Goal: Transaction & Acquisition: Purchase product/service

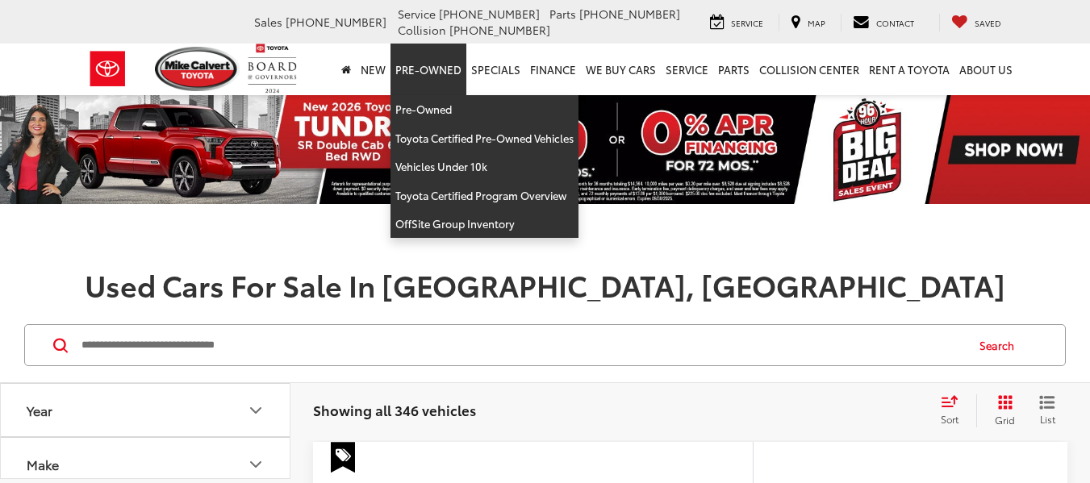
click at [439, 73] on link "Pre-Owned" at bounding box center [429, 70] width 76 height 52
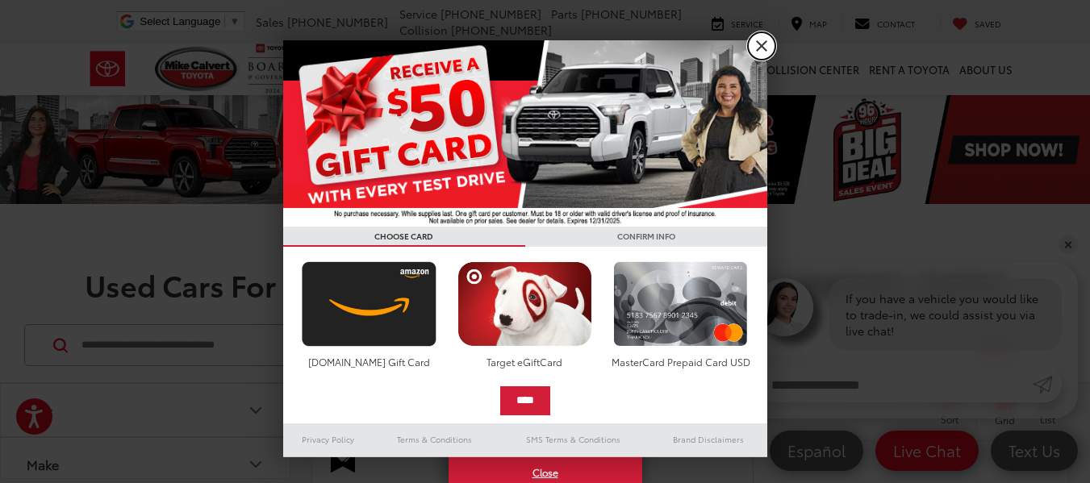
click at [763, 48] on link "X" at bounding box center [761, 45] width 27 height 27
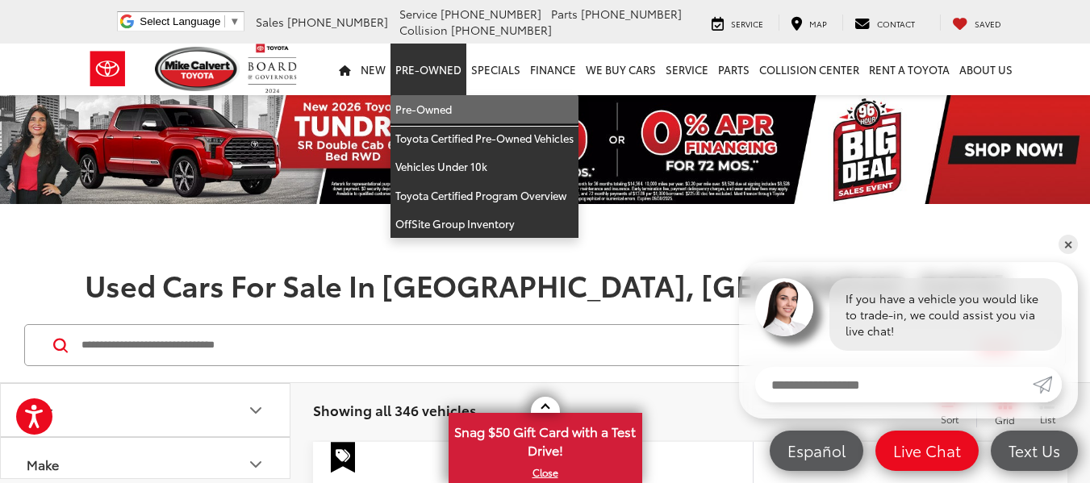
click at [433, 107] on link "Pre-Owned" at bounding box center [485, 109] width 188 height 29
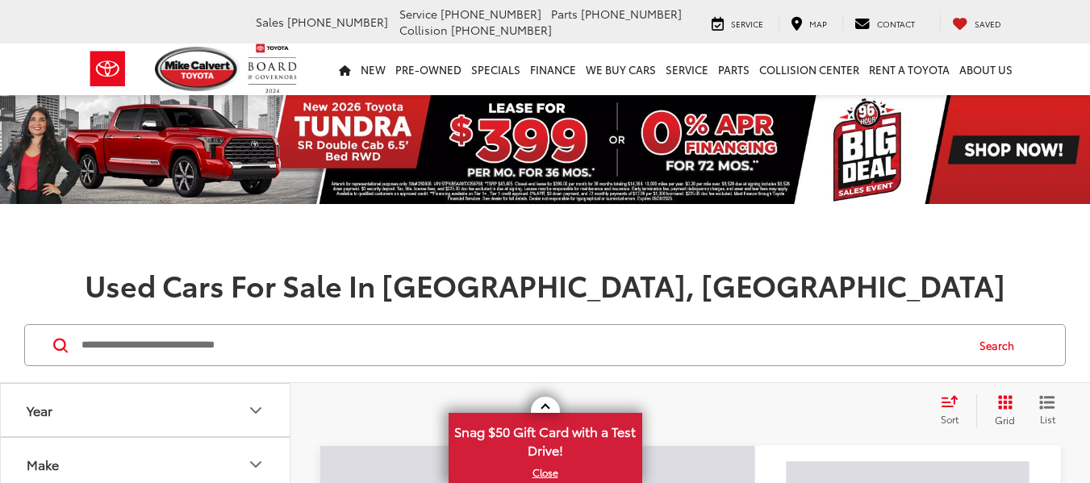
scroll to position [316, 0]
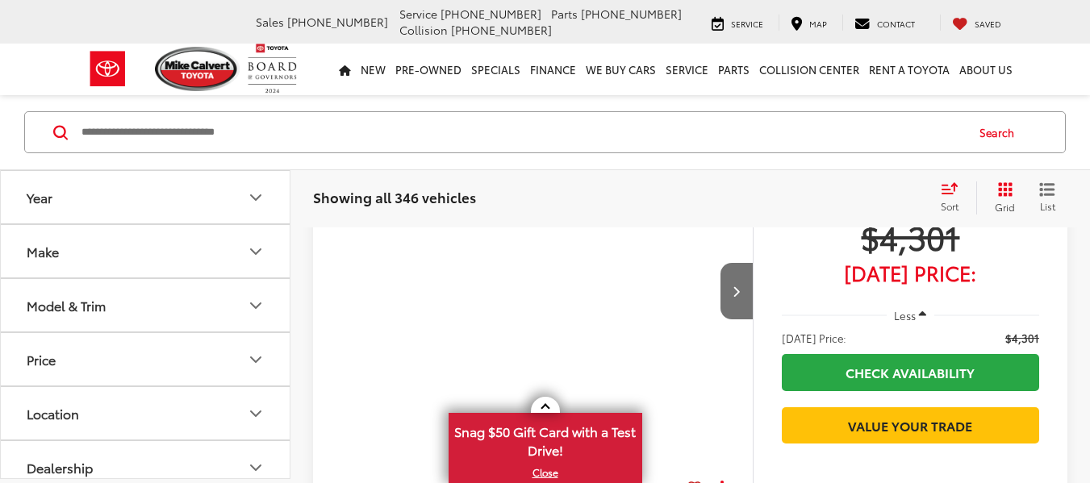
click at [211, 245] on button "Make" at bounding box center [146, 251] width 290 height 52
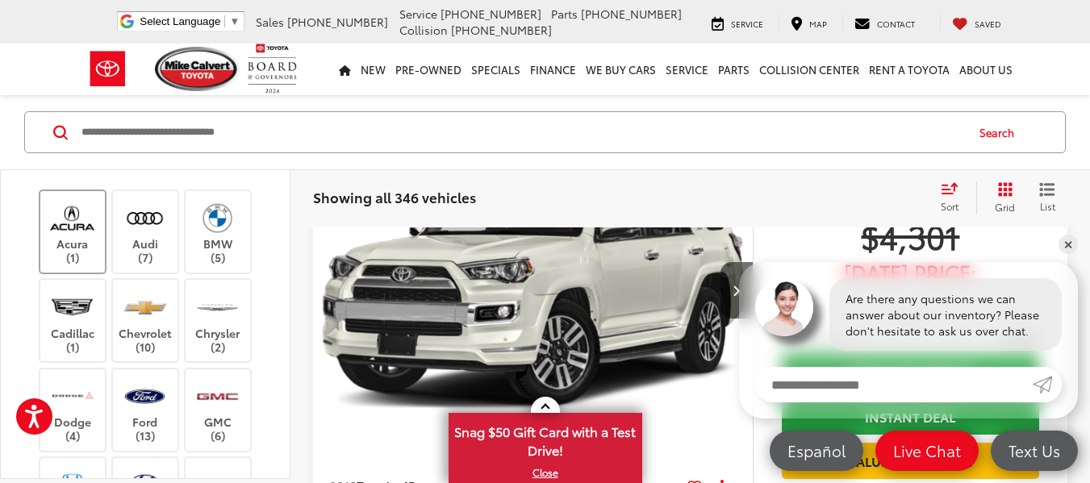
scroll to position [0, 0]
click at [60, 320] on img at bounding box center [72, 307] width 44 height 38
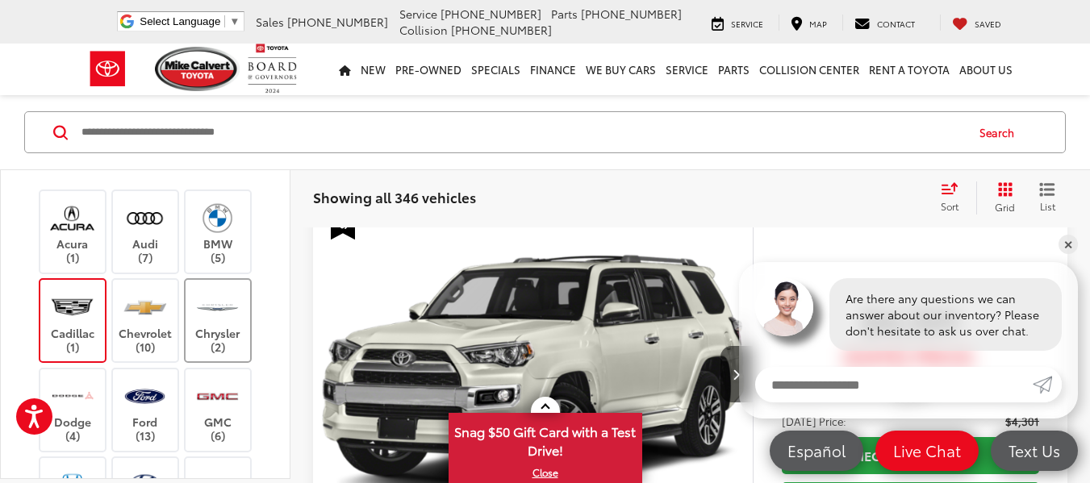
scroll to position [213, 0]
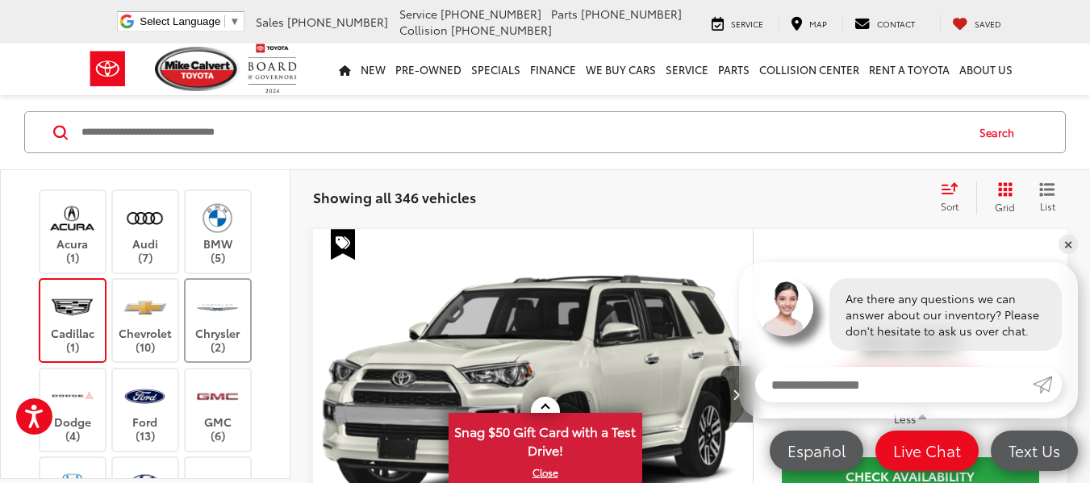
click at [203, 317] on img at bounding box center [217, 307] width 44 height 38
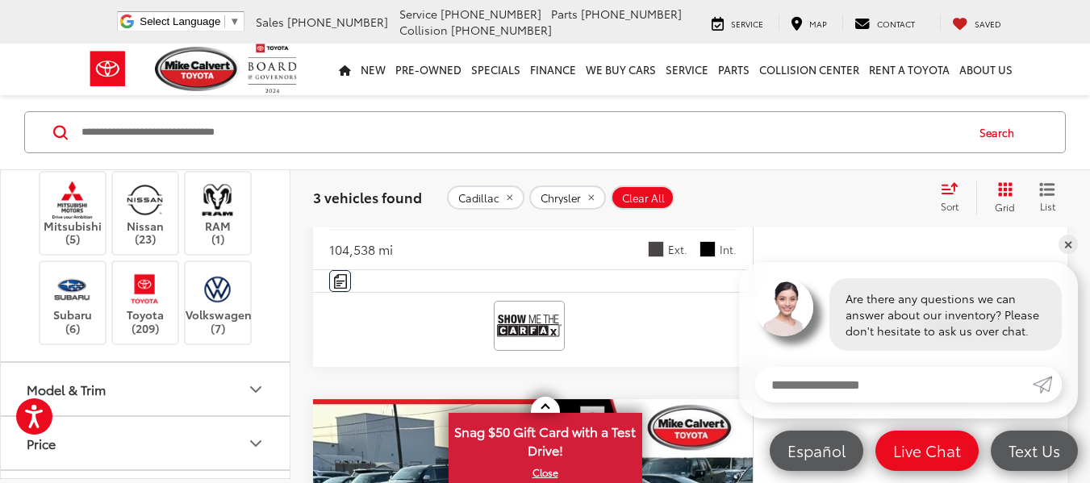
scroll to position [581, 0]
click at [215, 307] on img at bounding box center [217, 288] width 44 height 38
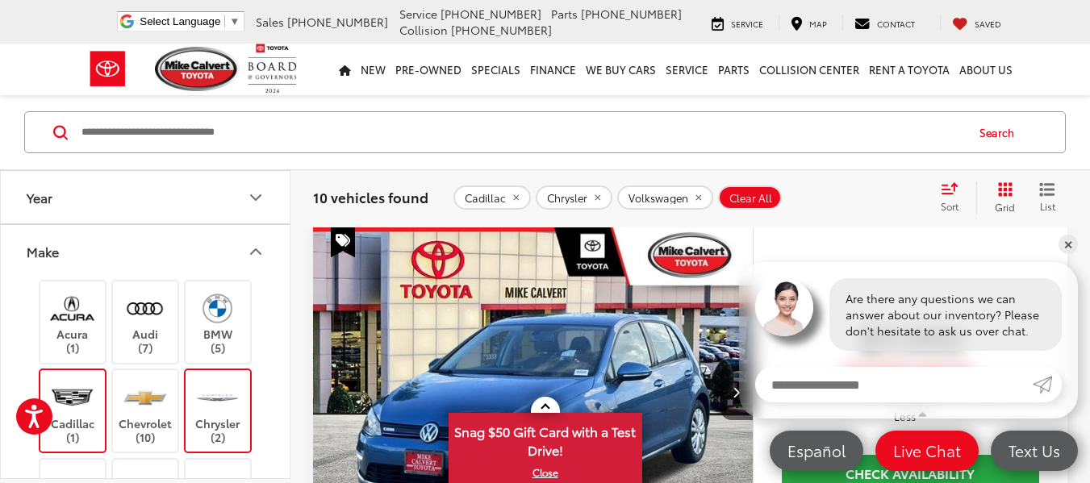
scroll to position [215, 0]
click at [182, 232] on button "Make" at bounding box center [146, 251] width 290 height 52
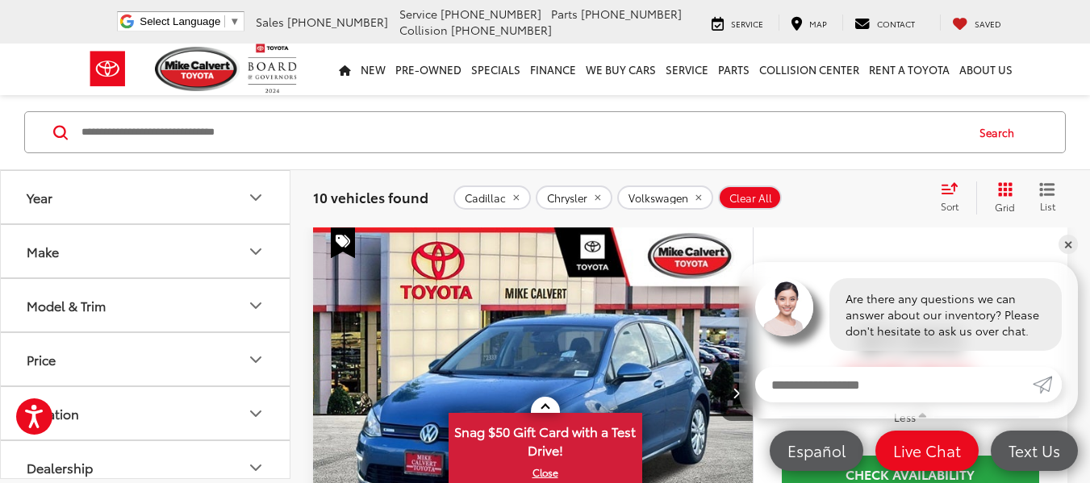
click at [124, 288] on button "Model & Trim" at bounding box center [146, 305] width 290 height 52
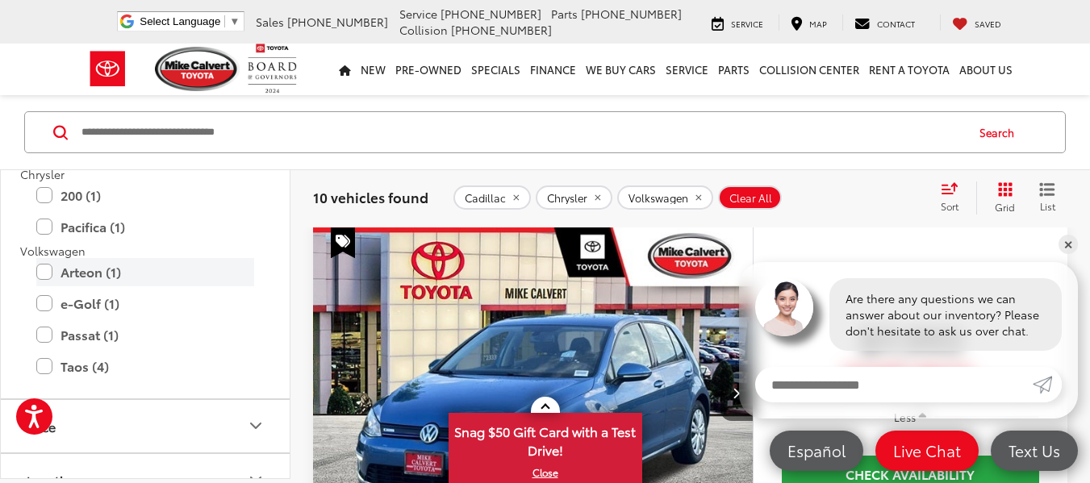
scroll to position [210, 0]
click at [58, 365] on label "Taos (4)" at bounding box center [145, 365] width 218 height 28
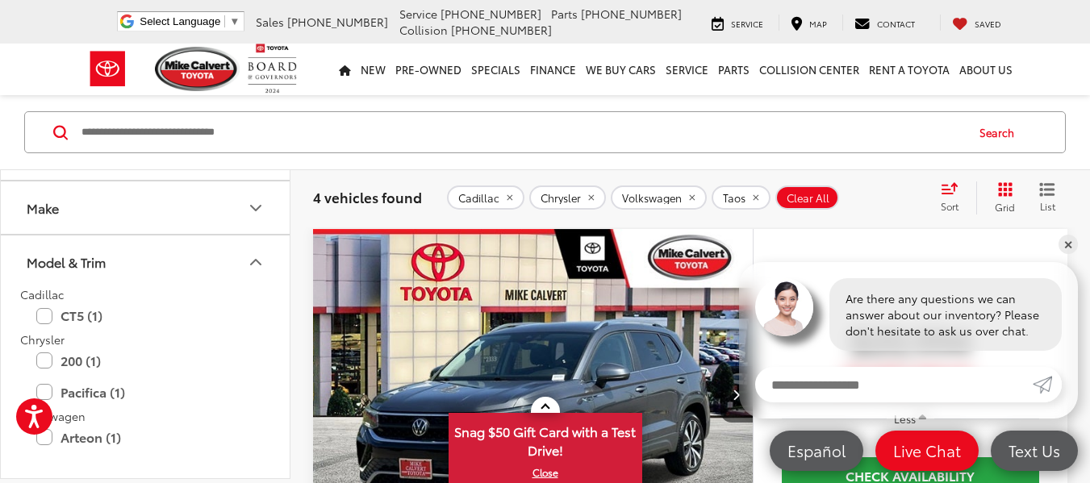
scroll to position [15, 0]
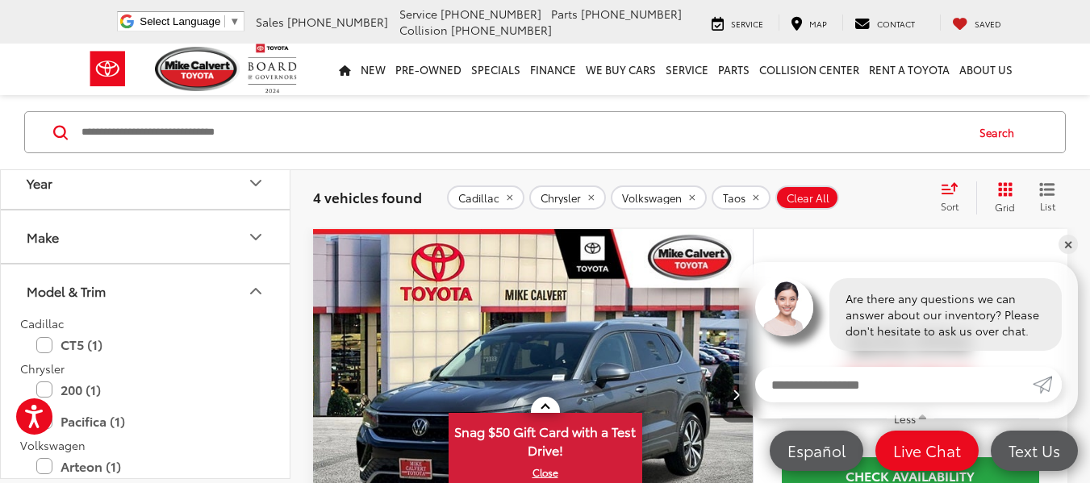
click at [247, 303] on button "Model & Trim" at bounding box center [146, 291] width 290 height 52
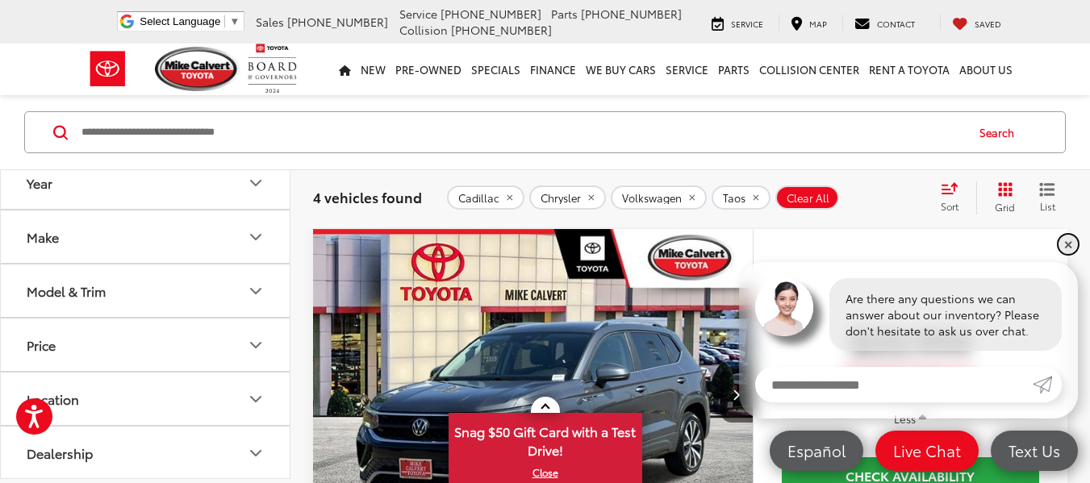
click at [1067, 240] on link "✕" at bounding box center [1068, 244] width 19 height 19
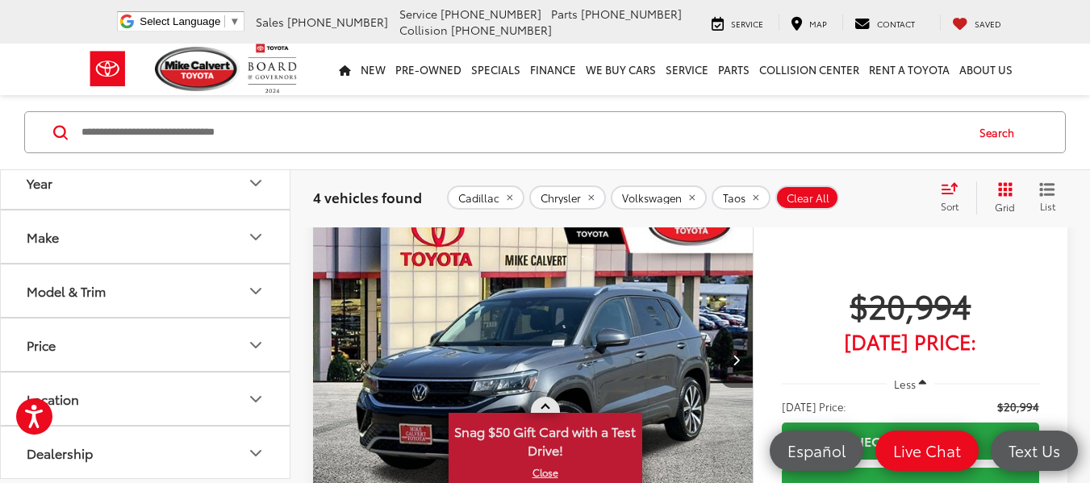
scroll to position [249, 0]
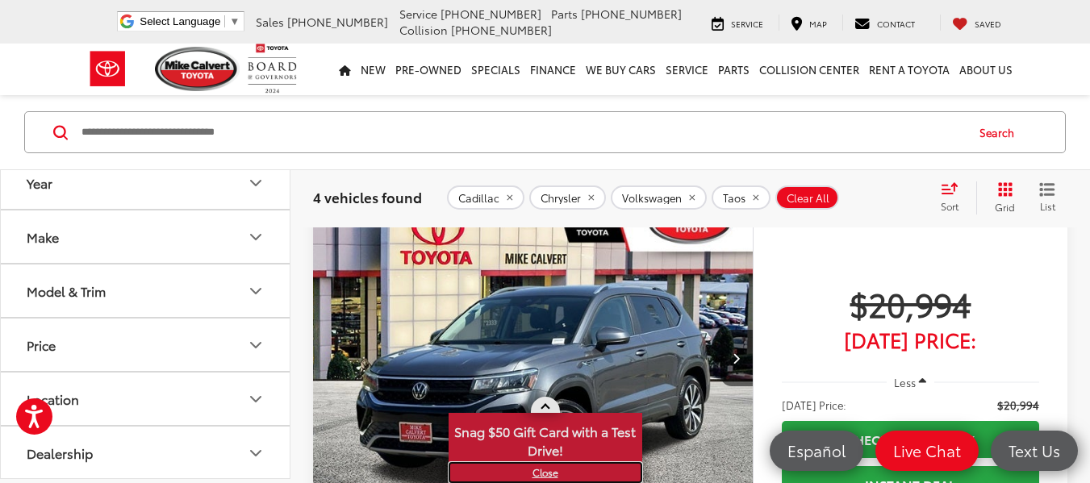
click at [542, 471] on link "X" at bounding box center [545, 473] width 190 height 18
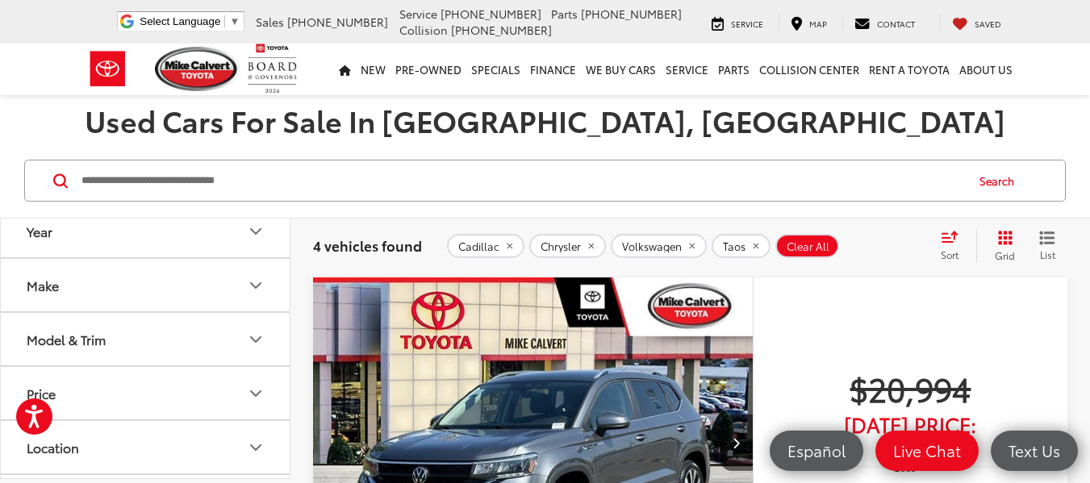
scroll to position [140, 0]
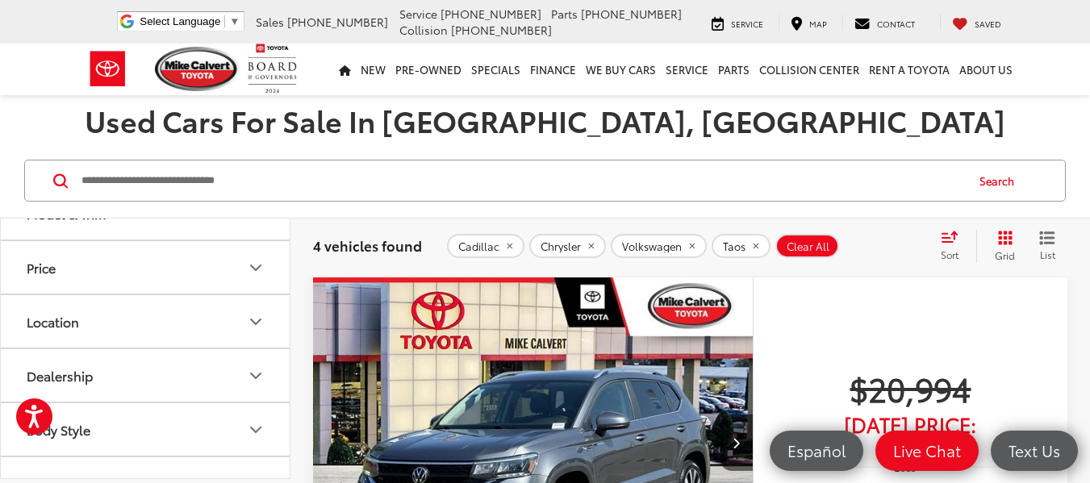
click at [102, 282] on button "Price" at bounding box center [146, 267] width 290 height 52
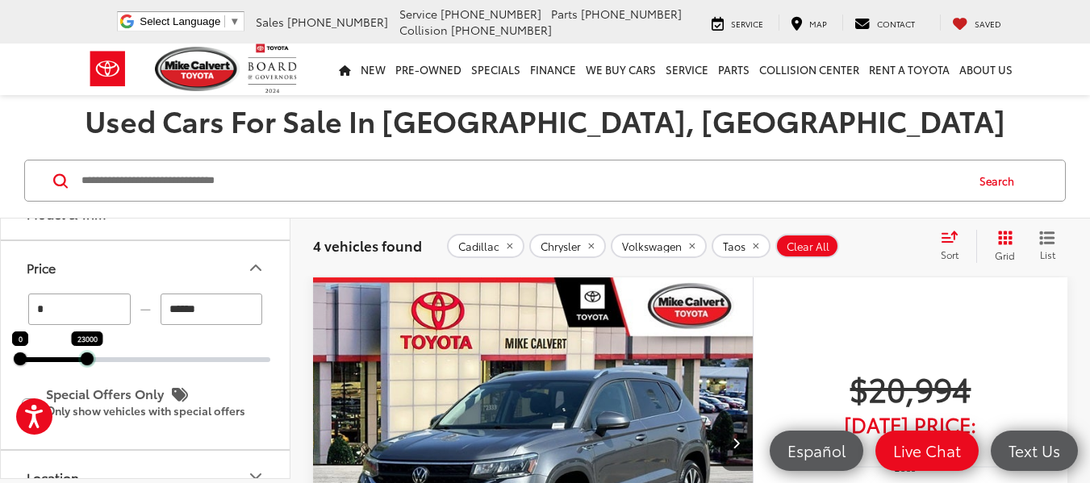
drag, startPoint x: 271, startPoint y: 356, endPoint x: 88, endPoint y: 374, distance: 184.0
click at [88, 374] on div "* — ****** 0 23000 Special Offers Only Only show vehicles with special offers" at bounding box center [145, 371] width 289 height 155
type input "******"
click at [253, 266] on icon "Price" at bounding box center [255, 267] width 19 height 19
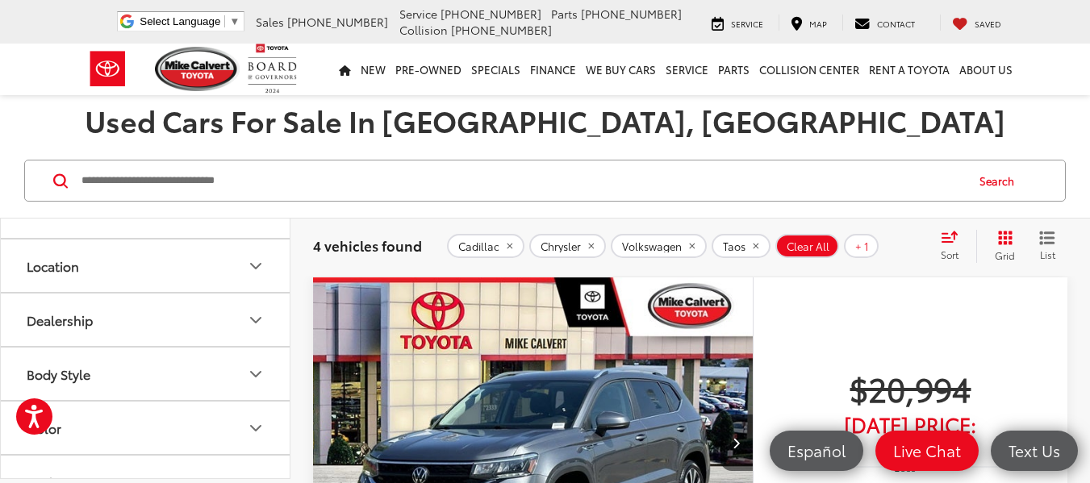
scroll to position [198, 0]
click at [152, 256] on button "Location" at bounding box center [146, 263] width 290 height 52
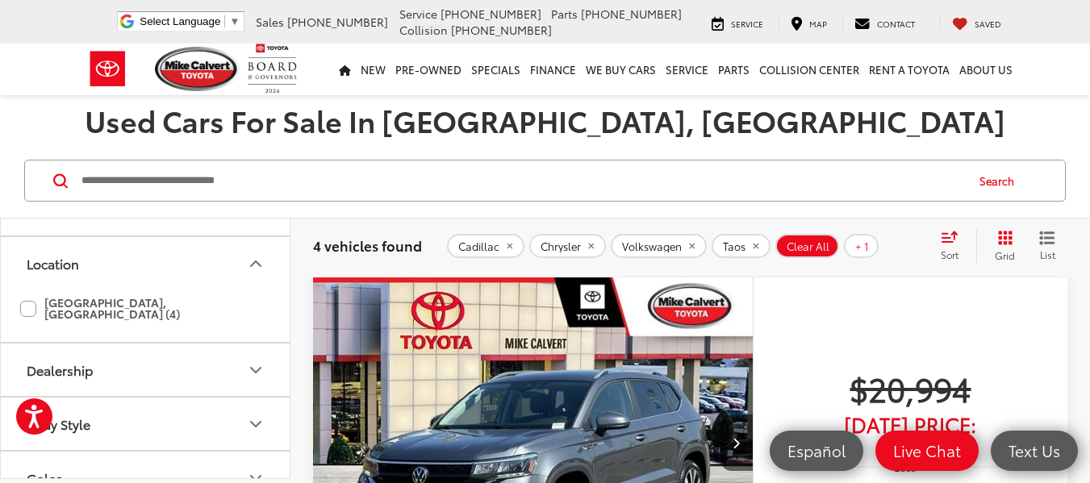
click at [152, 256] on button "Location" at bounding box center [146, 263] width 290 height 52
click at [157, 322] on button "Dealership" at bounding box center [146, 317] width 290 height 52
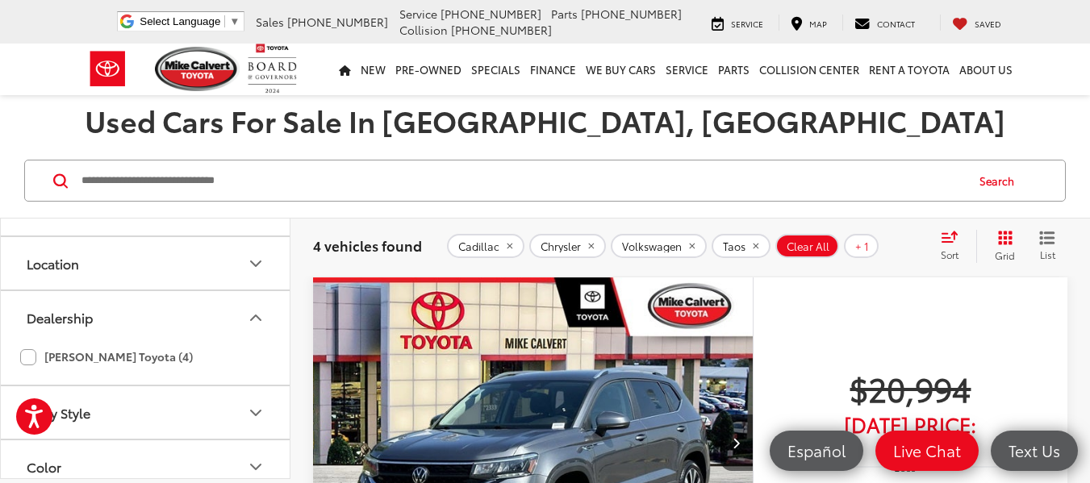
click at [157, 322] on button "Dealership" at bounding box center [146, 317] width 290 height 52
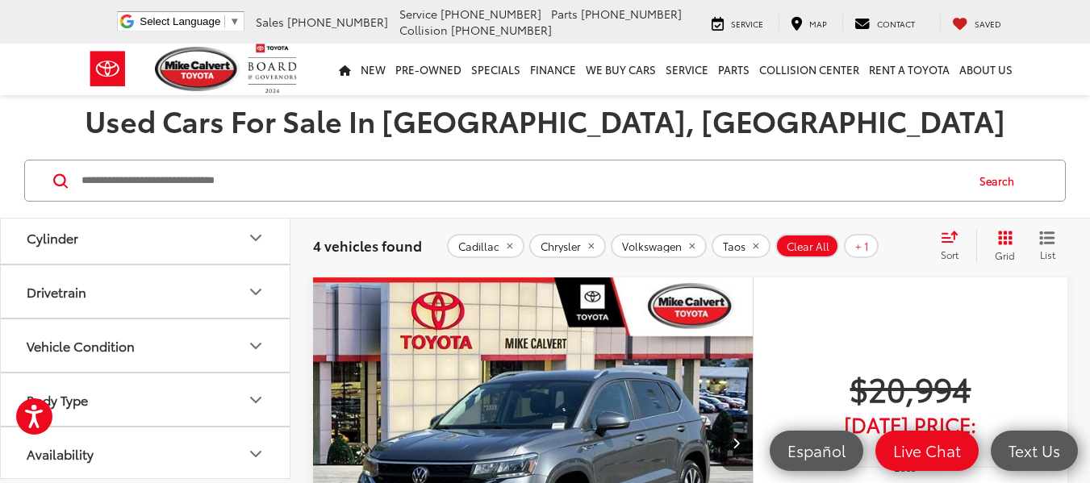
scroll to position [497, 0]
click at [85, 282] on div "Drivetrain" at bounding box center [57, 289] width 60 height 15
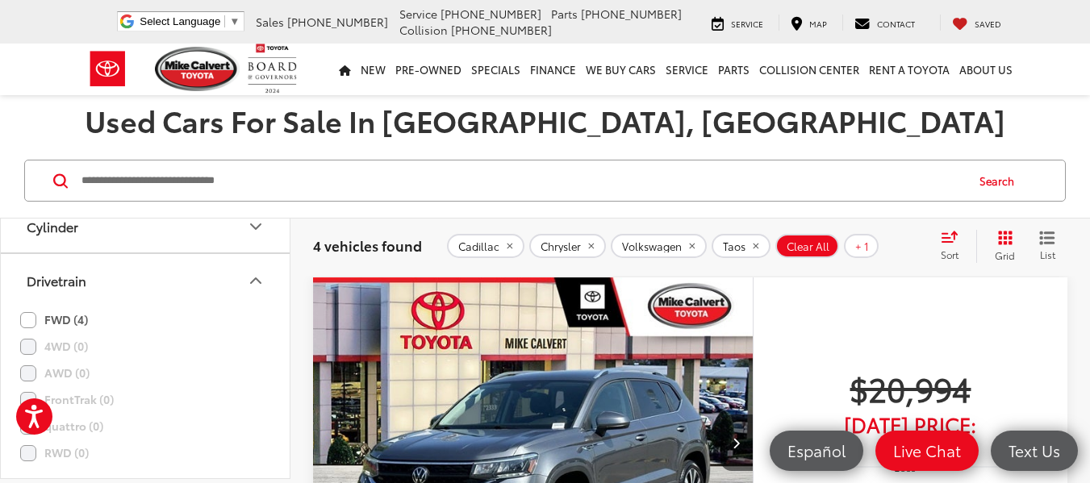
click at [85, 282] on div "Drivetrain" at bounding box center [57, 280] width 60 height 15
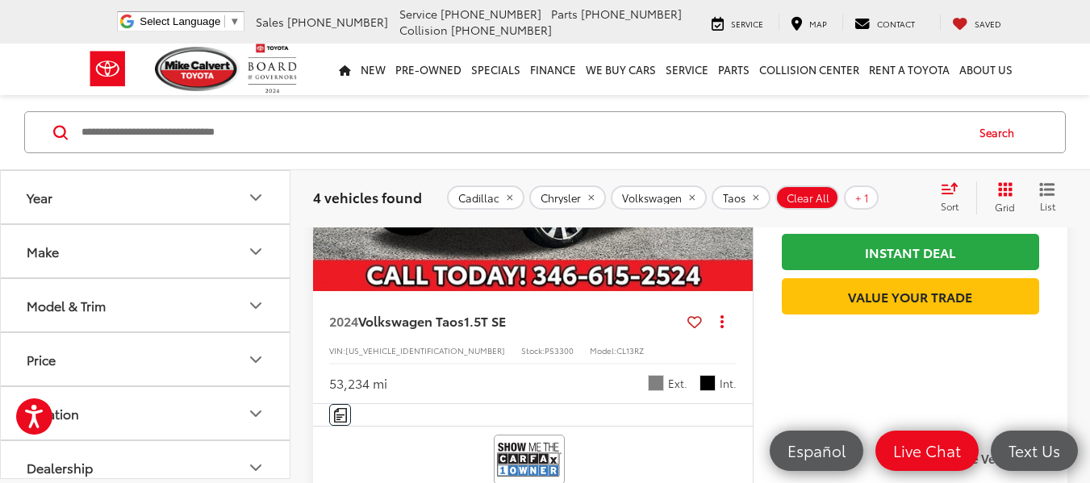
scroll to position [483, 0]
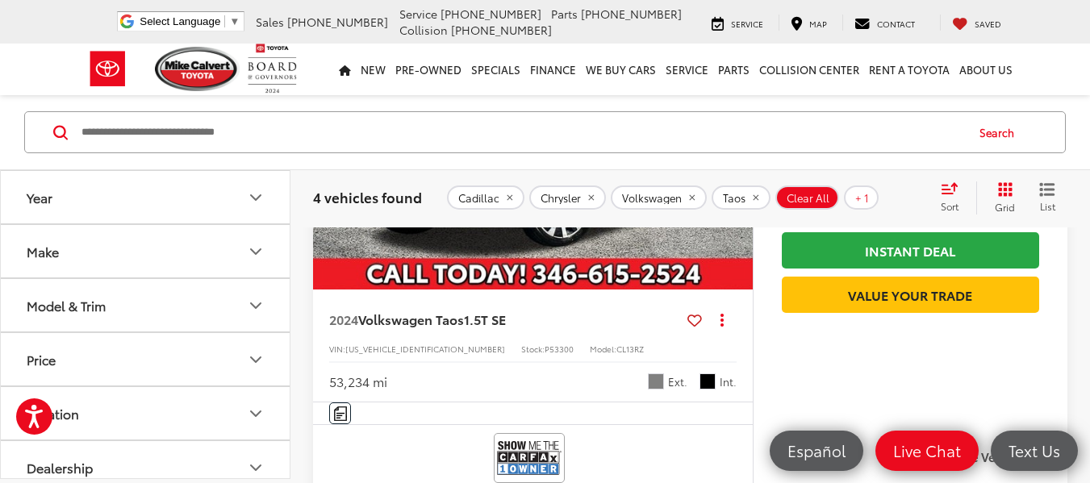
click at [484, 263] on img "2024 Volkswagen Taos 1.5T SE 0" at bounding box center [533, 125] width 442 height 332
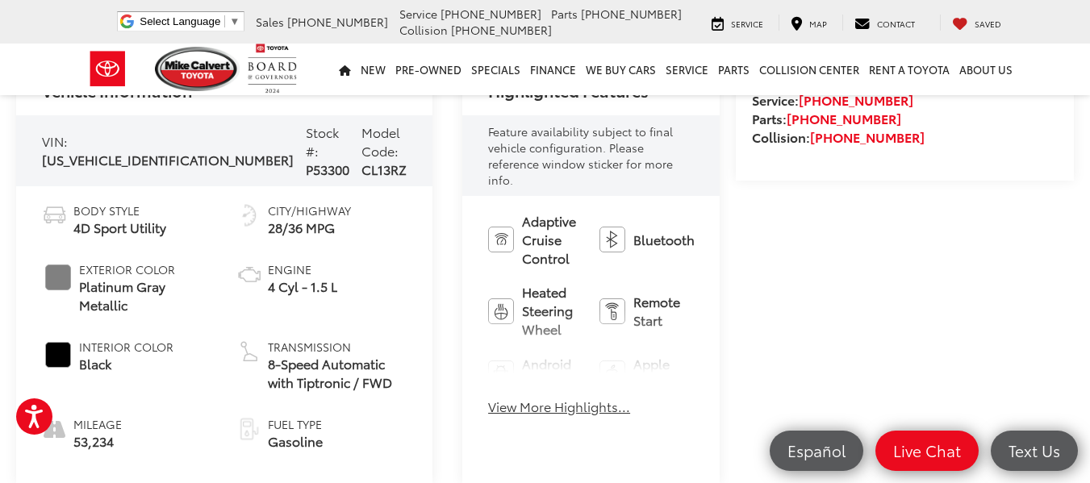
scroll to position [579, 0]
drag, startPoint x: 518, startPoint y: 365, endPoint x: 501, endPoint y: 376, distance: 20.4
click at [501, 397] on button "View More Highlights..." at bounding box center [559, 406] width 142 height 19
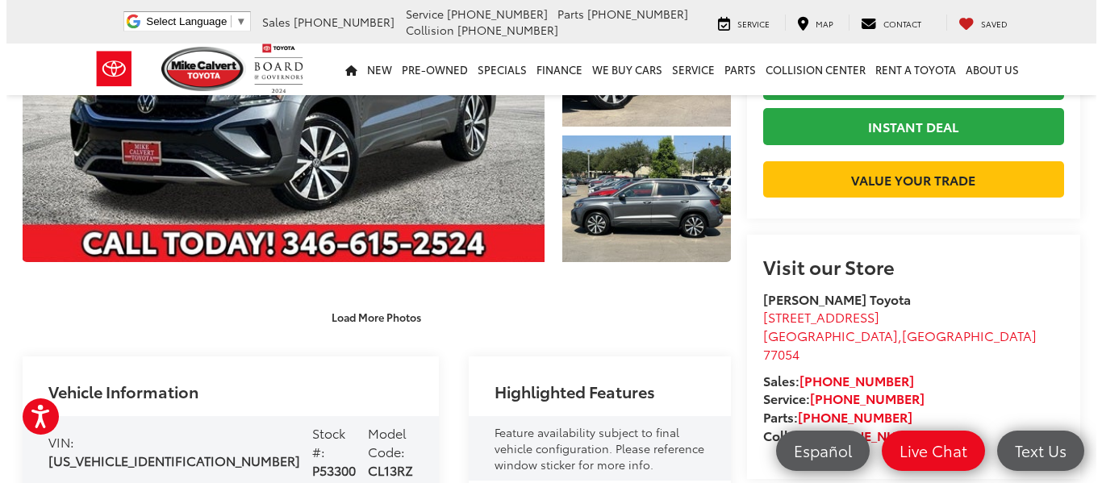
scroll to position [0, 0]
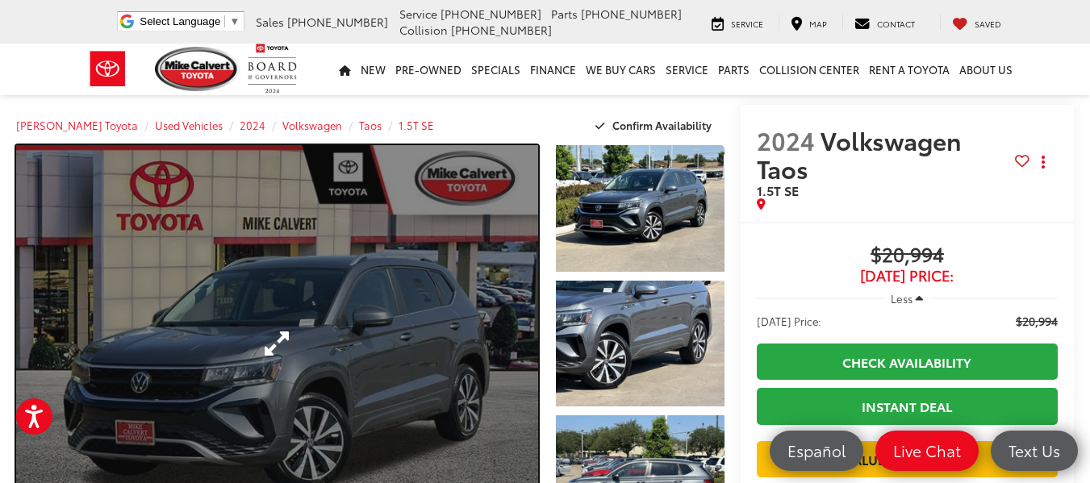
click at [399, 273] on link "Expand Photo 0" at bounding box center [277, 343] width 522 height 397
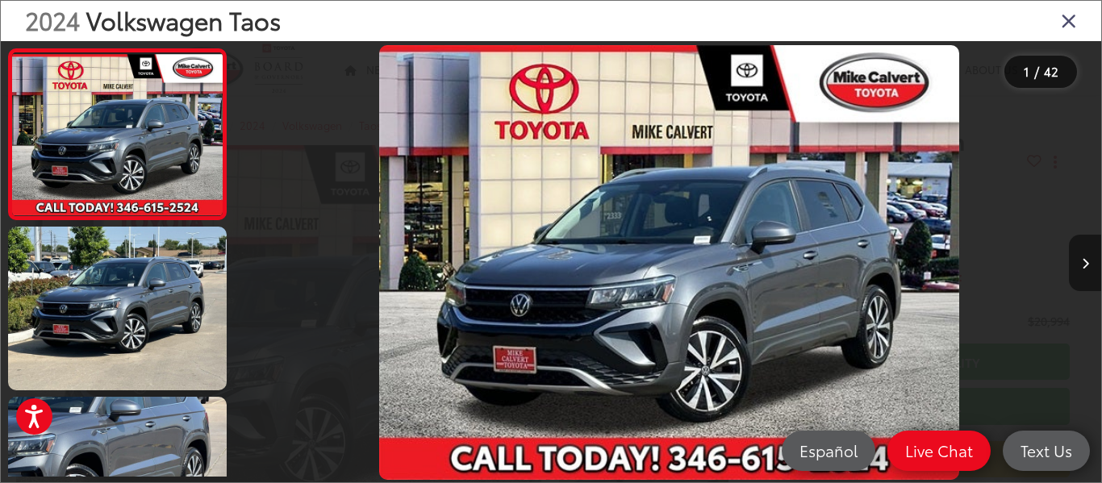
click at [1078, 256] on button "Next image" at bounding box center [1085, 263] width 32 height 56
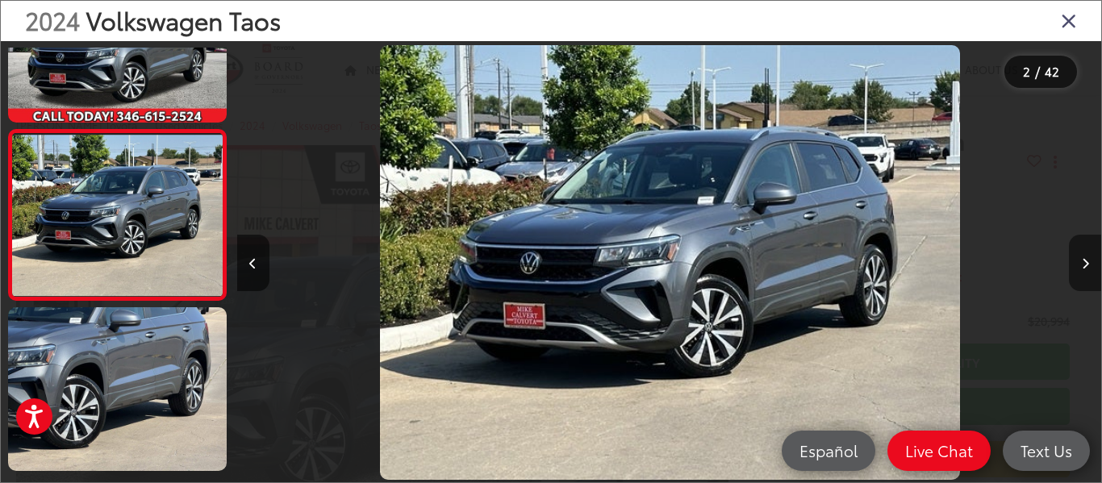
scroll to position [0, 864]
click at [1078, 256] on button "Next image" at bounding box center [1085, 263] width 32 height 56
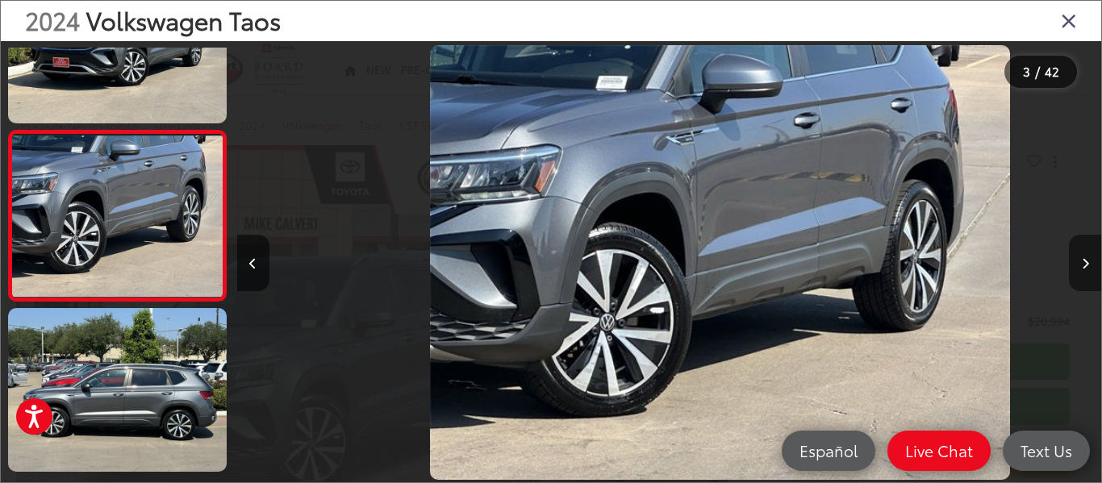
scroll to position [260, 0]
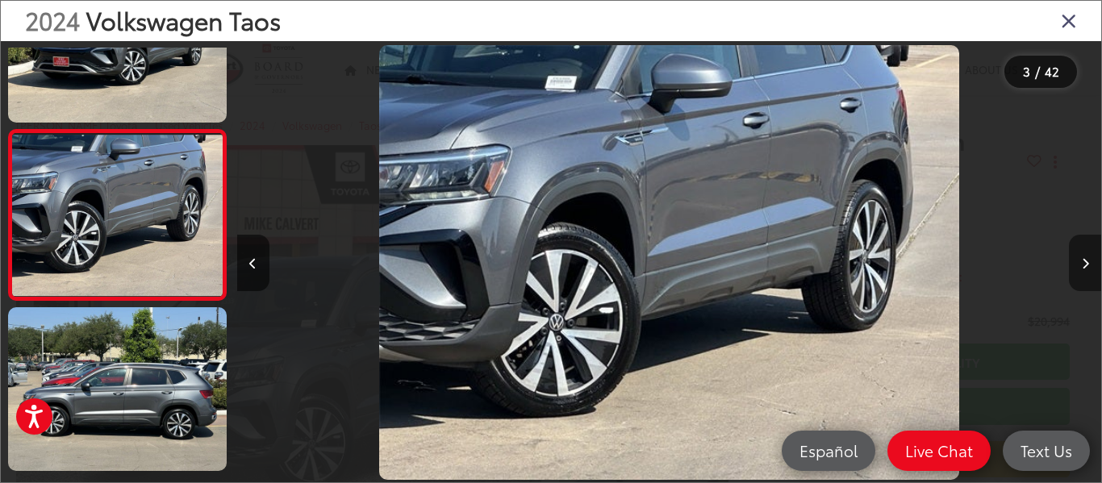
click at [1078, 256] on button "Next image" at bounding box center [1085, 263] width 32 height 56
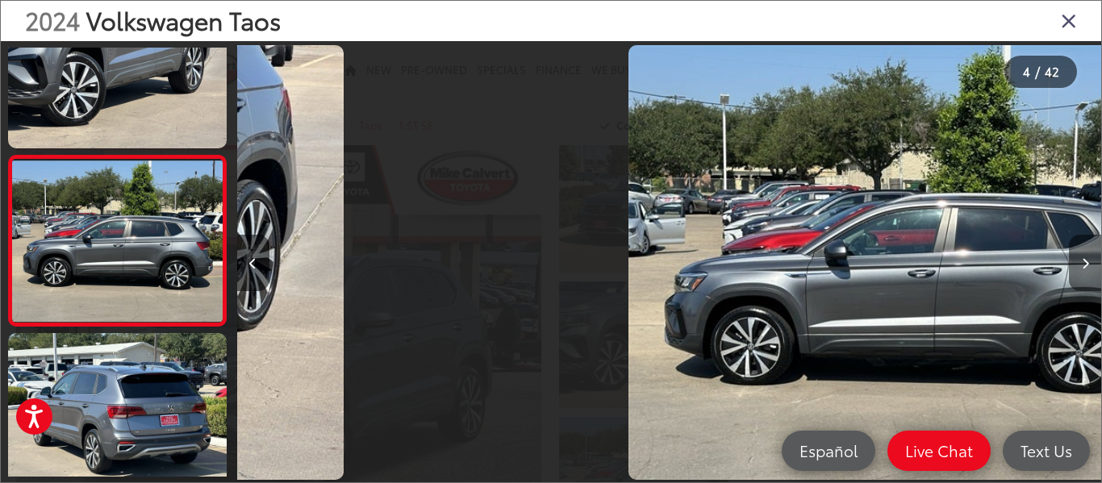
scroll to position [430, 0]
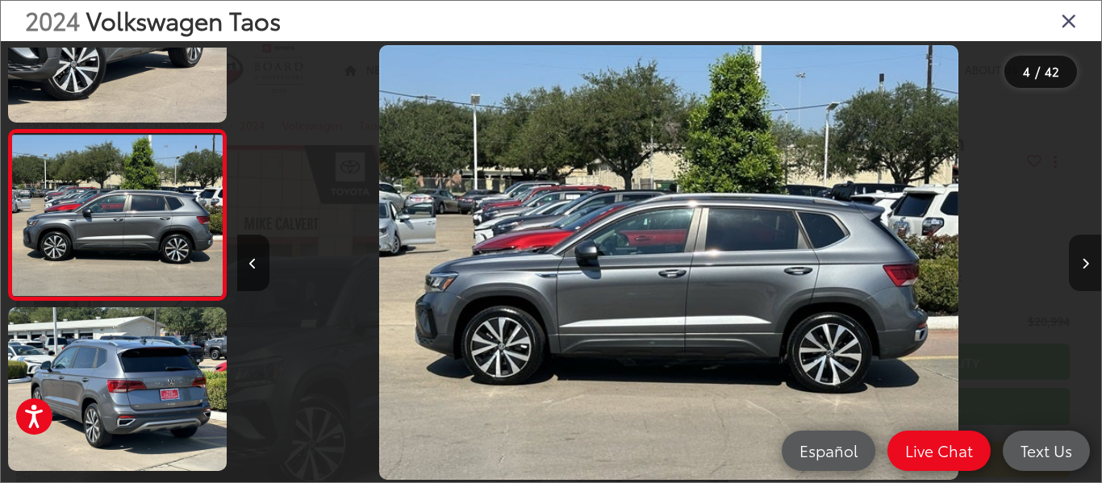
click at [1078, 256] on button "Next image" at bounding box center [1085, 263] width 32 height 56
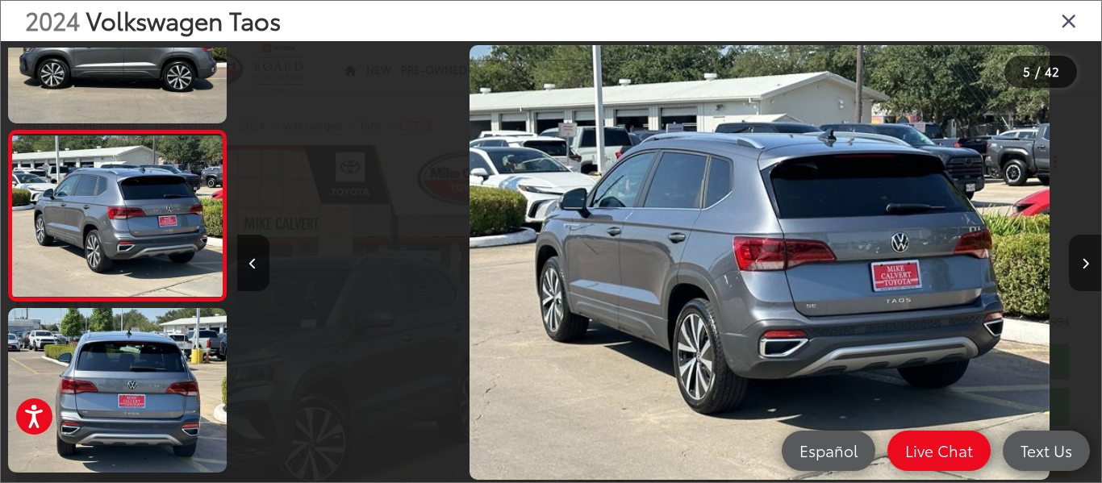
scroll to position [600, 0]
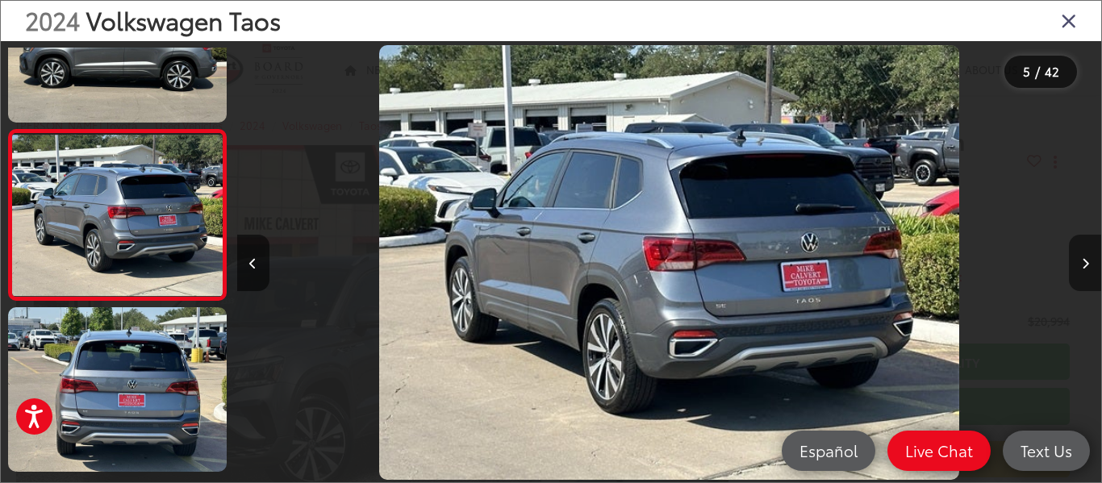
click at [1078, 256] on button "Next image" at bounding box center [1085, 263] width 32 height 56
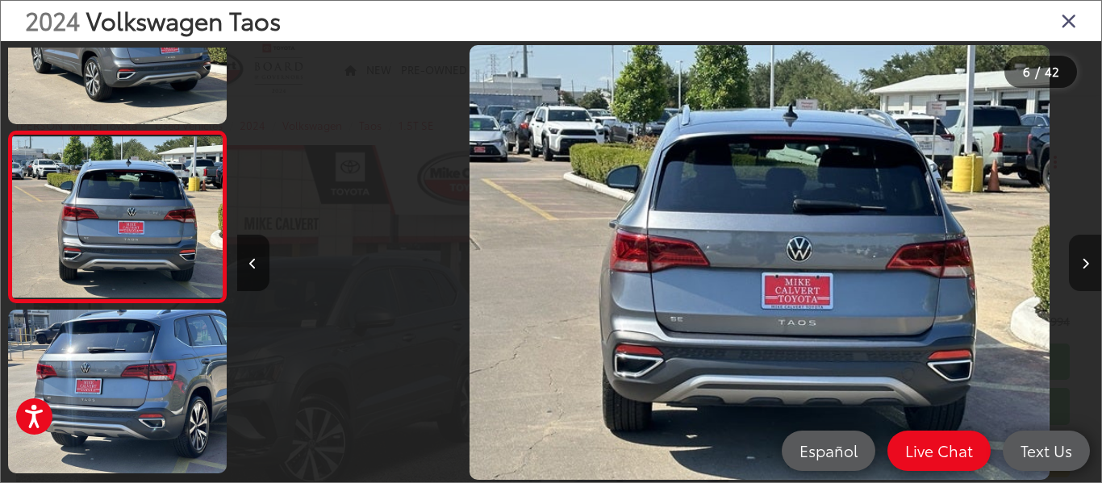
scroll to position [771, 0]
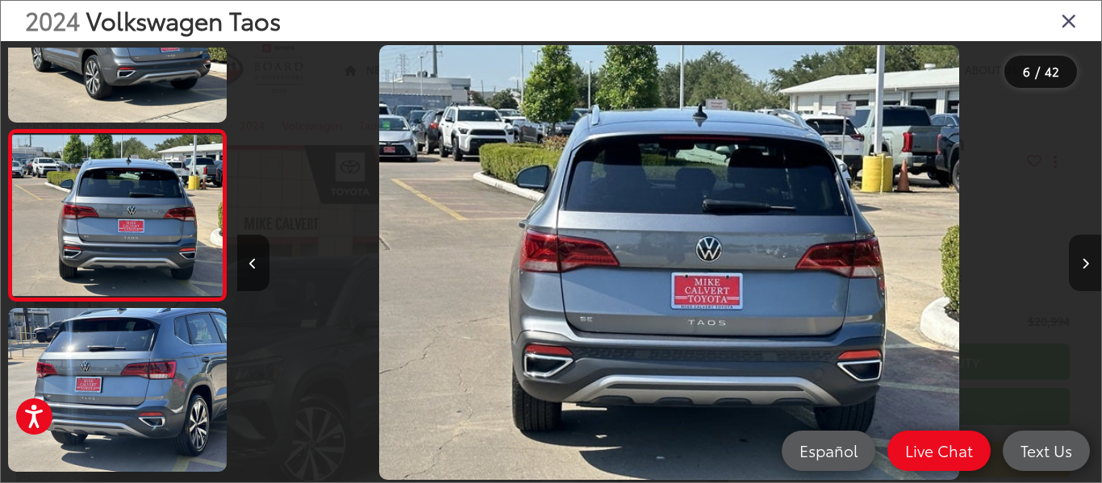
click at [1078, 256] on button "Next image" at bounding box center [1085, 263] width 32 height 56
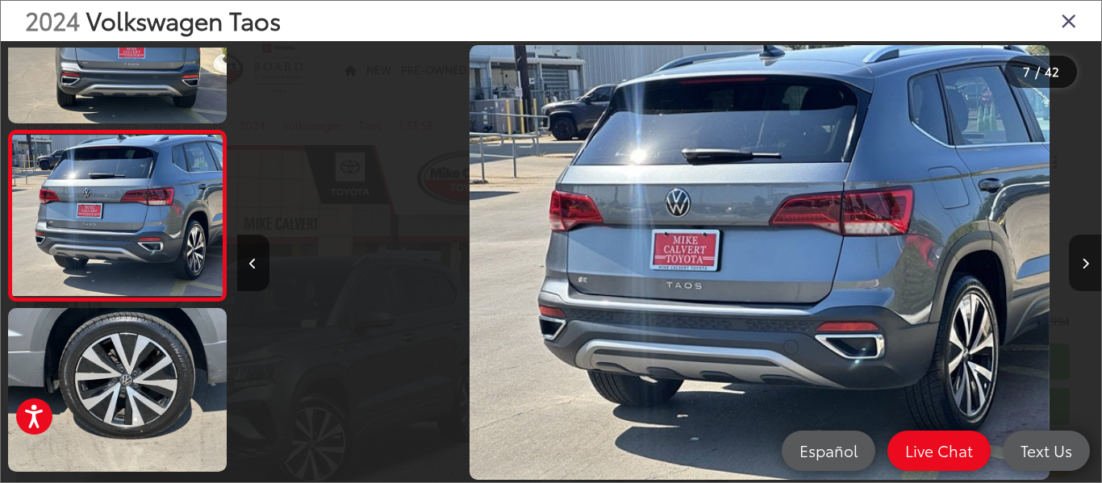
scroll to position [942, 0]
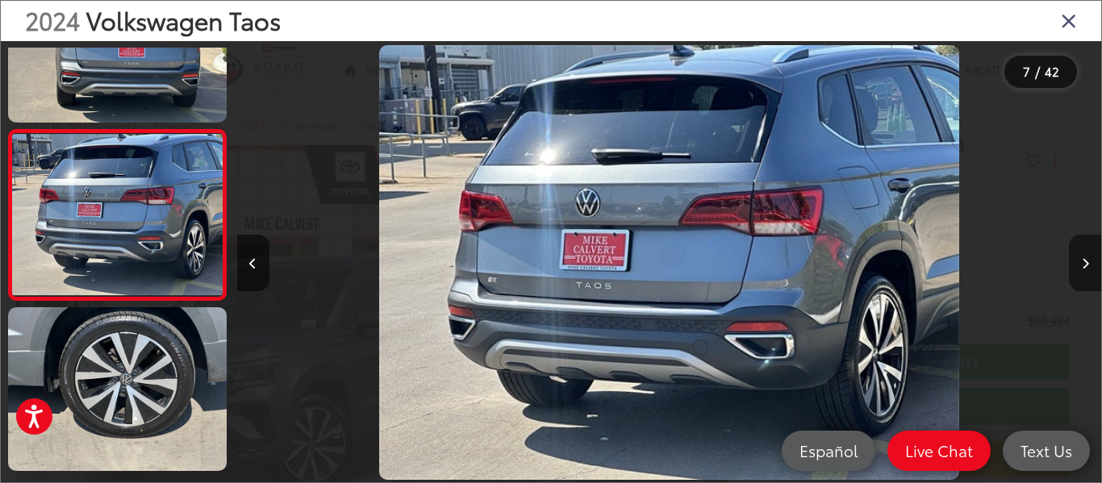
click at [1078, 256] on button "Next image" at bounding box center [1085, 263] width 32 height 56
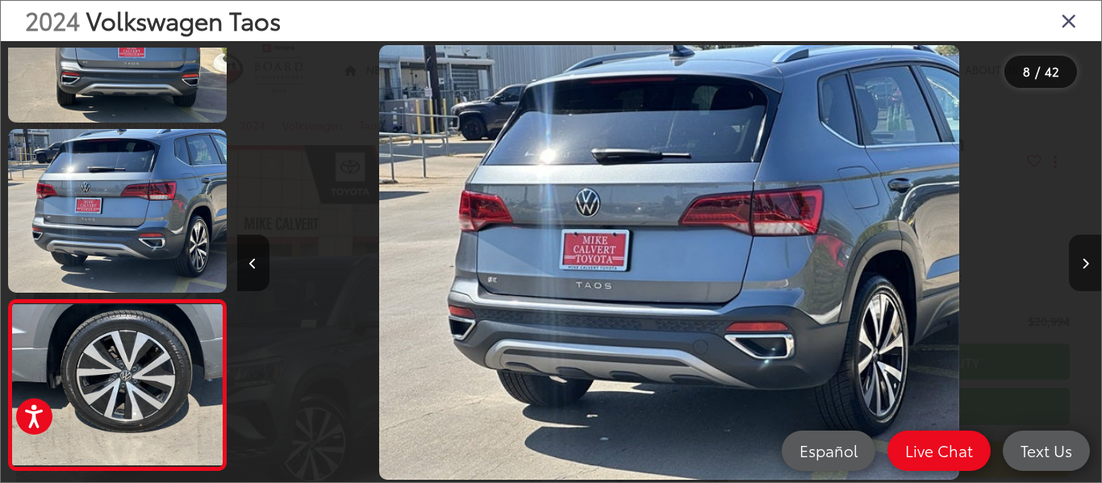
scroll to position [0, 0]
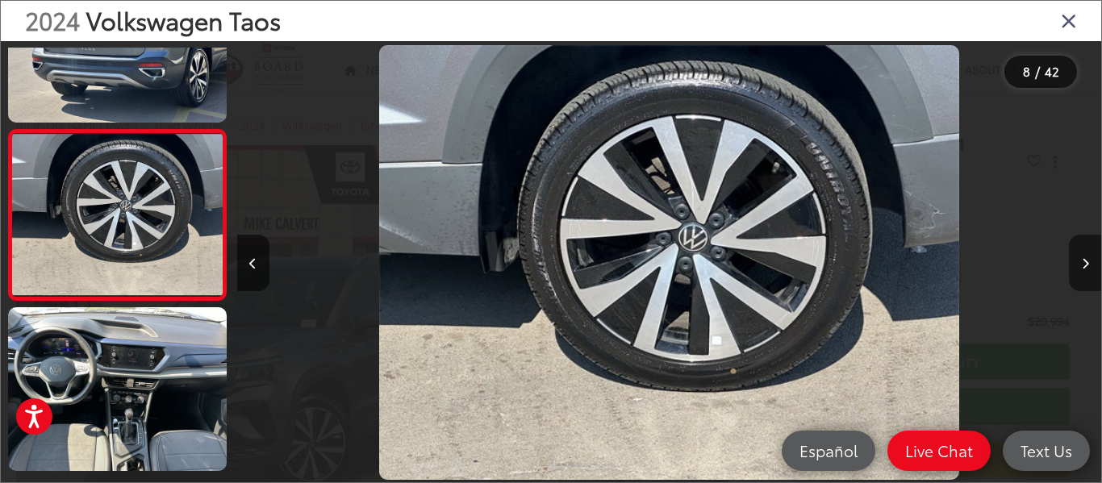
click at [1078, 256] on button "Next image" at bounding box center [1085, 263] width 32 height 56
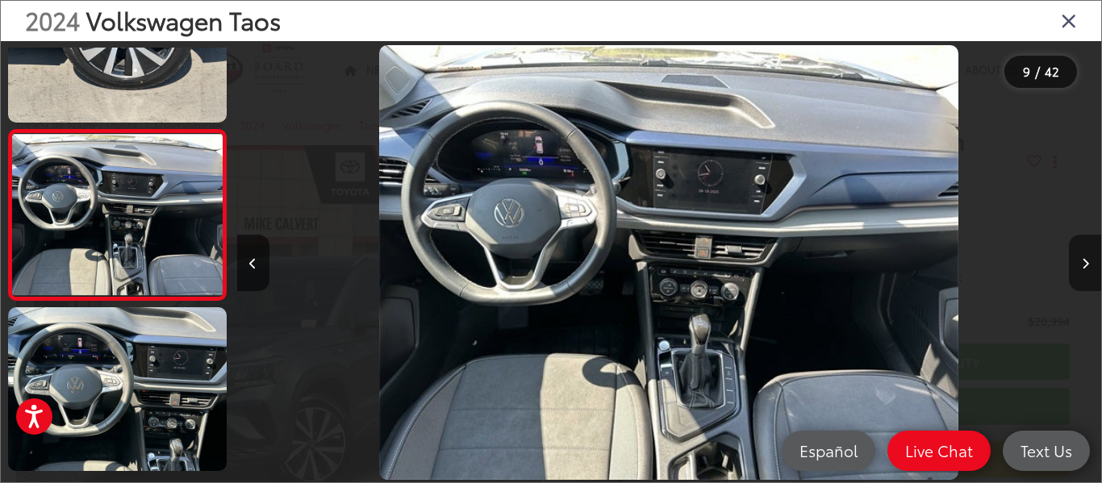
click at [1078, 256] on button "Next image" at bounding box center [1085, 263] width 32 height 56
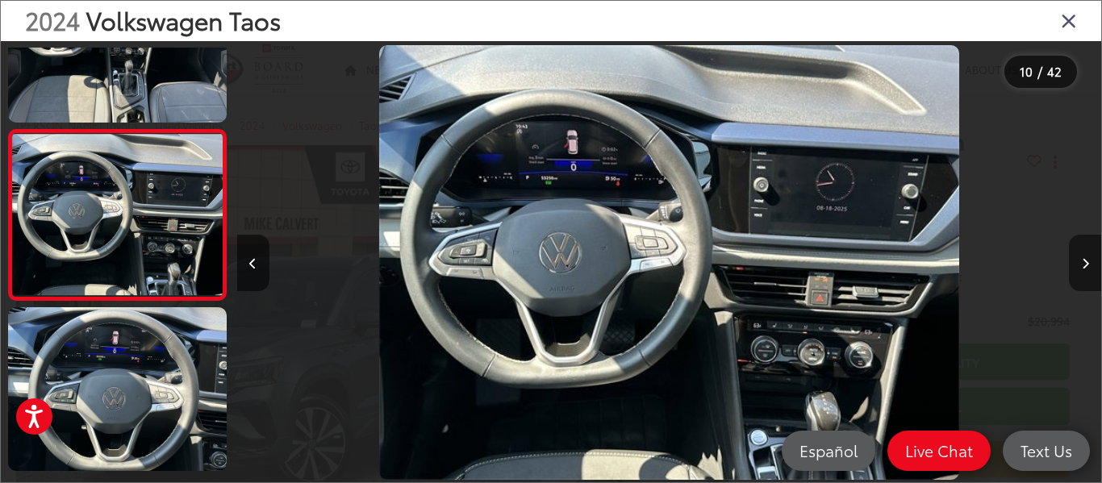
click at [1078, 256] on button "Next image" at bounding box center [1085, 263] width 32 height 56
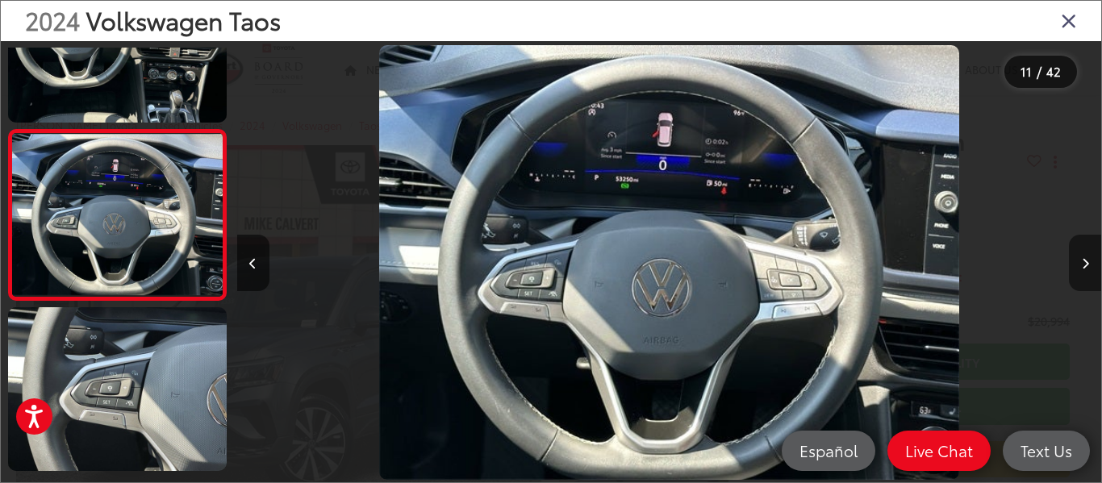
click at [1078, 256] on button "Next image" at bounding box center [1085, 263] width 32 height 56
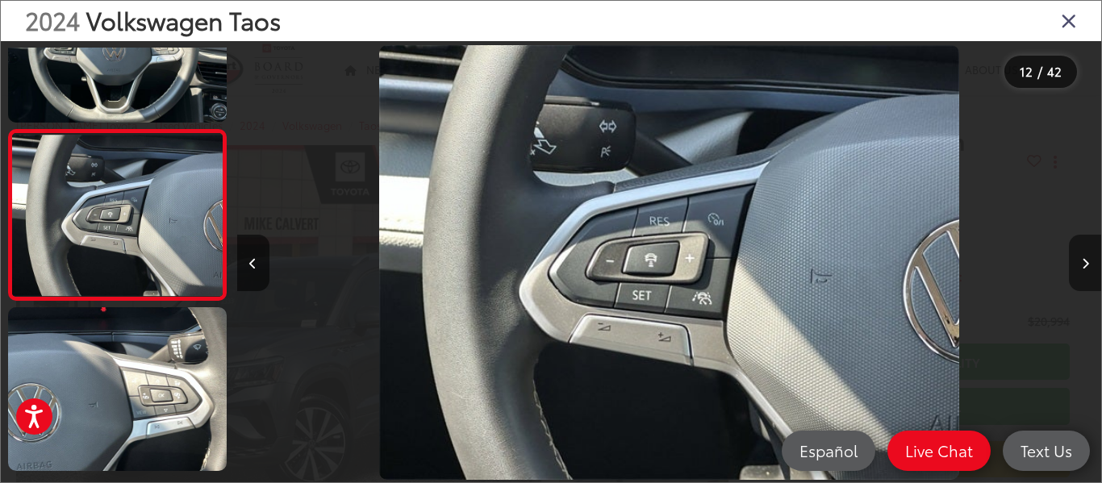
click at [1078, 256] on button "Next image" at bounding box center [1085, 263] width 32 height 56
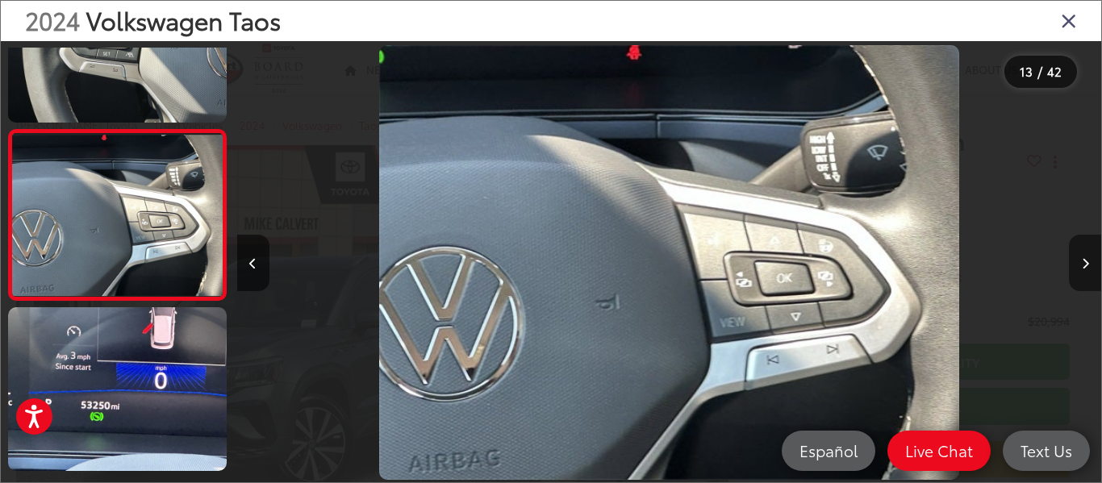
click at [1078, 256] on button "Next image" at bounding box center [1085, 263] width 32 height 56
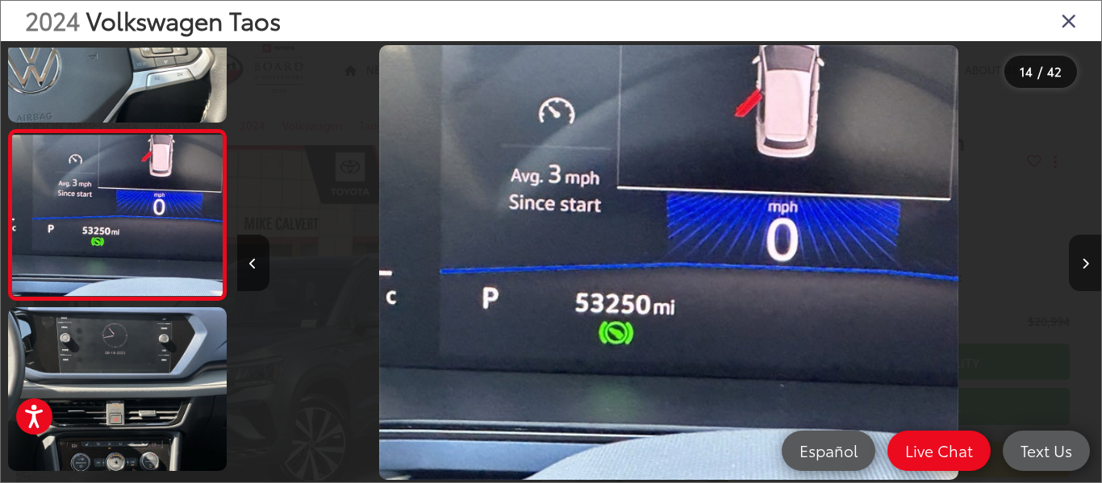
click at [1078, 256] on button "Next image" at bounding box center [1085, 263] width 32 height 56
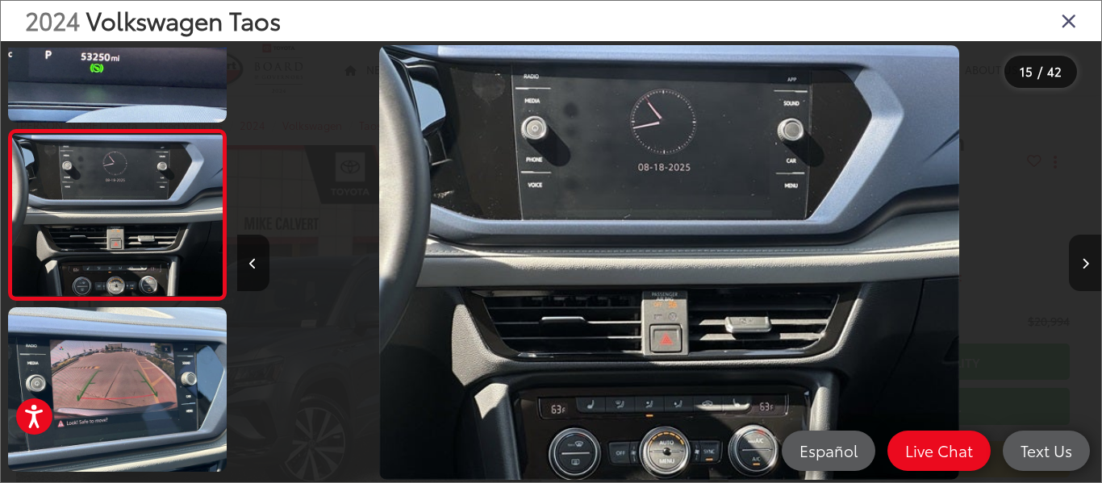
click at [1078, 256] on button "Next image" at bounding box center [1085, 263] width 32 height 56
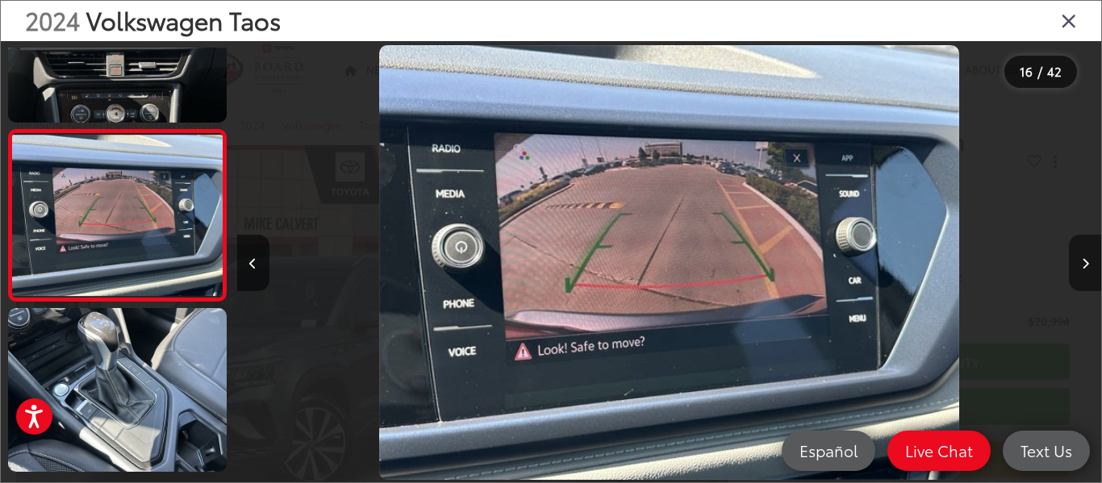
click at [1078, 256] on button "Next image" at bounding box center [1085, 263] width 32 height 56
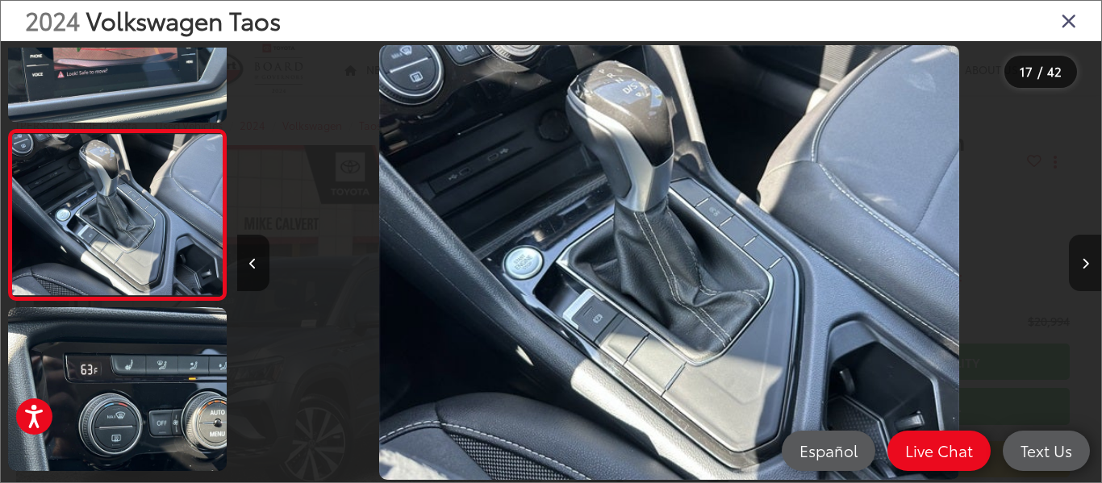
click at [1078, 256] on button "Next image" at bounding box center [1085, 263] width 32 height 56
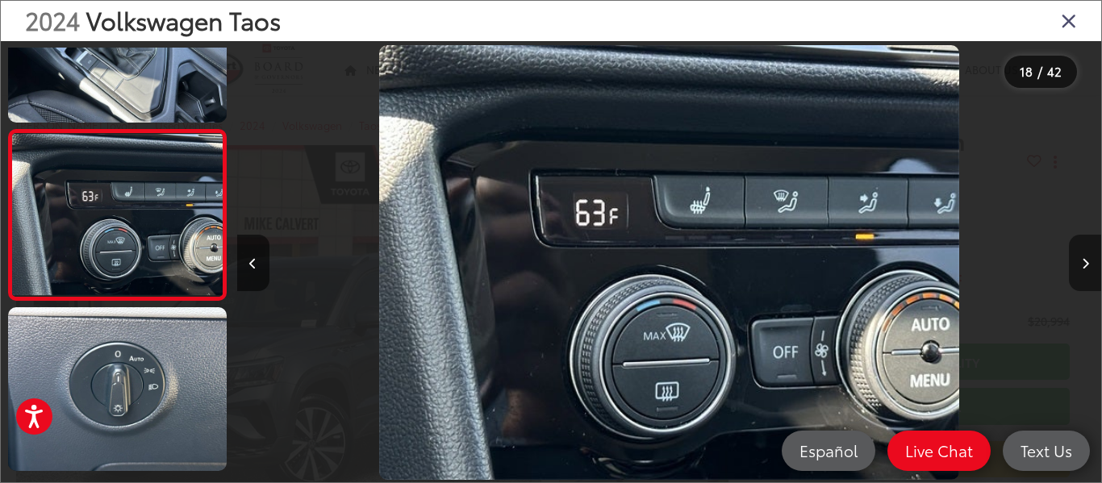
click at [1078, 256] on button "Next image" at bounding box center [1085, 263] width 32 height 56
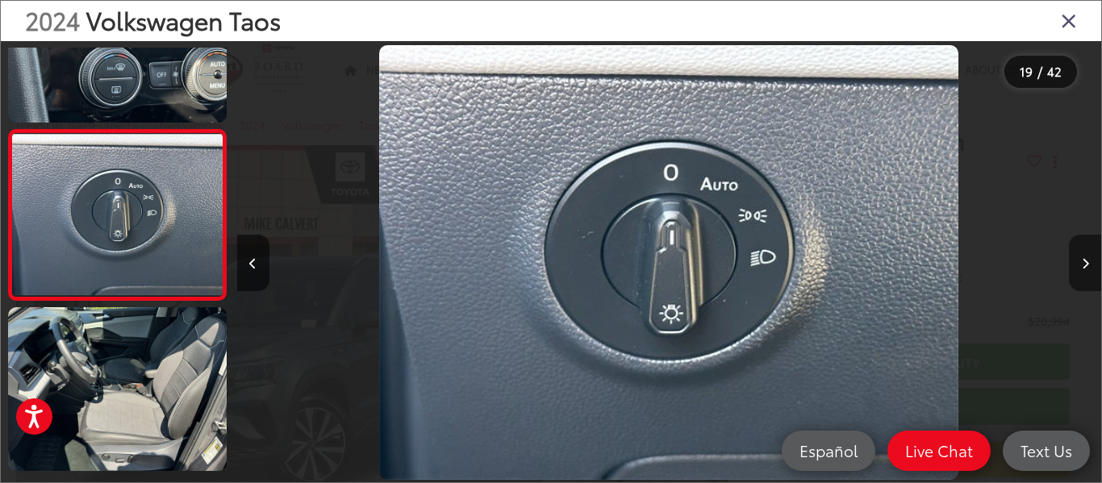
click at [1078, 256] on button "Next image" at bounding box center [1085, 263] width 32 height 56
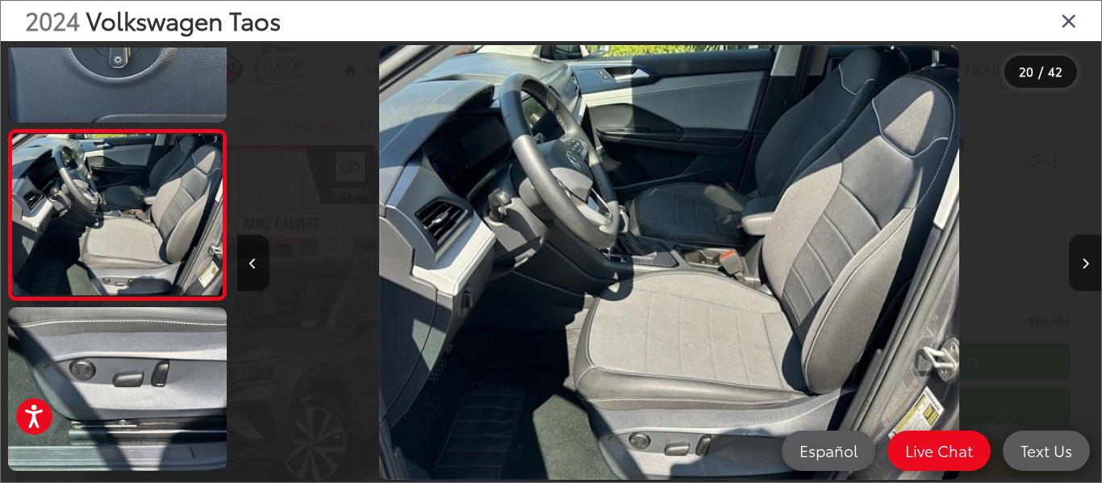
click at [1078, 256] on button "Next image" at bounding box center [1085, 263] width 32 height 56
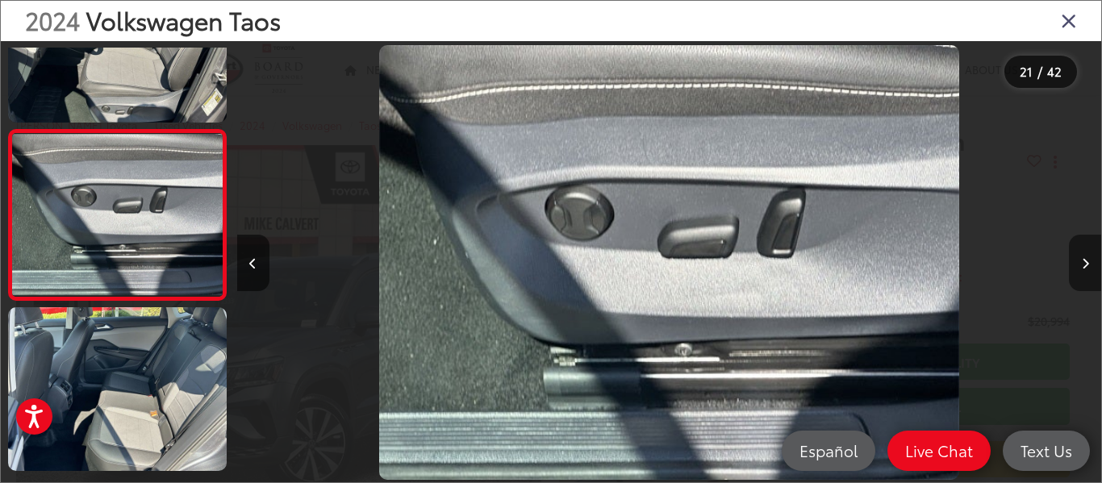
click at [1078, 256] on button "Next image" at bounding box center [1085, 263] width 32 height 56
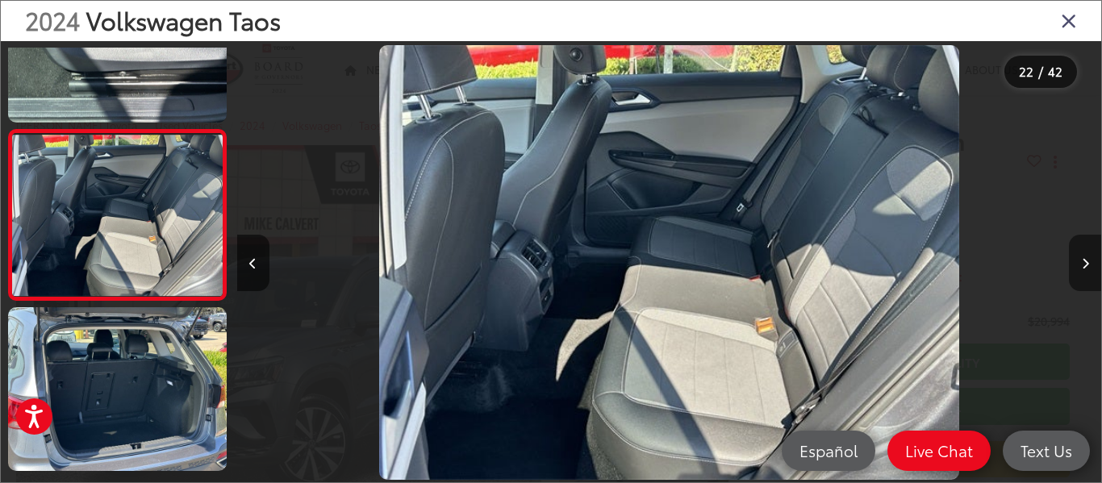
click at [1078, 256] on button "Next image" at bounding box center [1085, 263] width 32 height 56
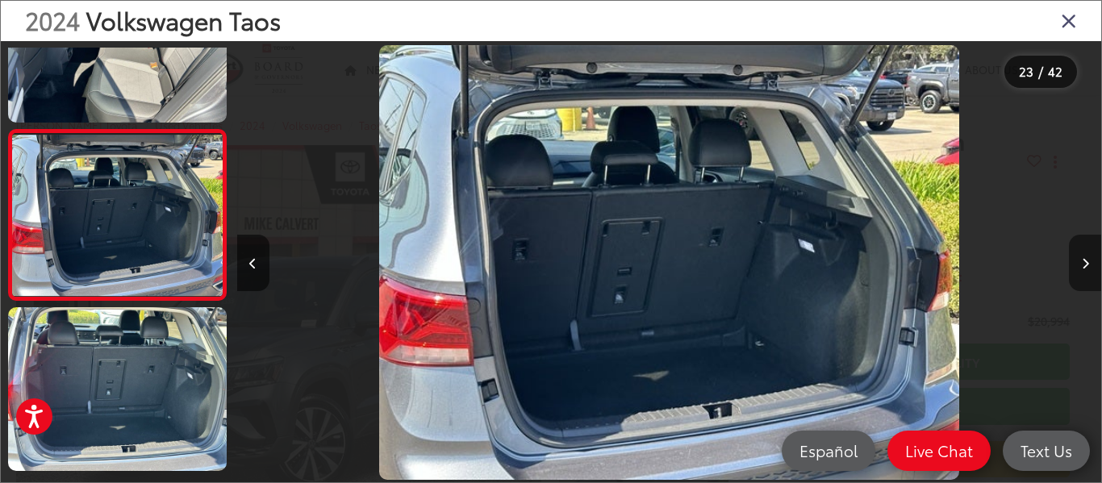
click at [1078, 256] on button "Next image" at bounding box center [1085, 263] width 32 height 56
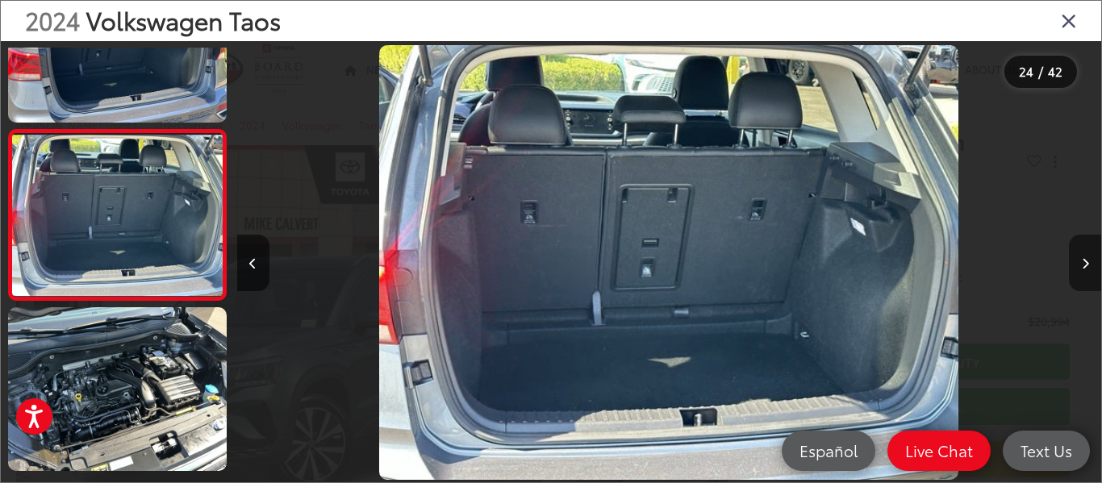
click at [1078, 256] on button "Next image" at bounding box center [1085, 263] width 32 height 56
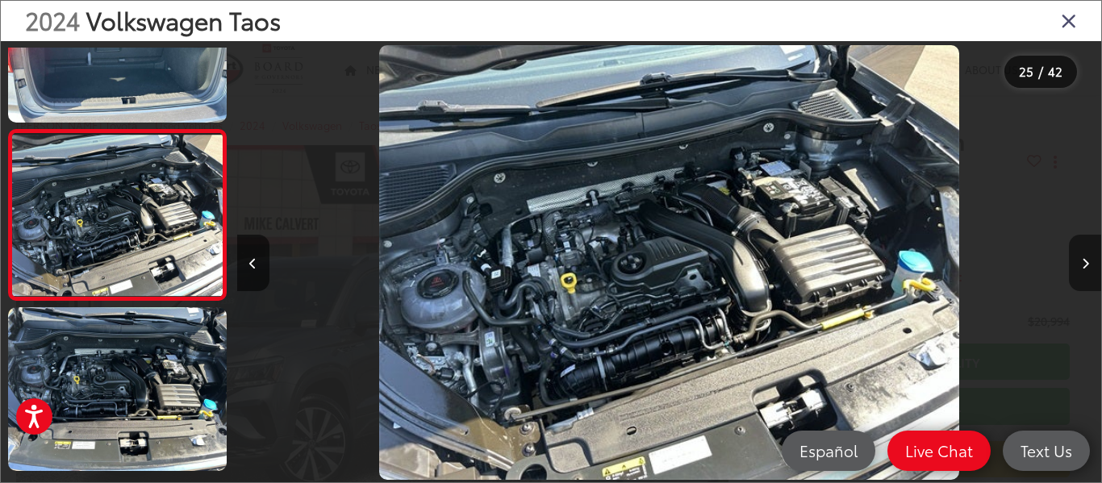
click at [1078, 256] on button "Next image" at bounding box center [1085, 263] width 32 height 56
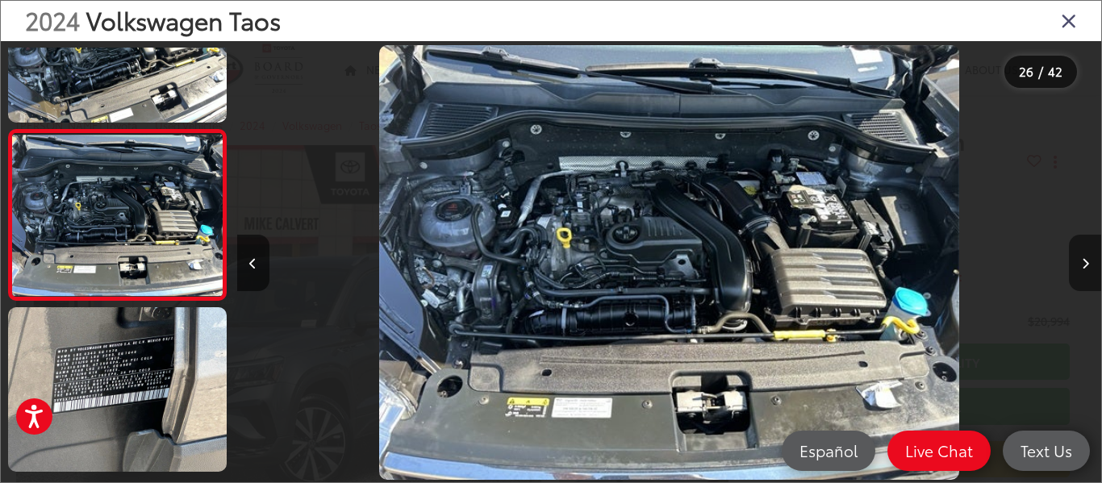
click at [1078, 256] on button "Next image" at bounding box center [1085, 263] width 32 height 56
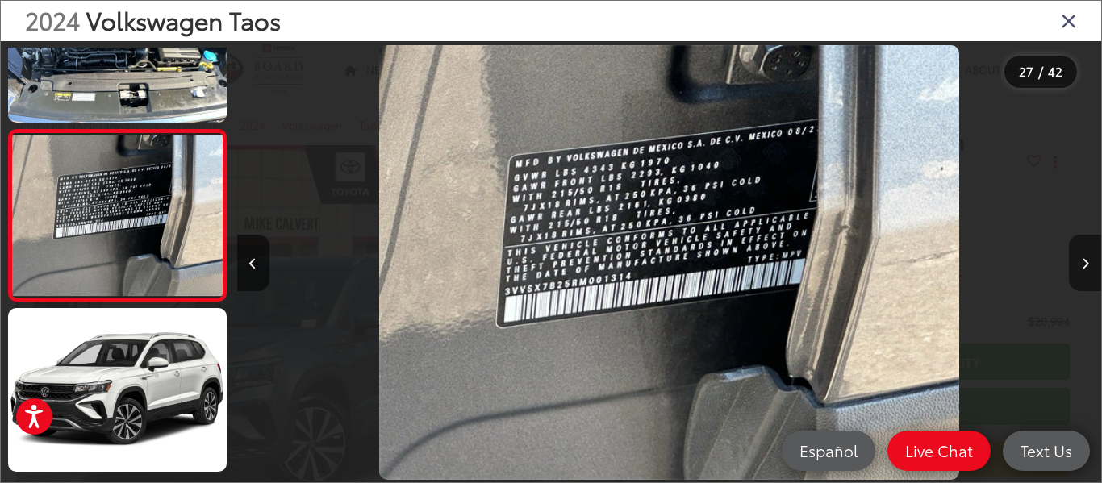
click at [1078, 256] on button "Next image" at bounding box center [1085, 263] width 32 height 56
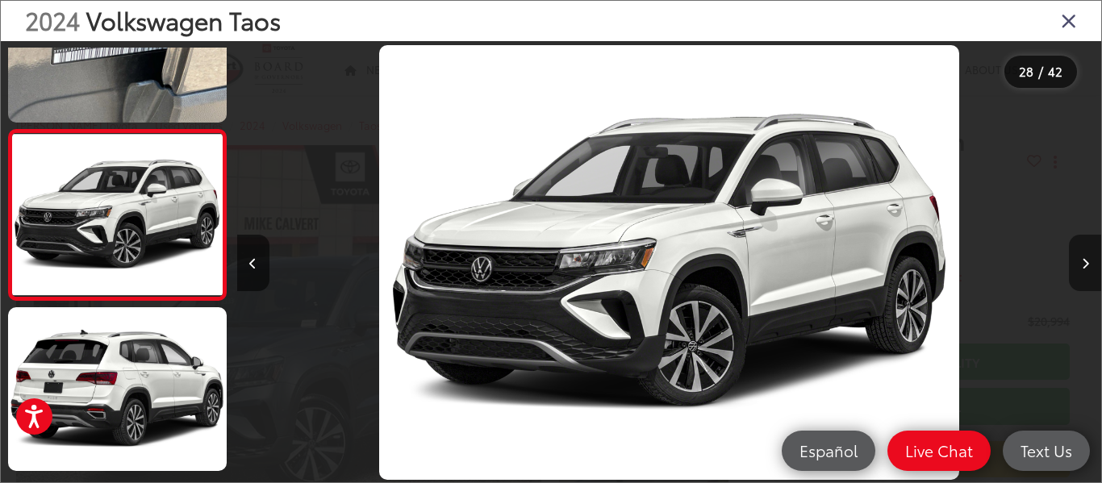
click at [1078, 256] on button "Next image" at bounding box center [1085, 263] width 32 height 56
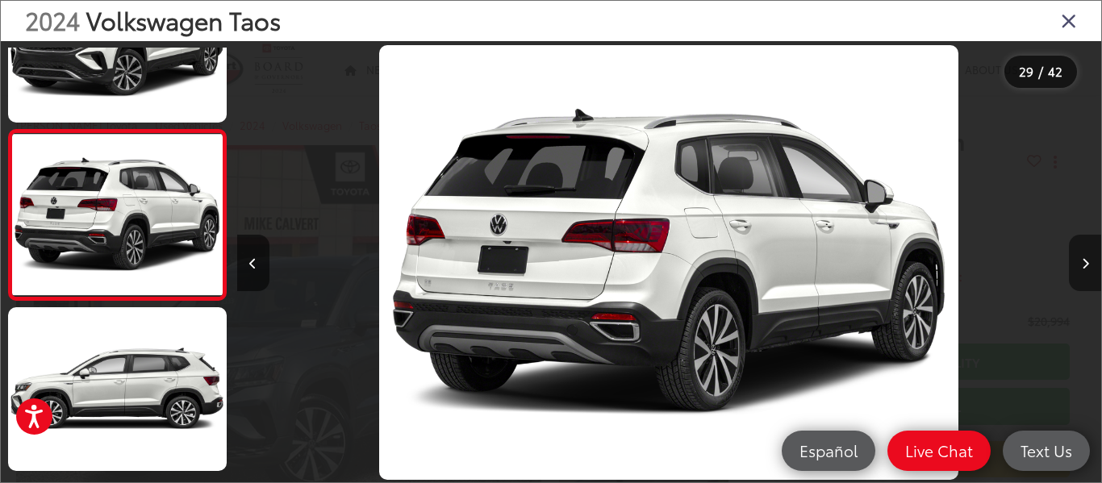
click at [1078, 256] on button "Next image" at bounding box center [1085, 263] width 32 height 56
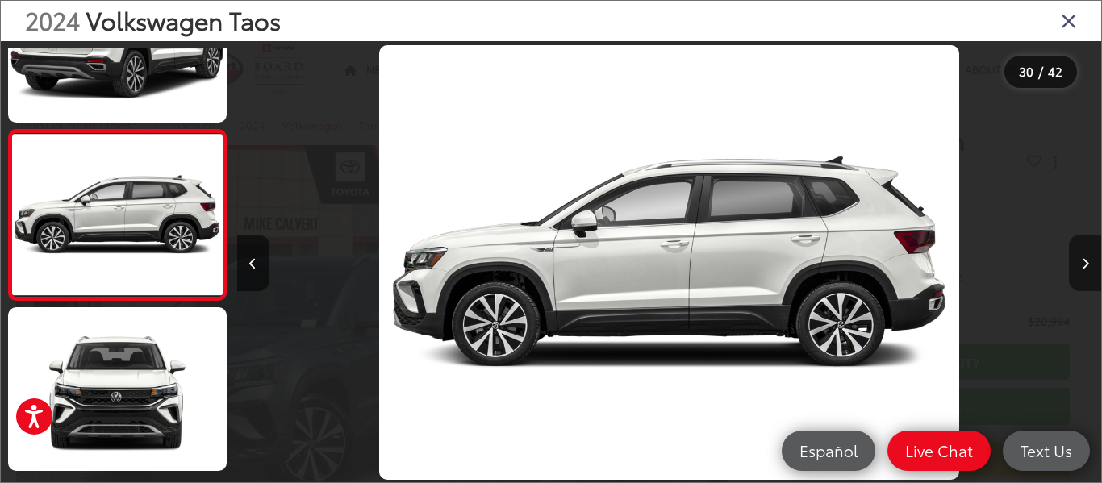
click at [1078, 256] on button "Next image" at bounding box center [1085, 263] width 32 height 56
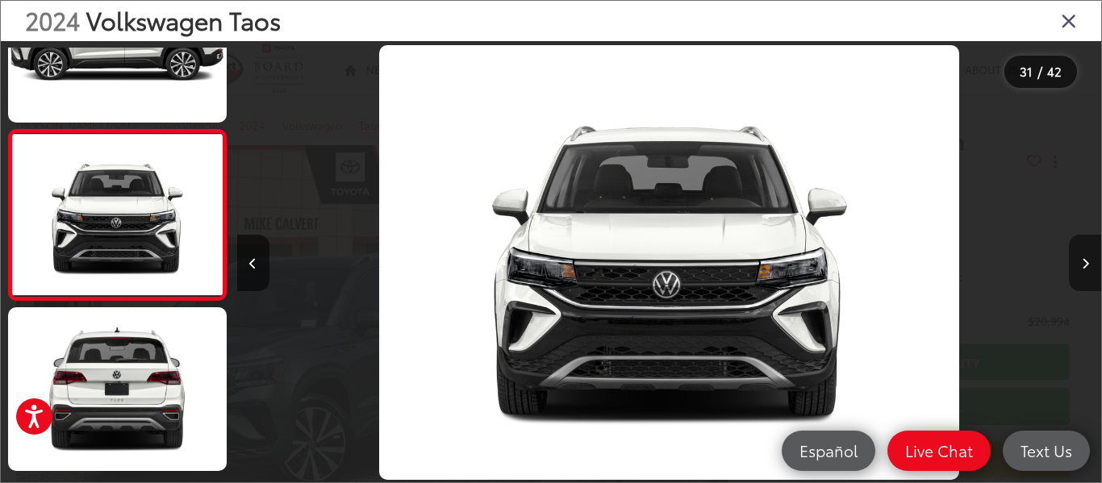
click at [1078, 256] on button "Next image" at bounding box center [1085, 263] width 32 height 56
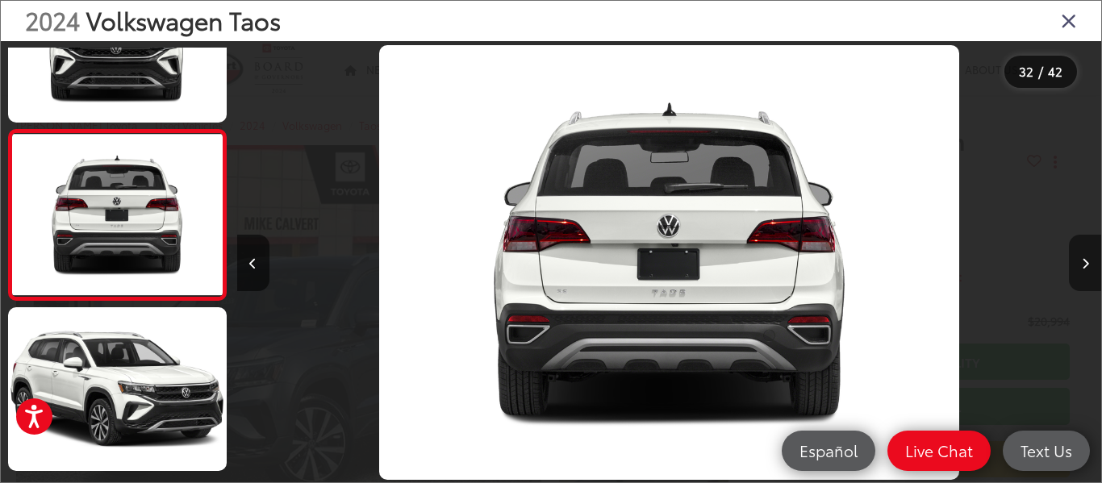
click at [1078, 256] on button "Next image" at bounding box center [1085, 263] width 32 height 56
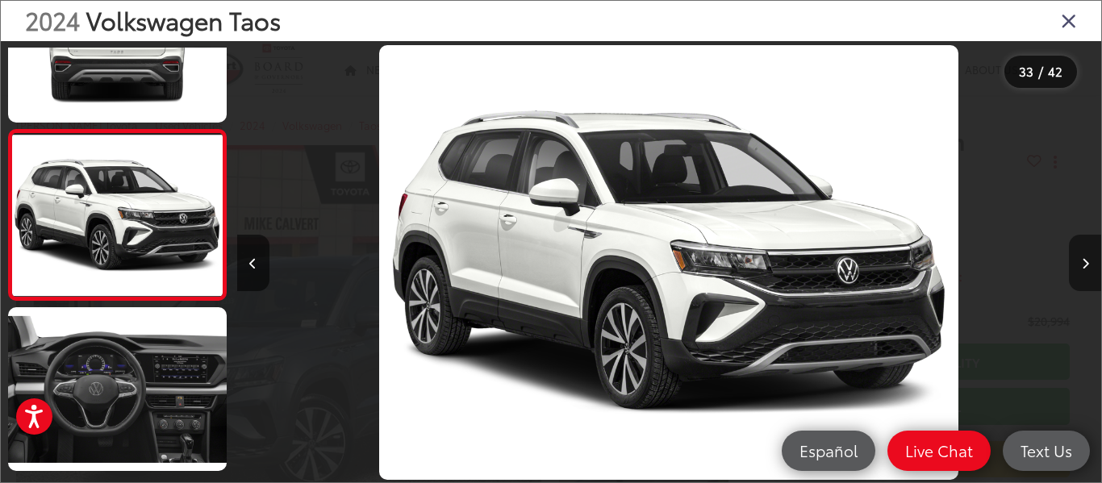
click at [1078, 256] on button "Next image" at bounding box center [1085, 263] width 32 height 56
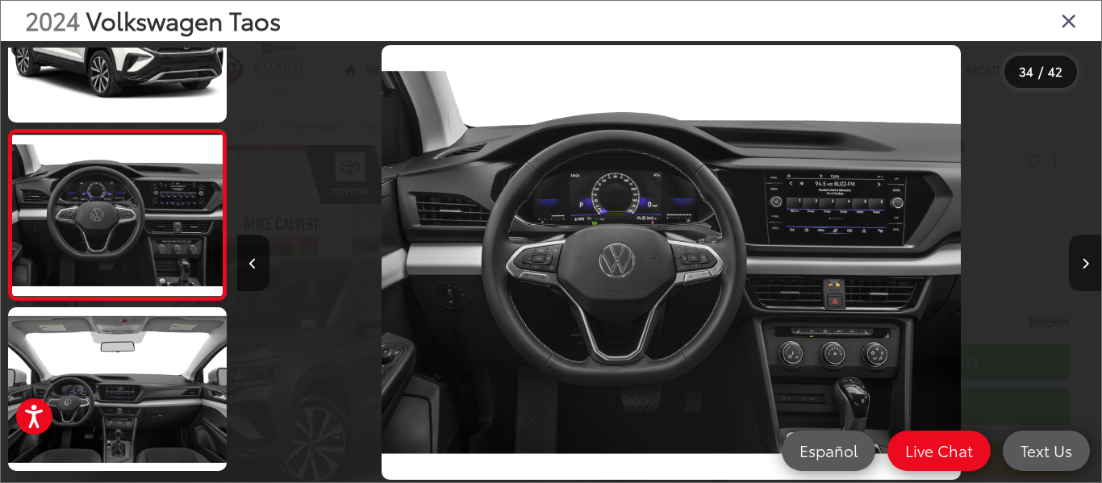
click at [1078, 256] on button "Next image" at bounding box center [1085, 263] width 32 height 56
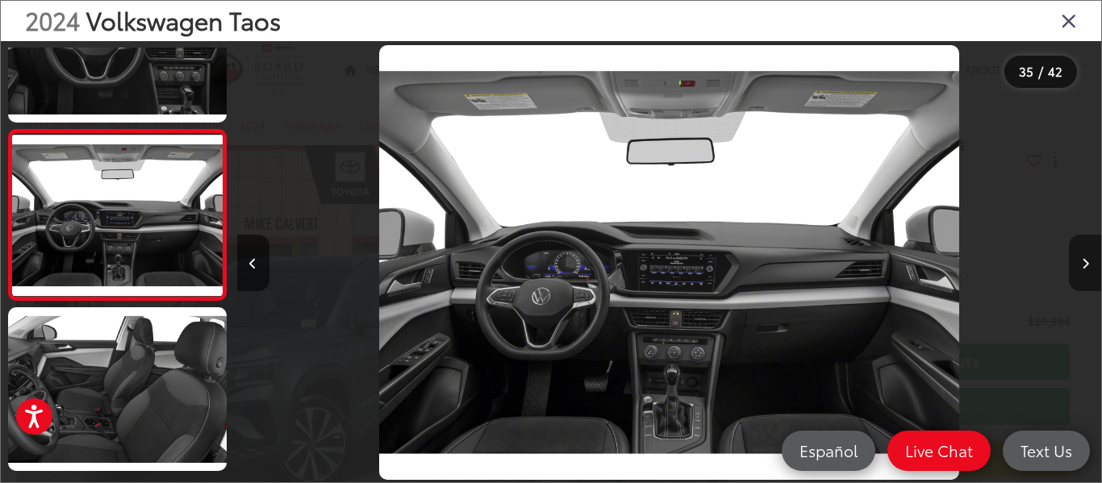
click at [1078, 256] on button "Next image" at bounding box center [1085, 263] width 32 height 56
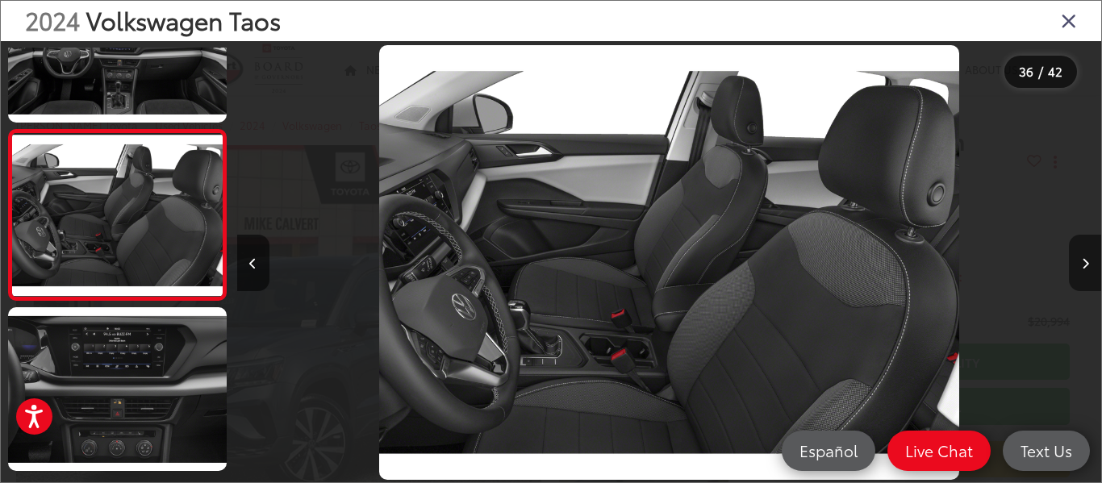
click at [1078, 256] on button "Next image" at bounding box center [1085, 263] width 32 height 56
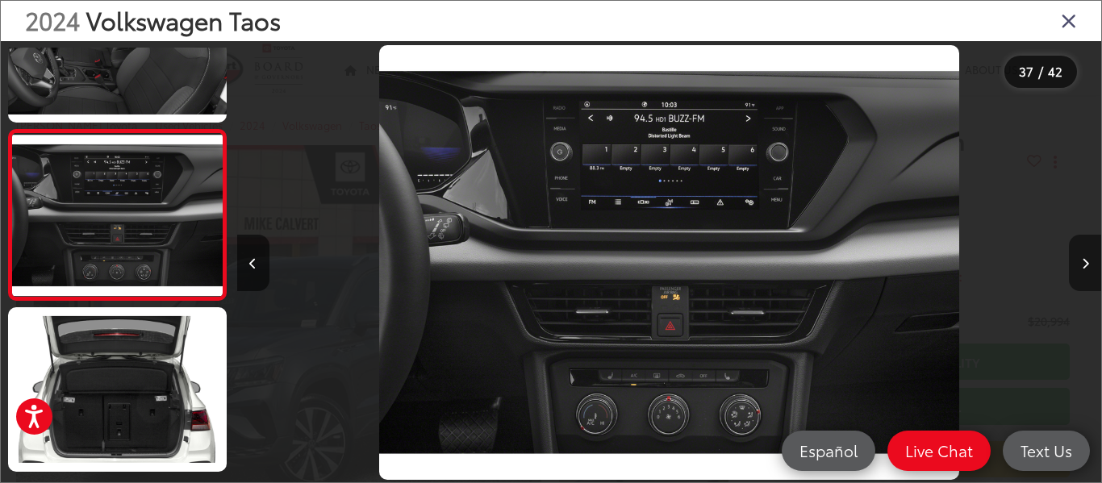
click at [1078, 256] on button "Next image" at bounding box center [1085, 263] width 32 height 56
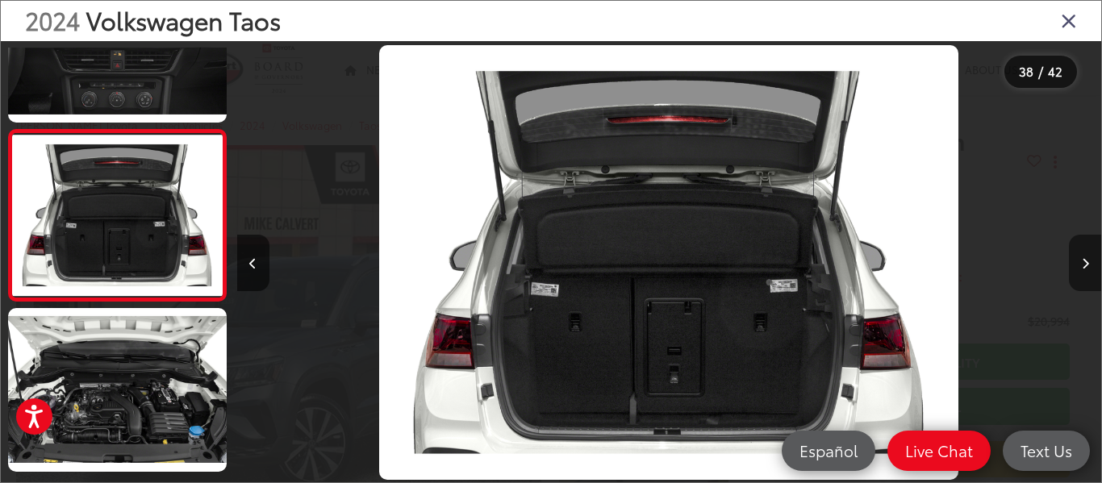
click at [1078, 256] on button "Next image" at bounding box center [1085, 263] width 32 height 56
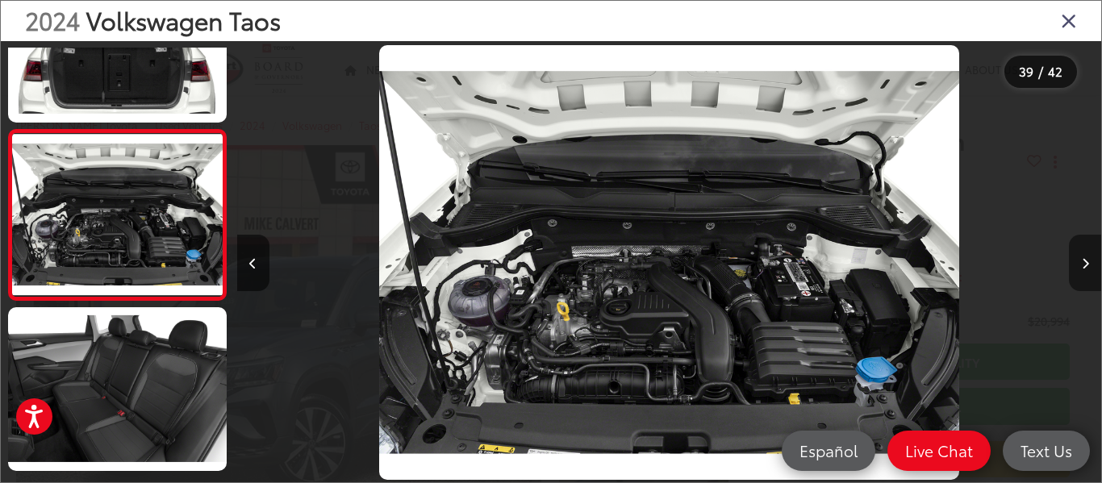
click at [1078, 256] on button "Next image" at bounding box center [1085, 263] width 32 height 56
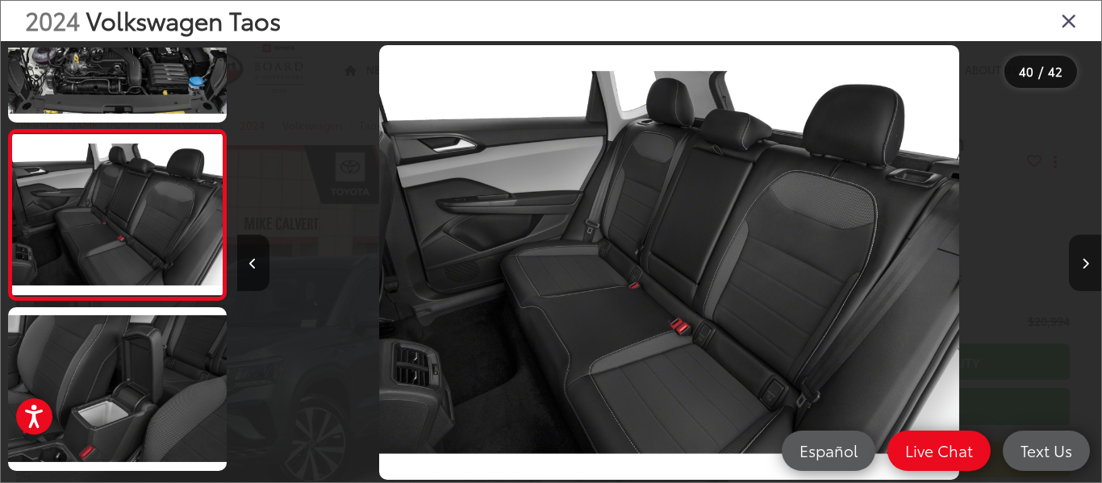
click at [1078, 256] on button "Next image" at bounding box center [1085, 263] width 32 height 56
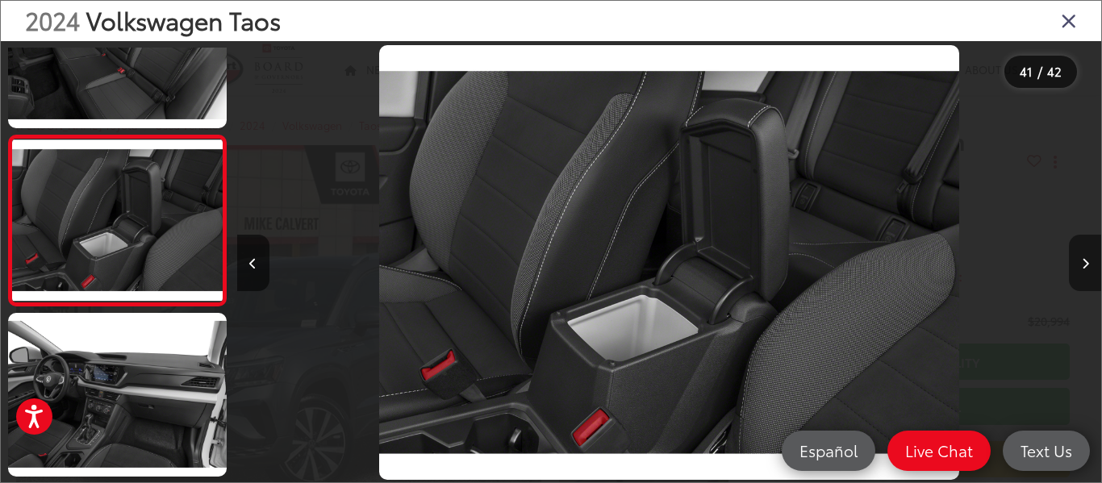
click at [1078, 256] on button "Next image" at bounding box center [1085, 263] width 32 height 56
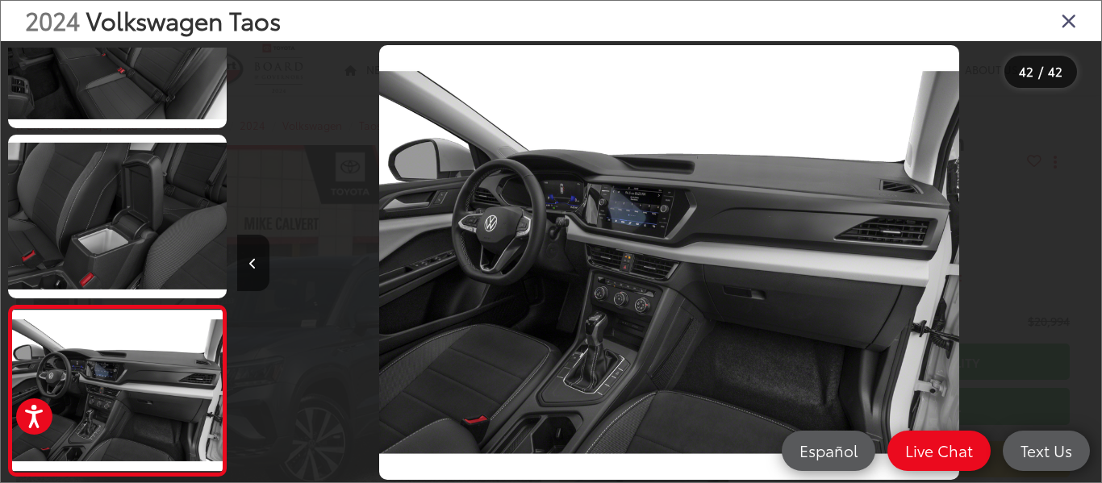
click at [1078, 256] on div at bounding box center [993, 262] width 216 height 443
click at [1072, 29] on icon "Close gallery" at bounding box center [1069, 20] width 16 height 21
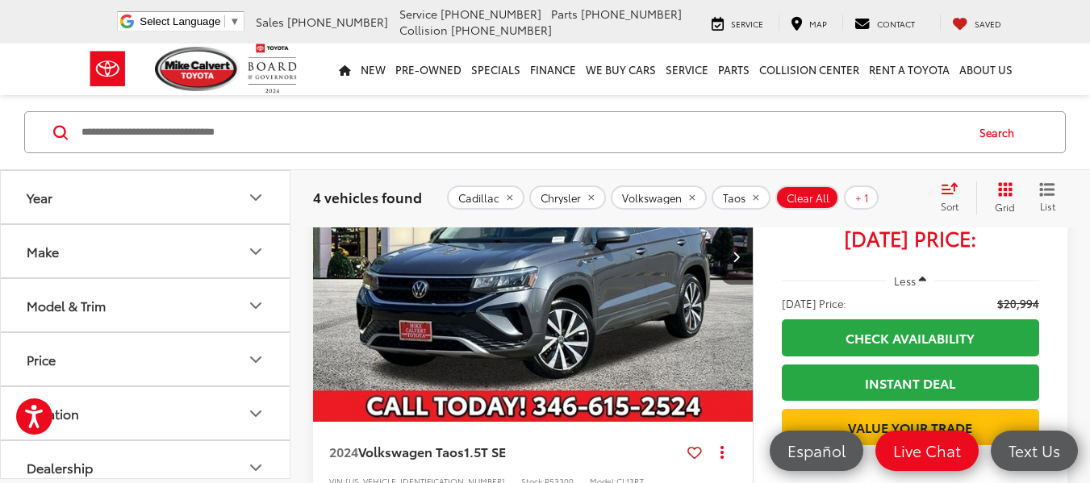
scroll to position [73, 0]
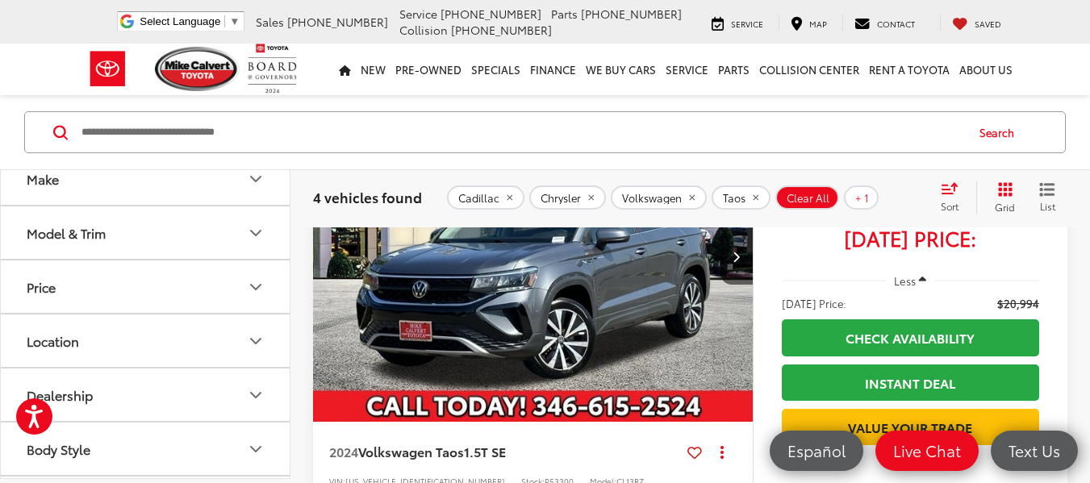
click at [80, 273] on button "Price" at bounding box center [146, 287] width 290 height 52
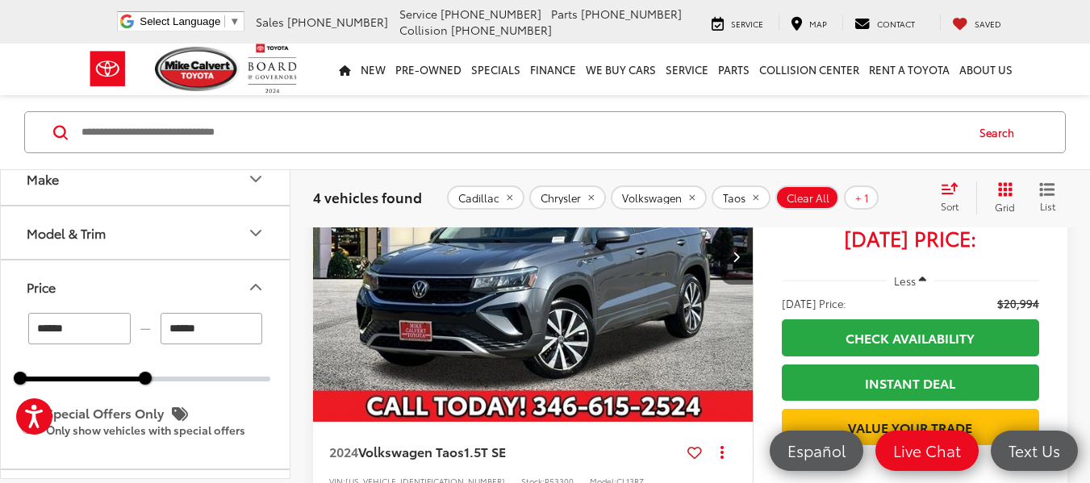
click at [80, 273] on button "Price" at bounding box center [146, 287] width 290 height 52
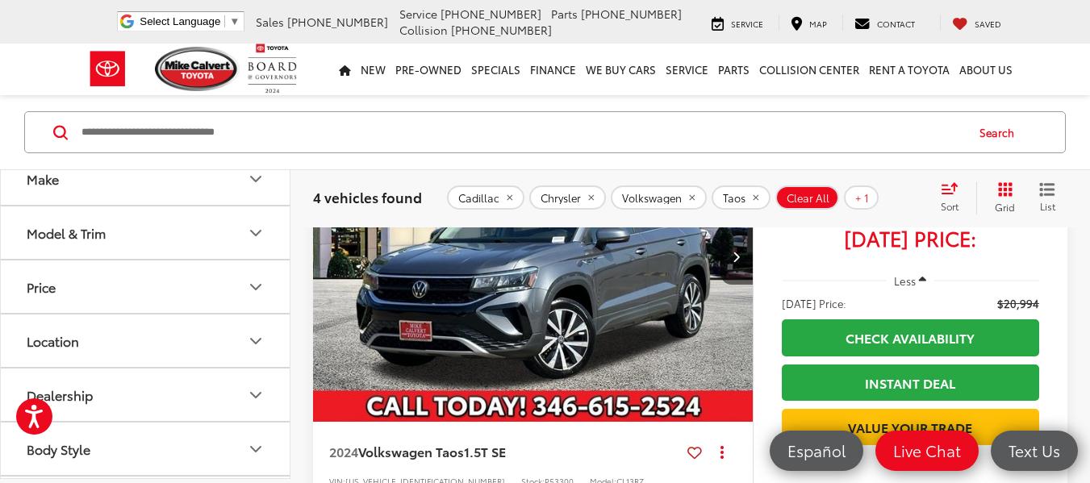
click at [586, 195] on icon "remove Chrysler" at bounding box center [591, 198] width 10 height 10
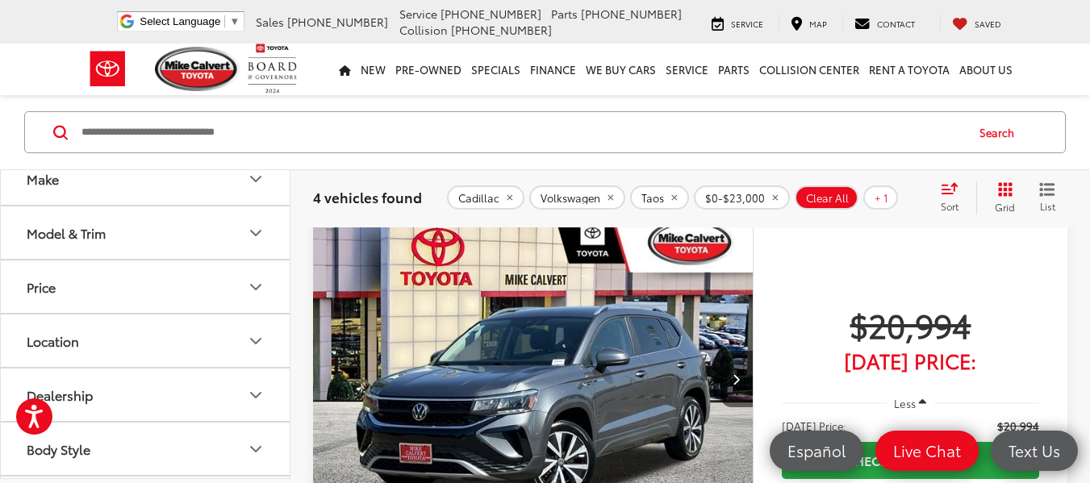
scroll to position [213, 0]
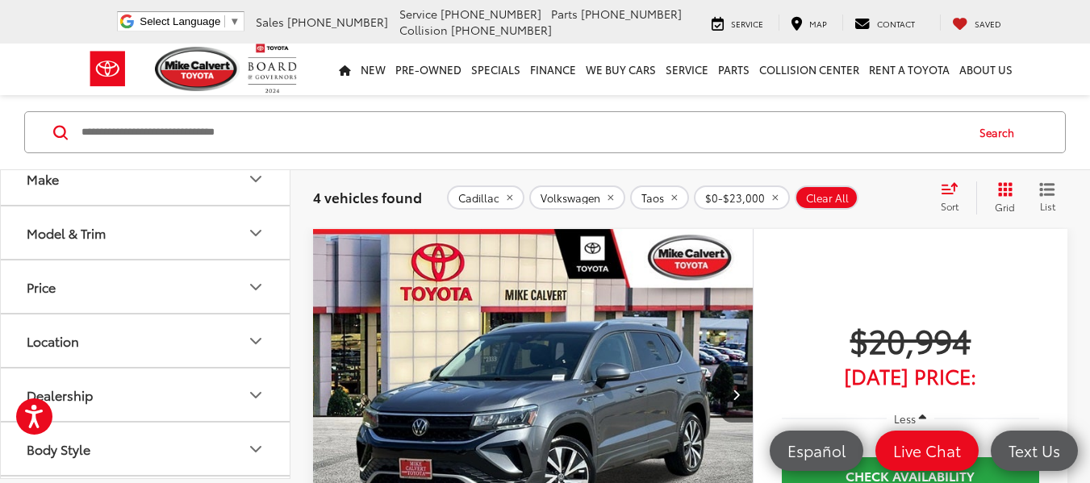
click at [596, 196] on button "Volkswagen" at bounding box center [577, 198] width 96 height 24
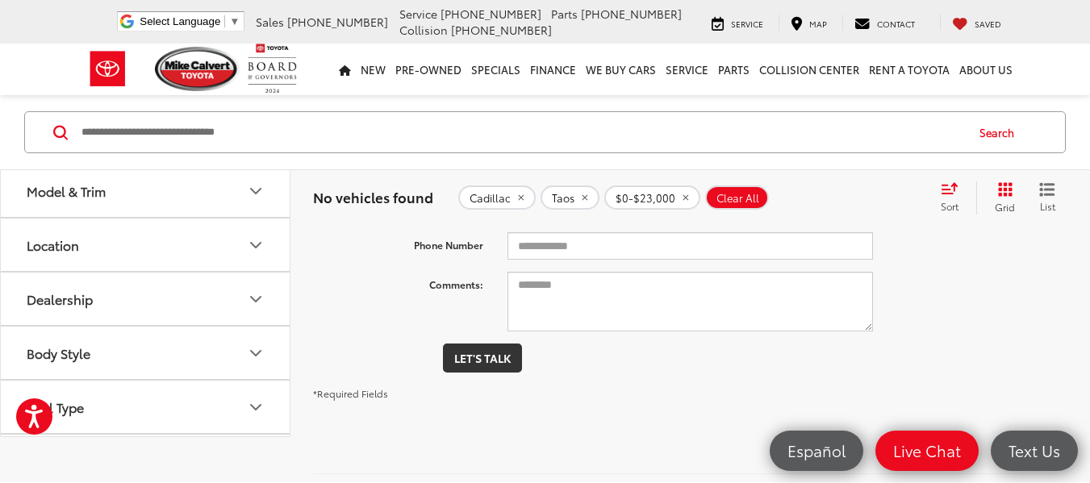
scroll to position [279, 0]
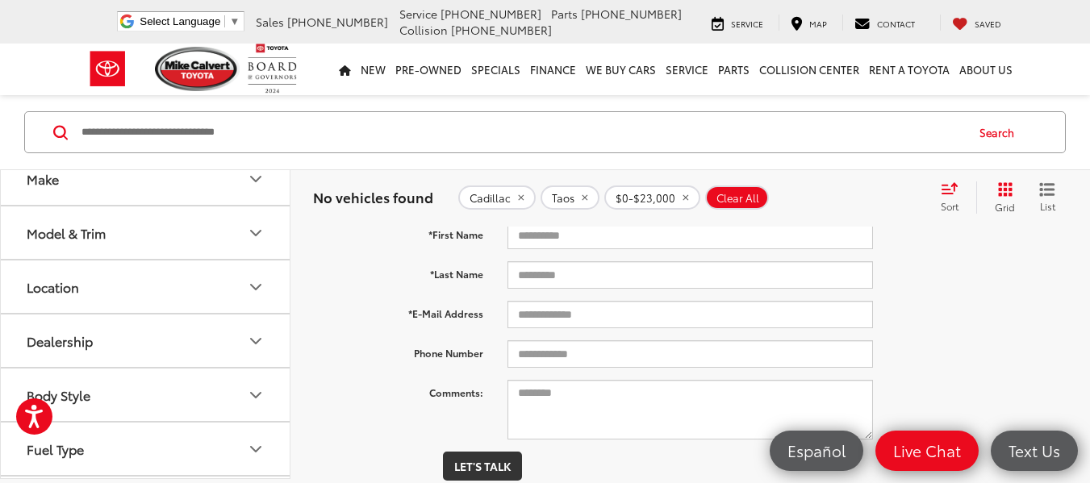
click at [524, 199] on button "Cadillac" at bounding box center [496, 198] width 77 height 24
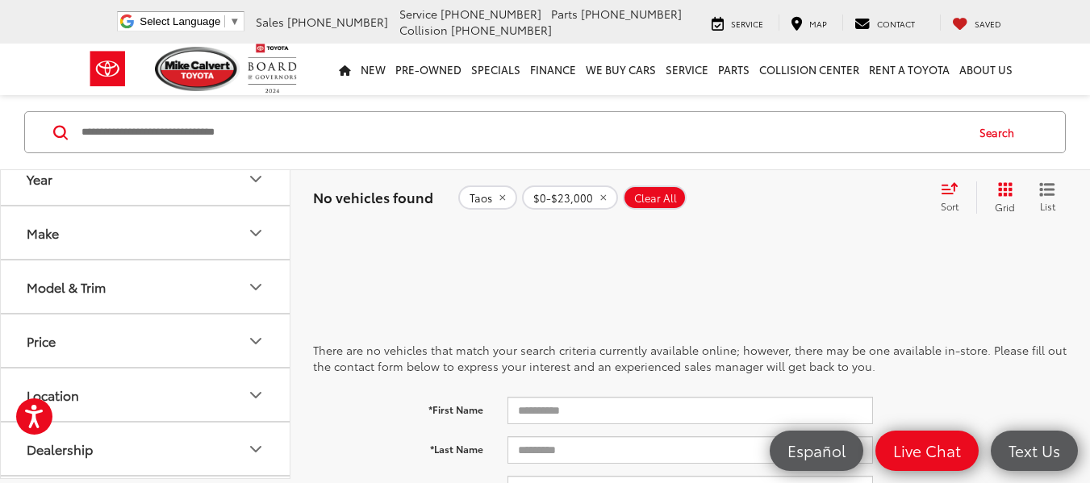
scroll to position [73, 0]
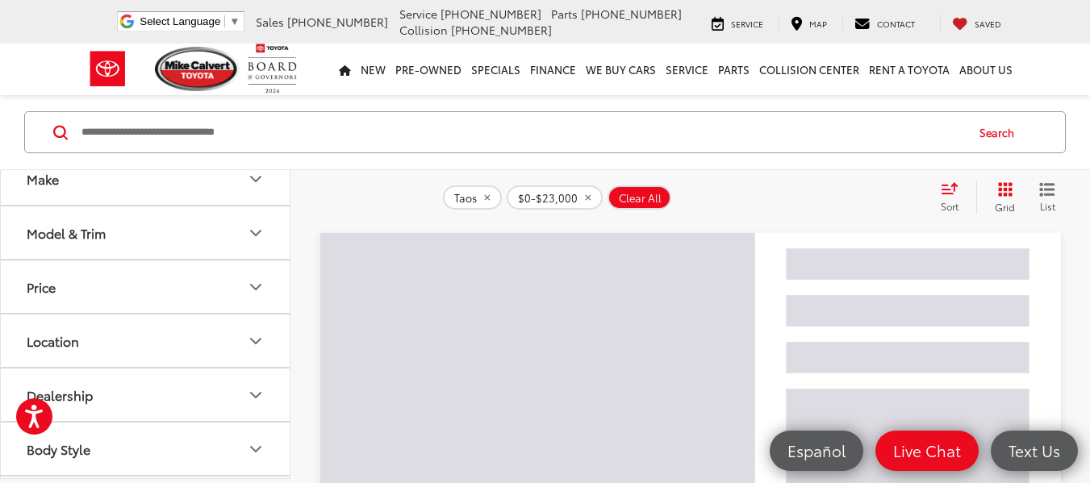
click at [495, 195] on button "Taos" at bounding box center [472, 198] width 59 height 24
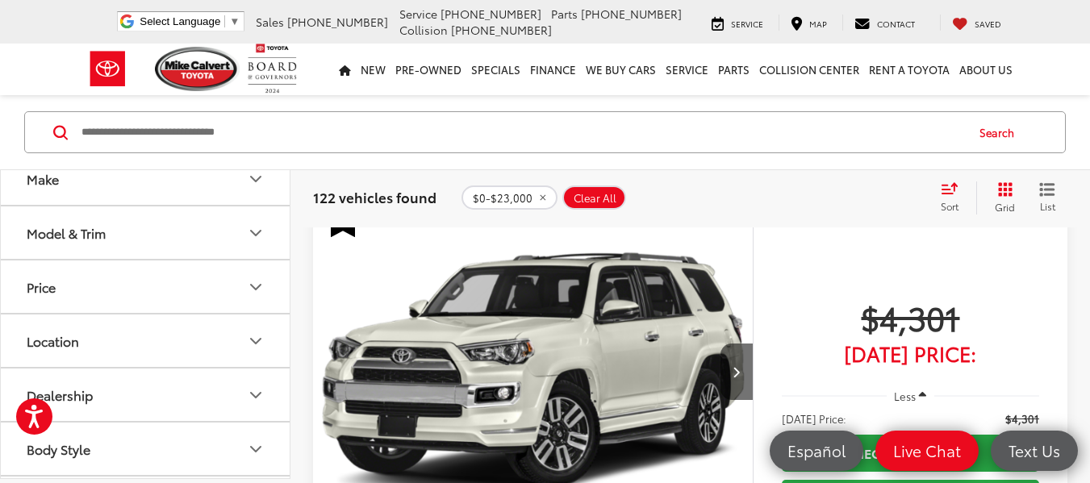
scroll to position [76, 0]
click at [179, 229] on button "Model & Trim" at bounding box center [146, 229] width 290 height 52
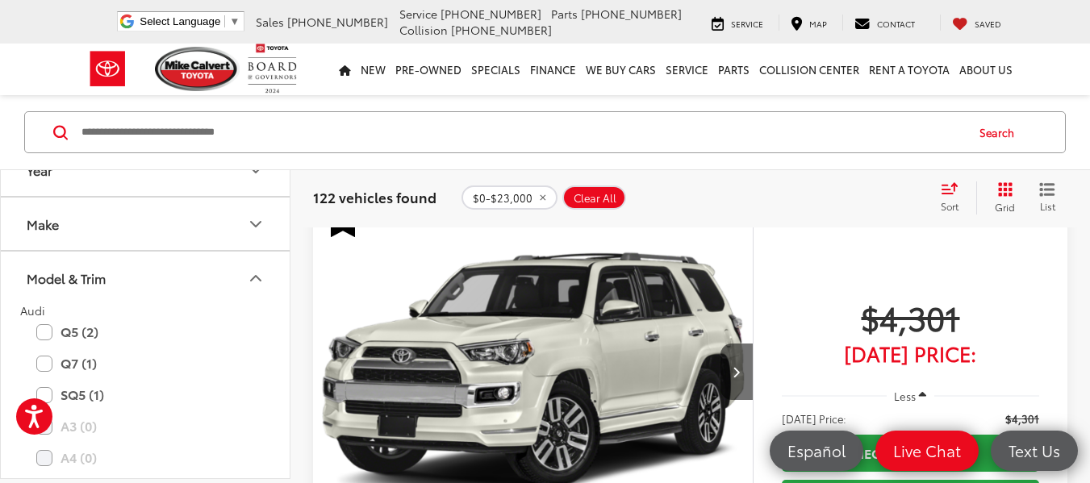
scroll to position [27, 0]
click at [129, 224] on button "Make" at bounding box center [146, 224] width 290 height 52
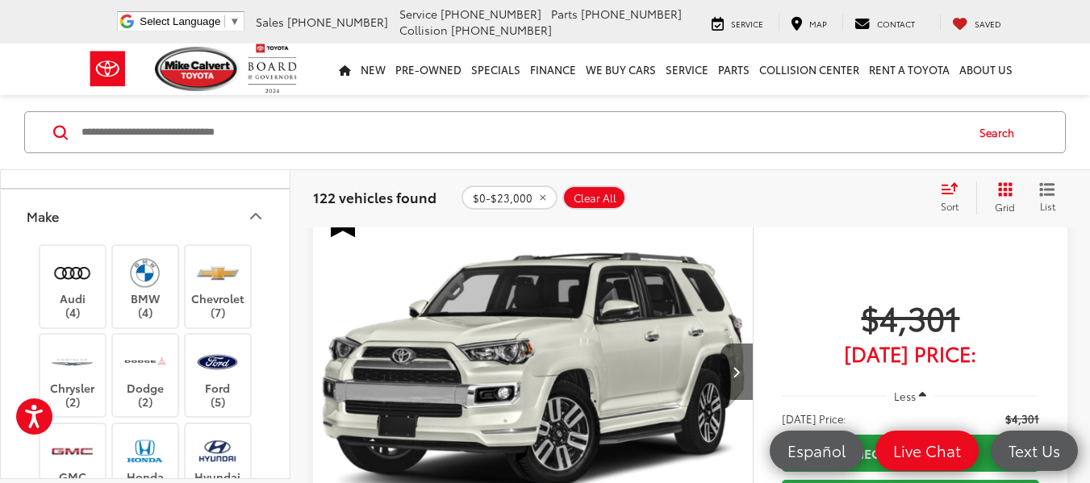
scroll to position [36, 0]
click at [148, 357] on img at bounding box center [145, 361] width 44 height 38
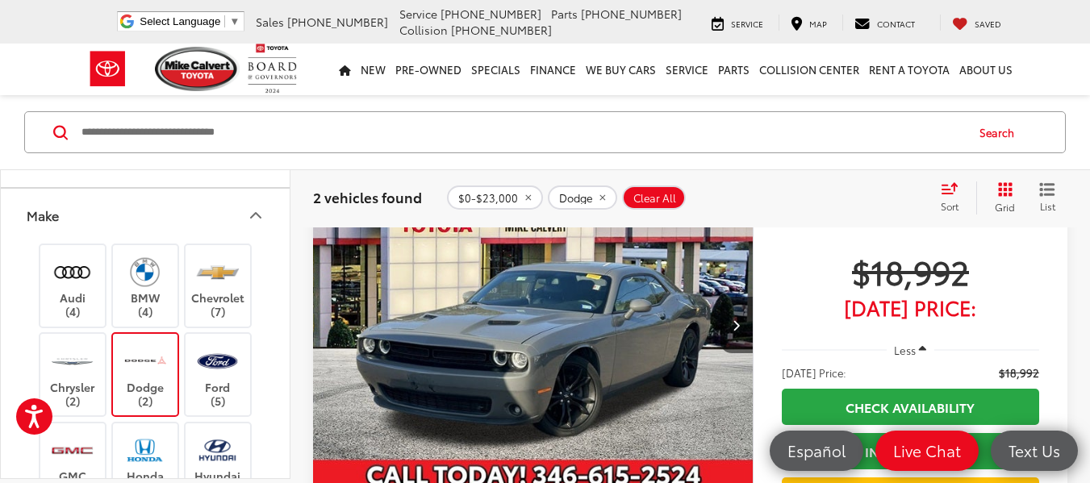
scroll to position [855, 0]
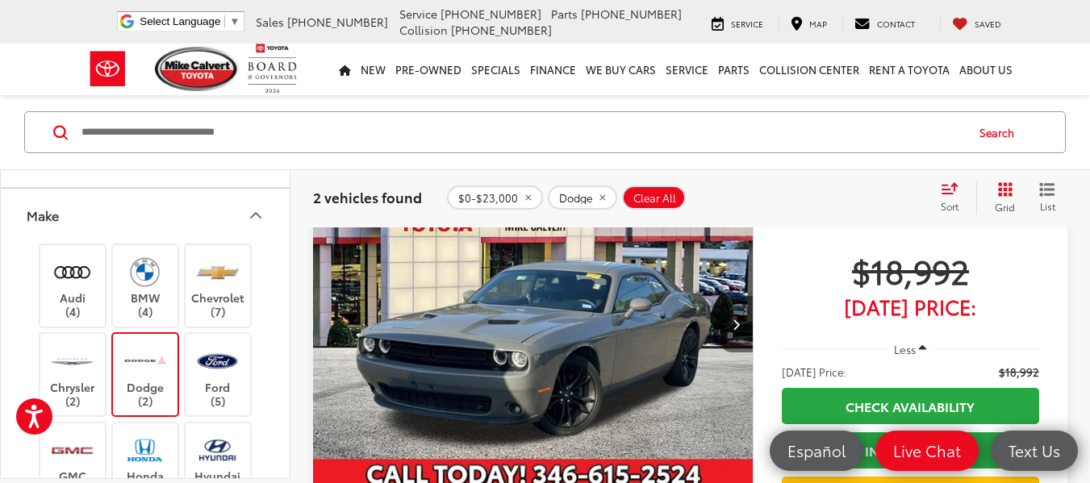
click at [733, 320] on icon "Next image" at bounding box center [736, 324] width 7 height 11
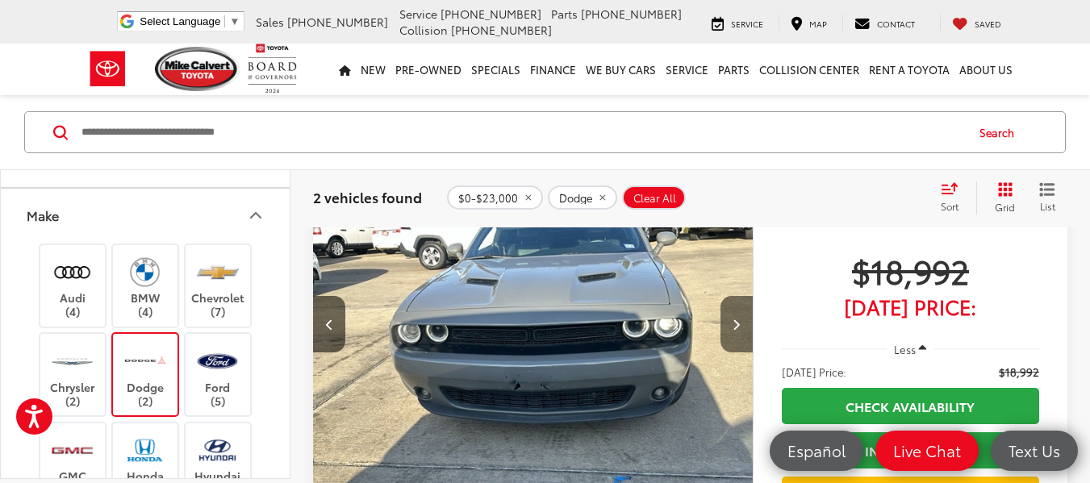
click at [733, 320] on icon "Next image" at bounding box center [736, 324] width 7 height 11
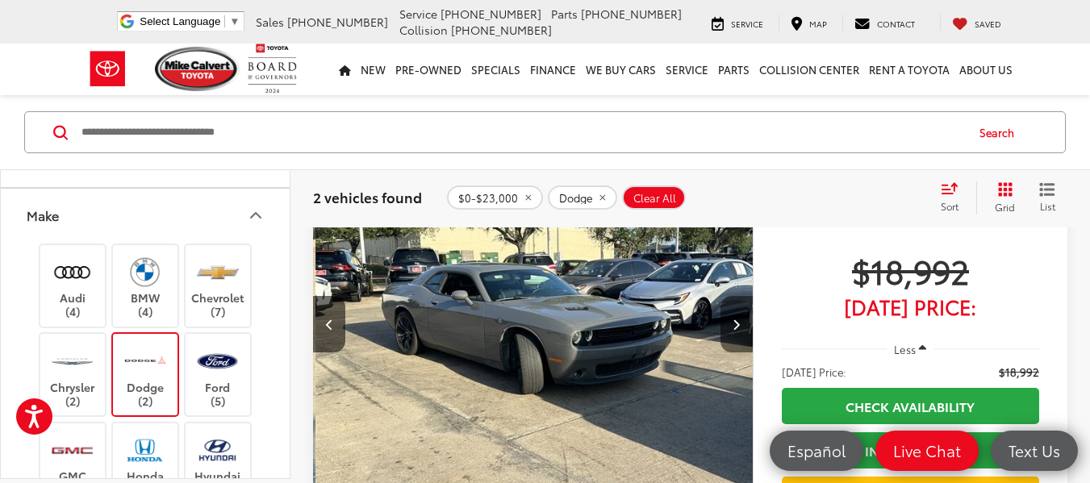
scroll to position [0, 884]
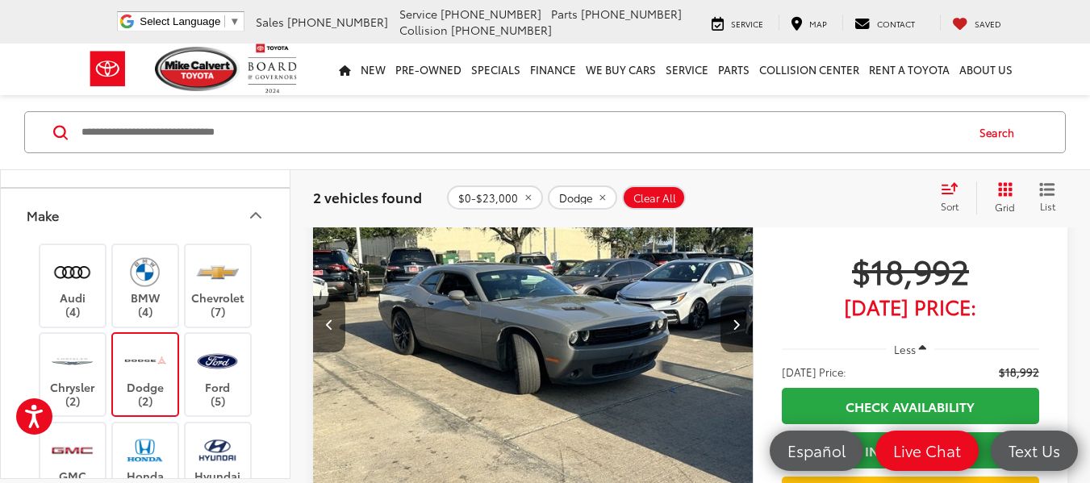
drag, startPoint x: 180, startPoint y: 365, endPoint x: 155, endPoint y: 357, distance: 26.3
click at [155, 357] on img at bounding box center [145, 361] width 44 height 38
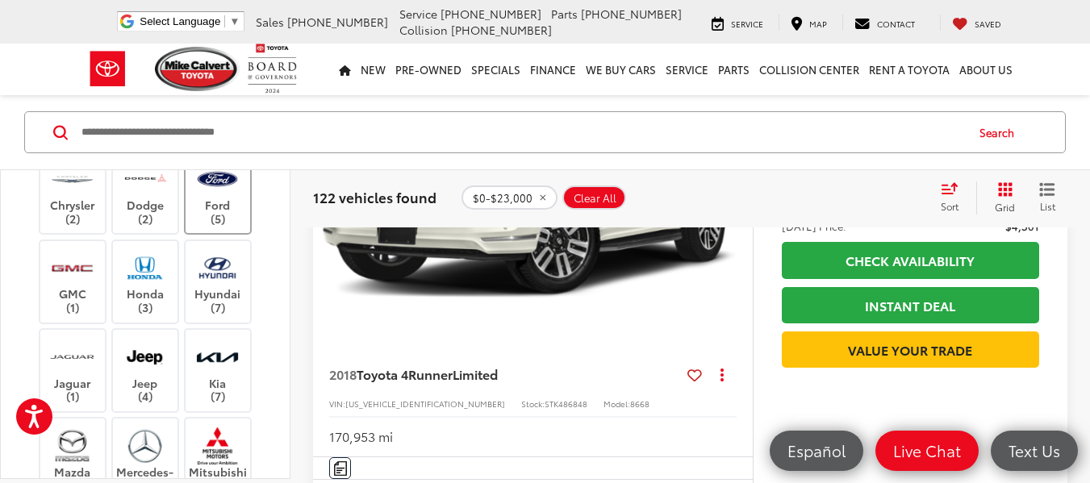
scroll to position [219, 0]
click at [155, 298] on label "Honda (3)" at bounding box center [145, 280] width 65 height 65
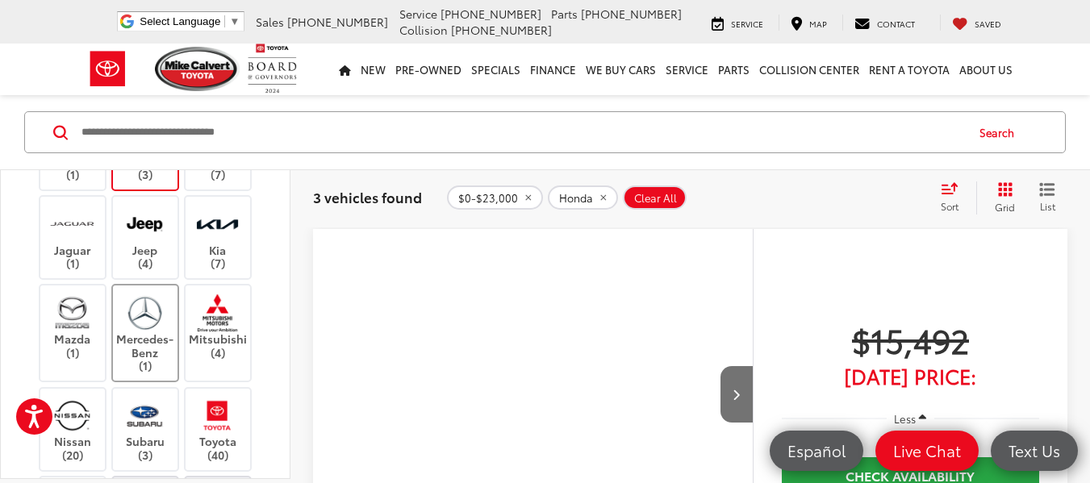
scroll to position [356, 0]
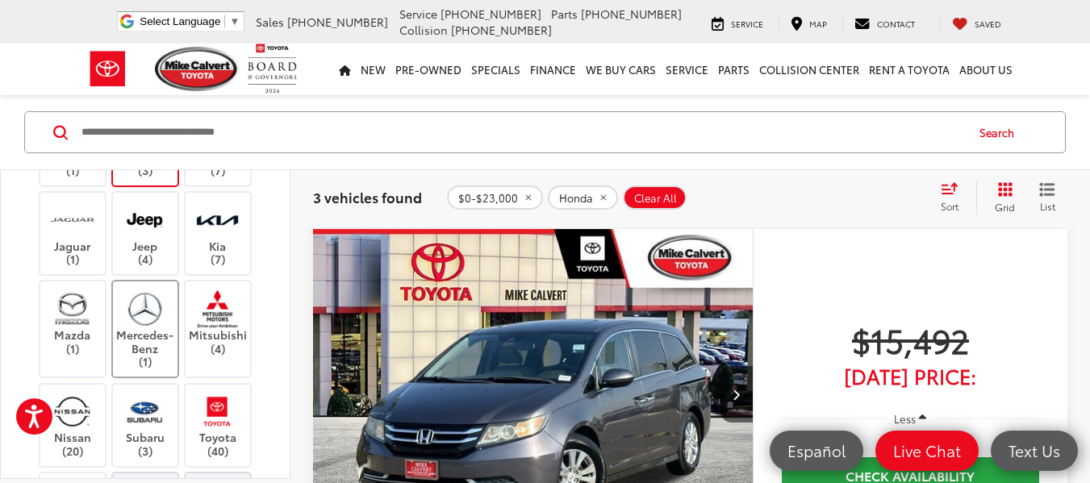
click at [158, 352] on label "Mercedes-Benz (1)" at bounding box center [145, 329] width 65 height 79
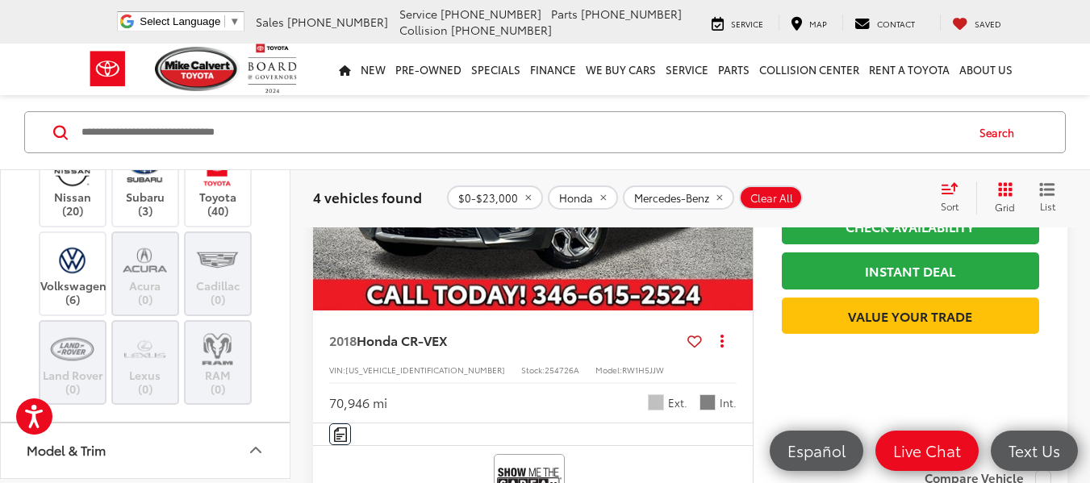
scroll to position [469, 0]
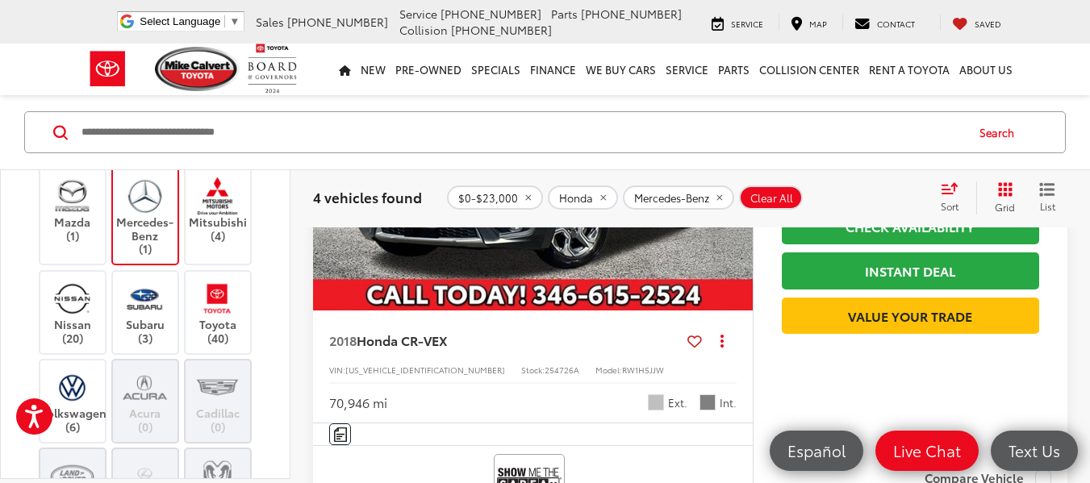
click at [129, 244] on label "Mercedes-Benz (1)" at bounding box center [145, 216] width 65 height 79
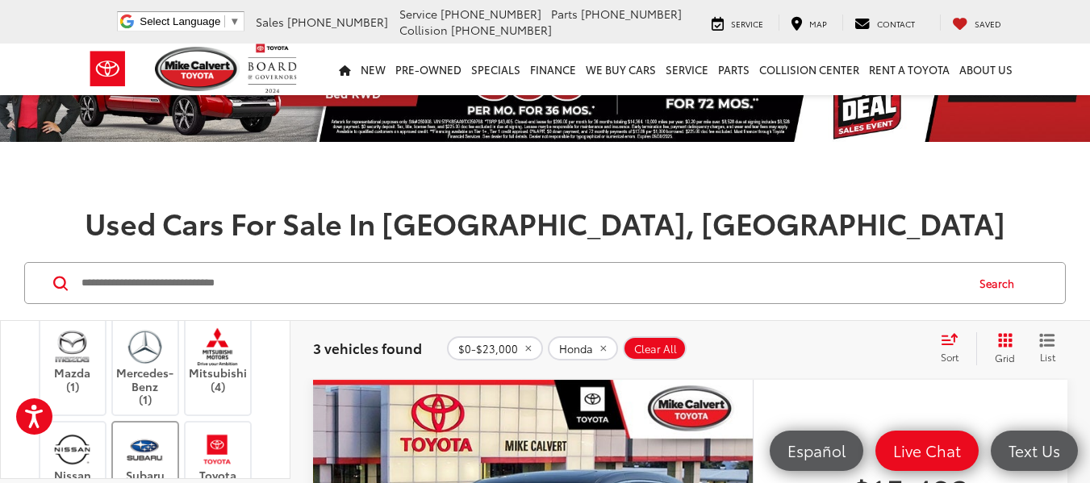
scroll to position [325, 0]
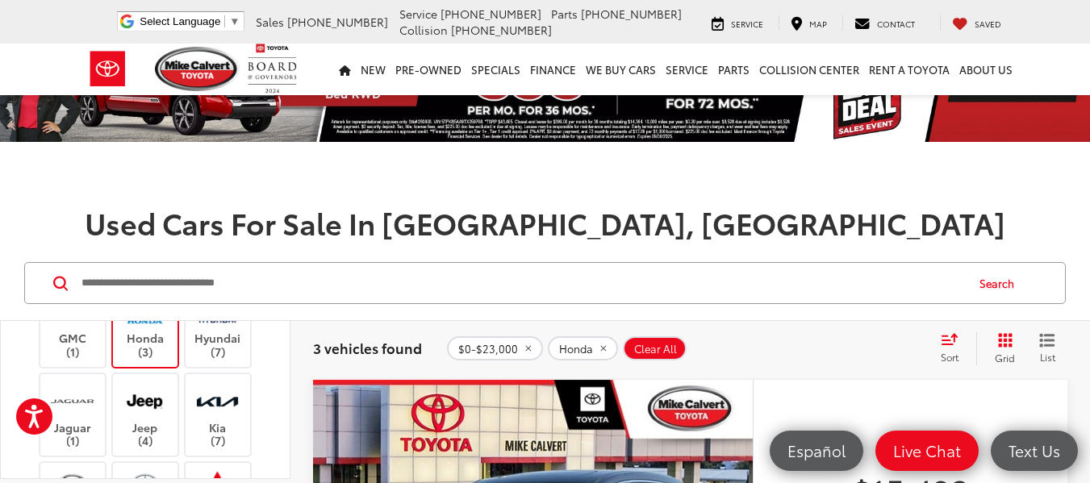
click at [148, 347] on label "Honda (3)" at bounding box center [145, 326] width 65 height 65
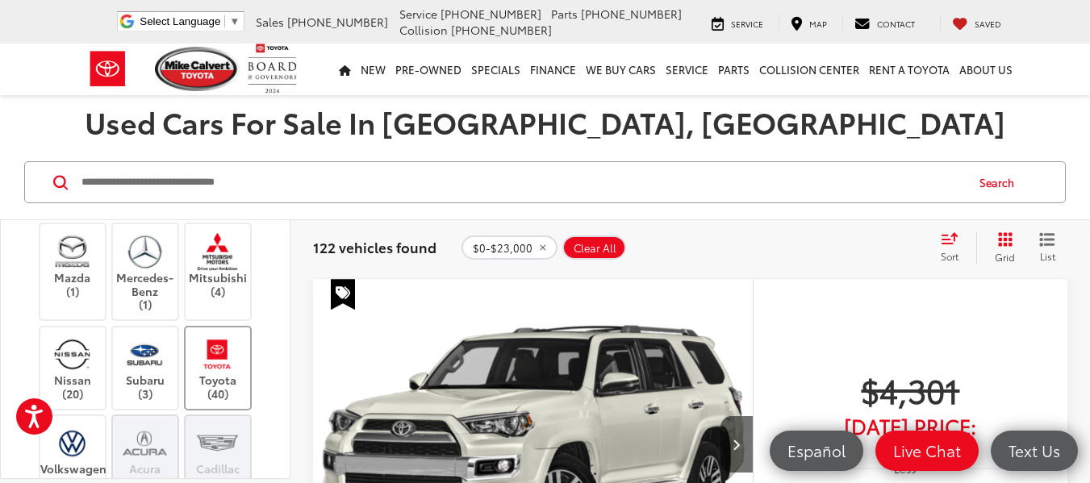
scroll to position [462, 0]
click at [223, 363] on img at bounding box center [217, 355] width 44 height 38
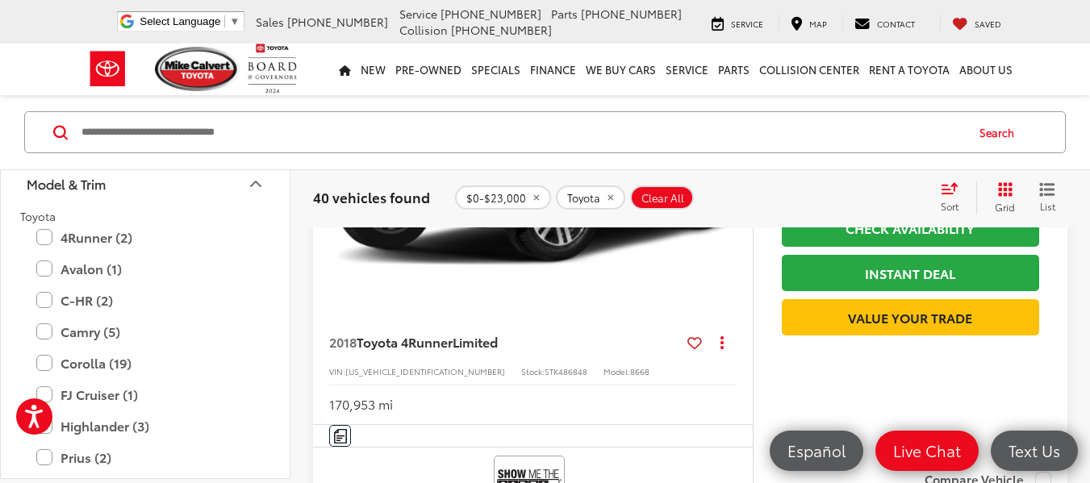
scroll to position [859, 0]
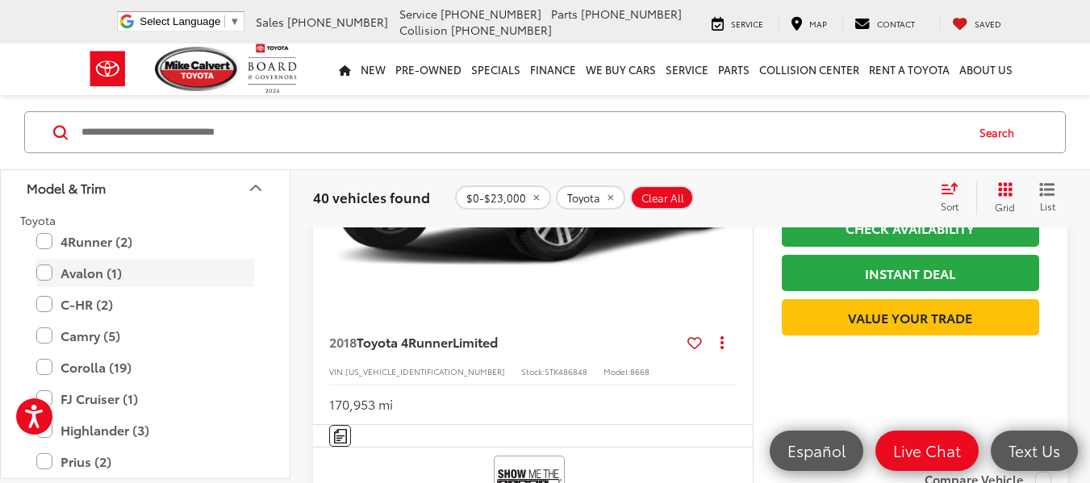
click at [137, 275] on label "Avalon (1)" at bounding box center [145, 273] width 218 height 28
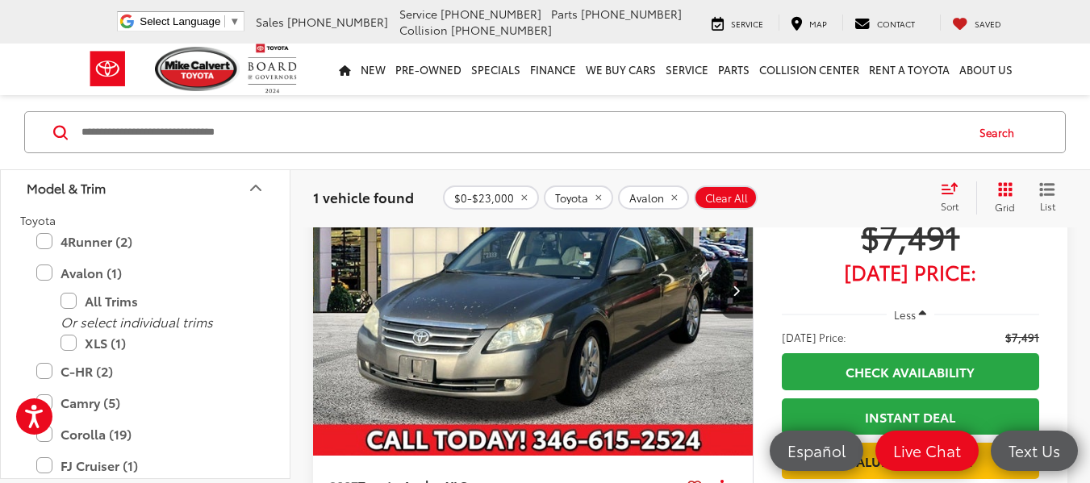
scroll to position [318, 0]
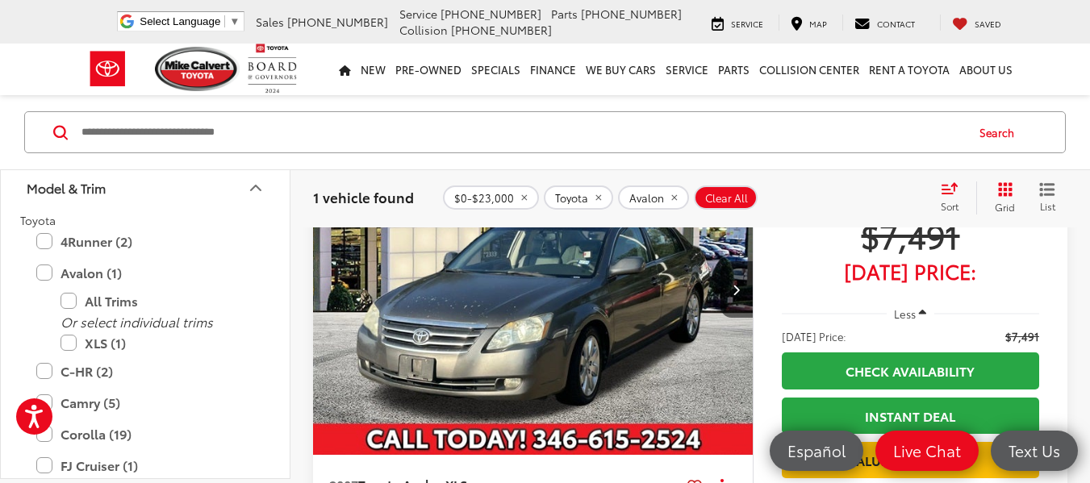
click at [244, 199] on button "Model & Trim" at bounding box center [146, 187] width 290 height 52
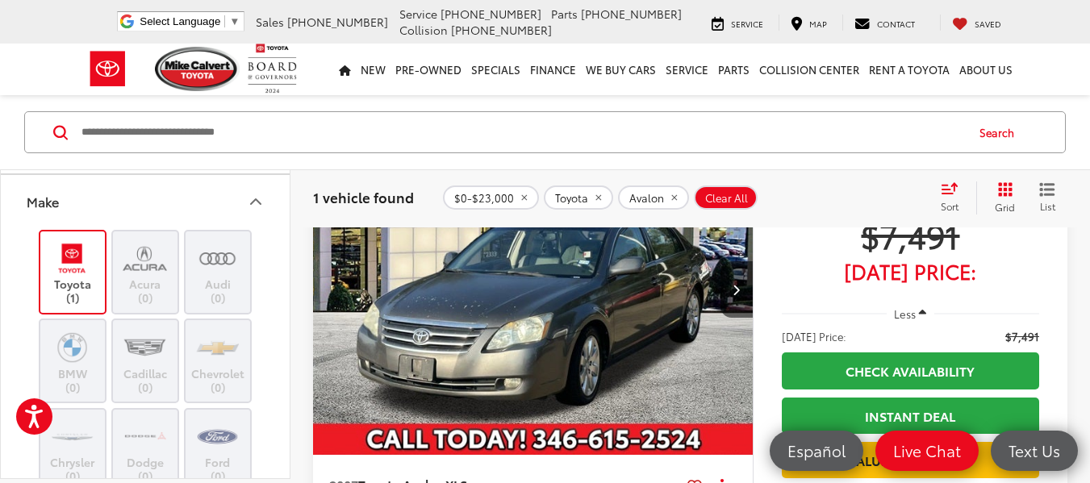
scroll to position [49, 0]
click at [92, 280] on label "Toyota (1)" at bounding box center [72, 272] width 65 height 65
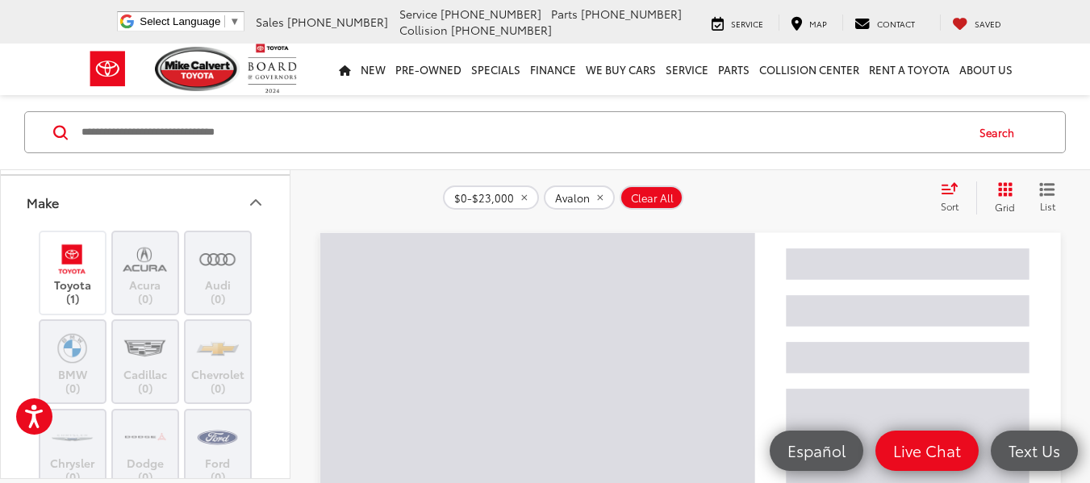
click at [597, 197] on icon "remove Avalon" at bounding box center [600, 198] width 6 height 6
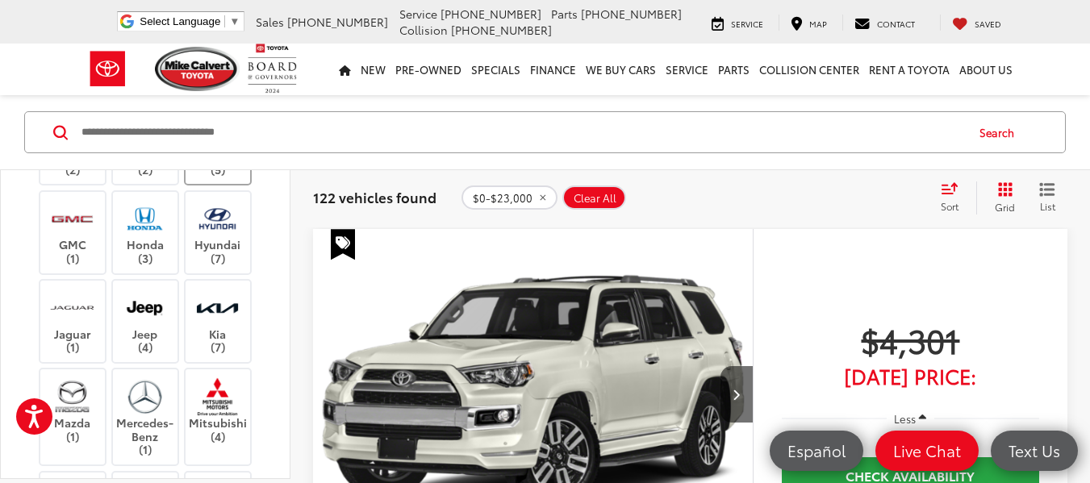
scroll to position [271, 0]
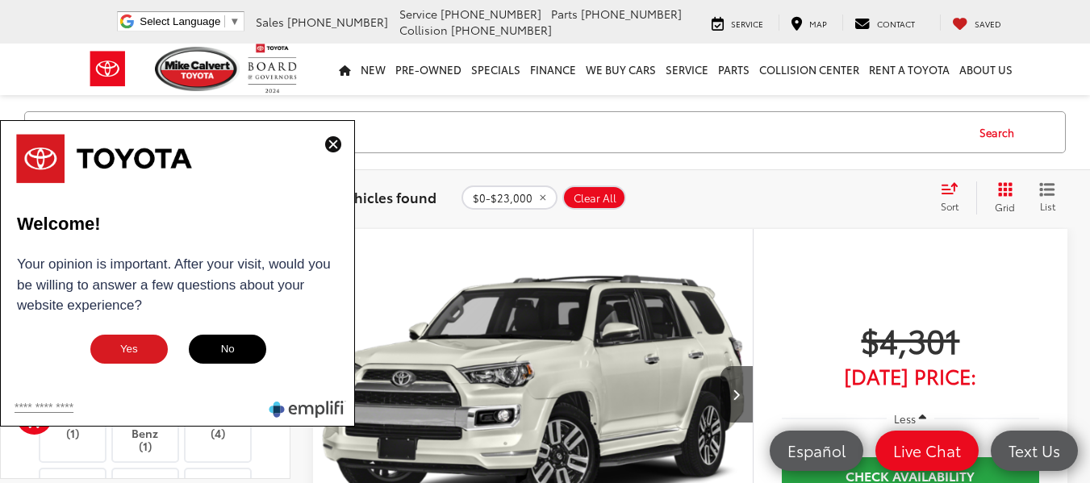
click at [333, 149] on img at bounding box center [333, 144] width 16 height 16
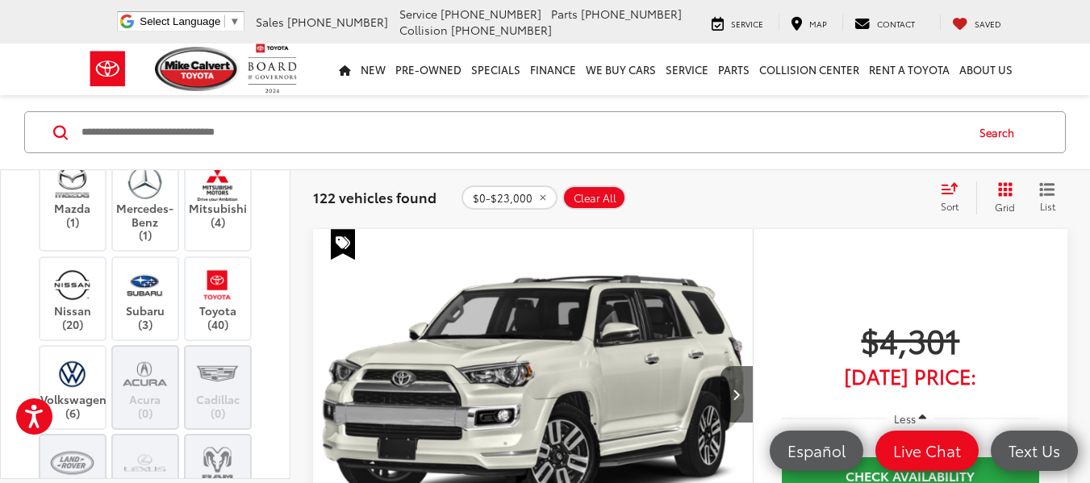
scroll to position [485, 0]
click at [94, 315] on label "Nissan (20)" at bounding box center [72, 296] width 65 height 65
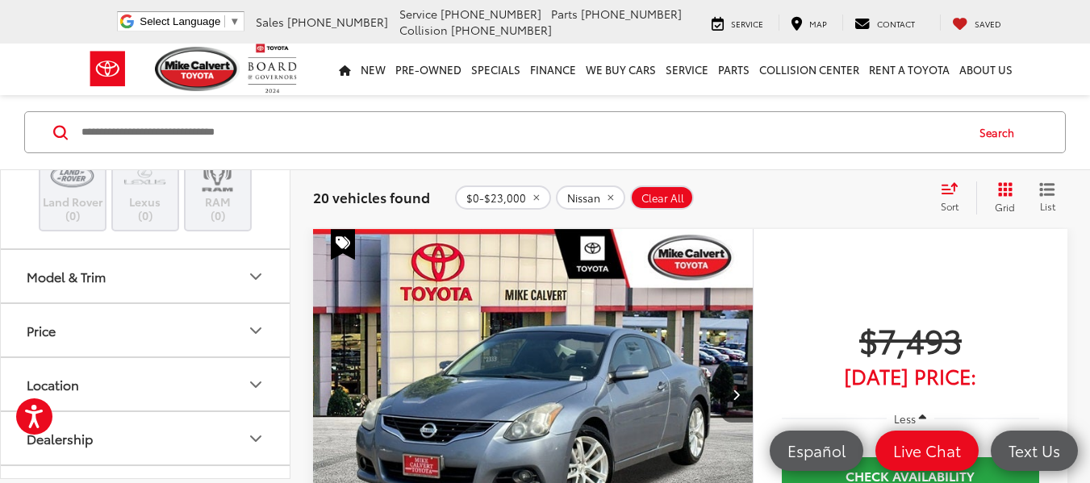
scroll to position [822, 0]
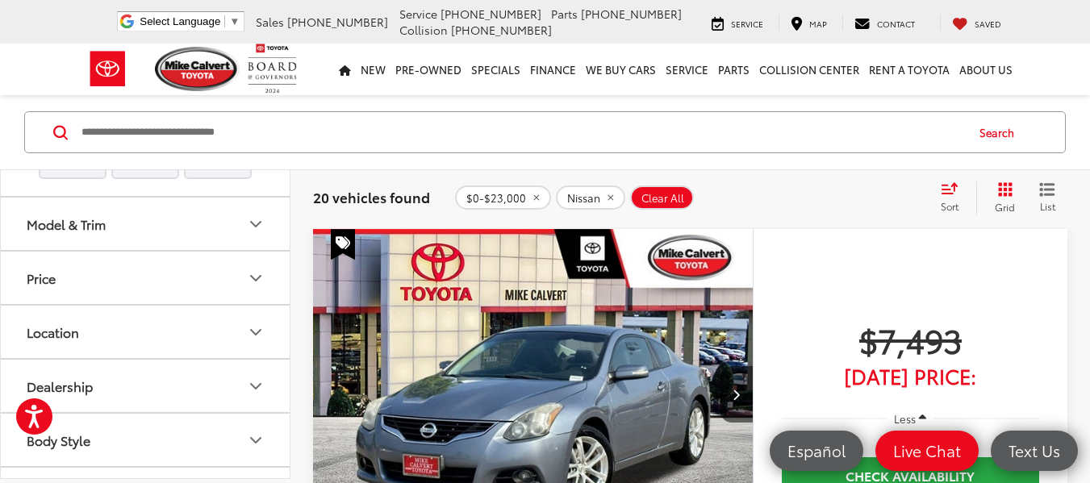
click at [165, 225] on button "Model & Trim" at bounding box center [146, 224] width 290 height 52
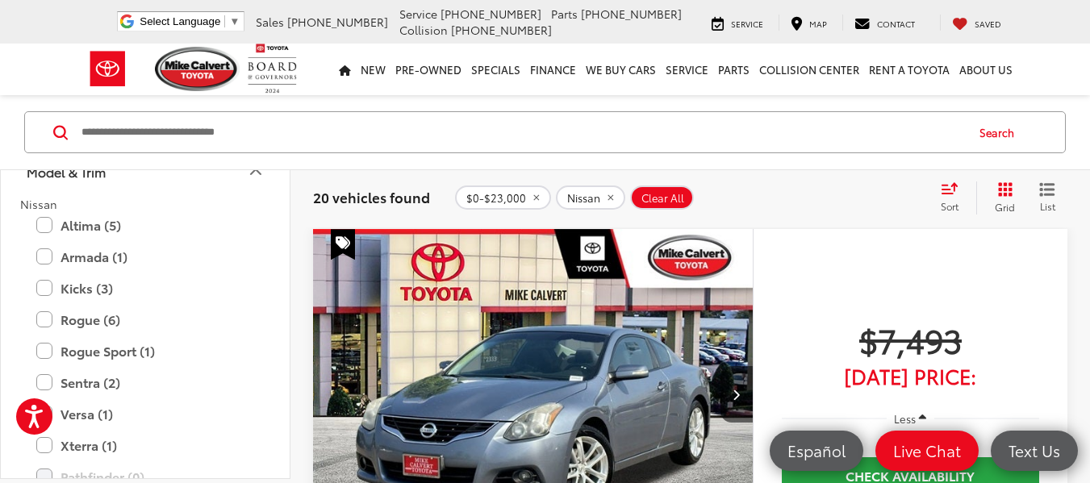
scroll to position [871, 0]
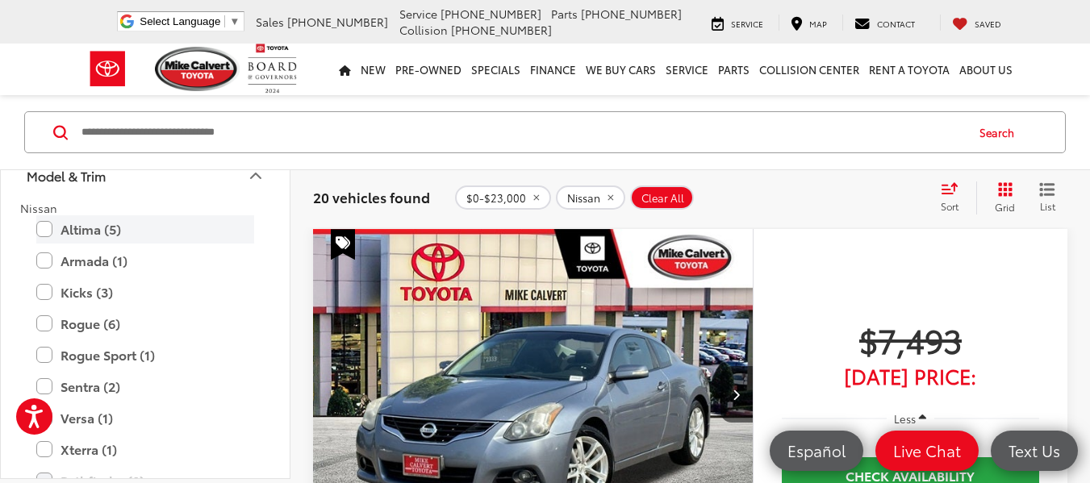
click at [156, 219] on label "Altima (5)" at bounding box center [145, 229] width 218 height 28
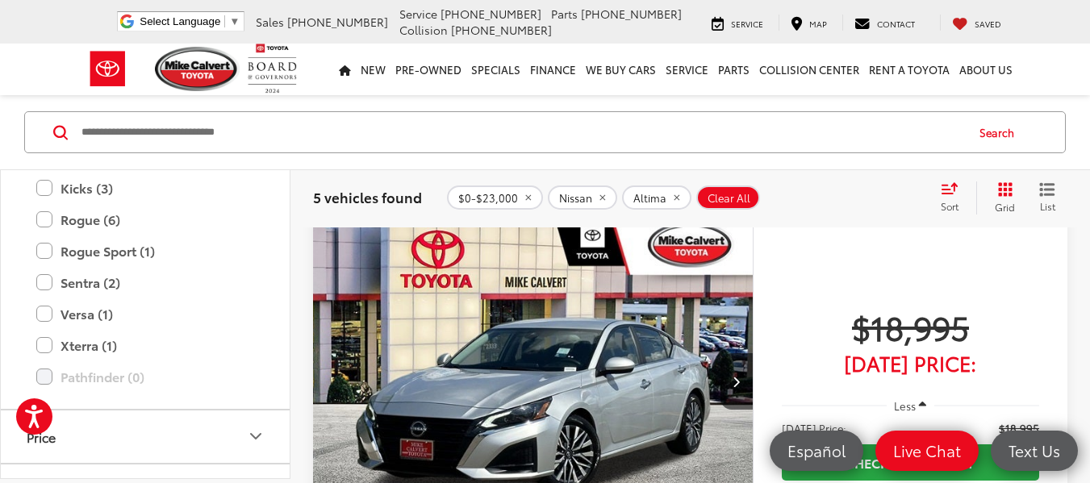
scroll to position [1471, 0]
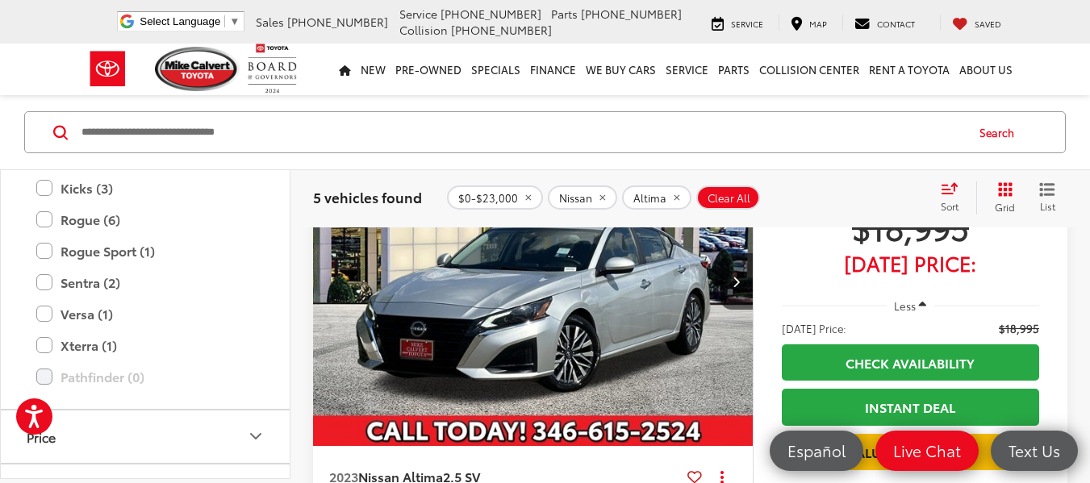
click at [948, 195] on div "Sort" at bounding box center [955, 198] width 44 height 32
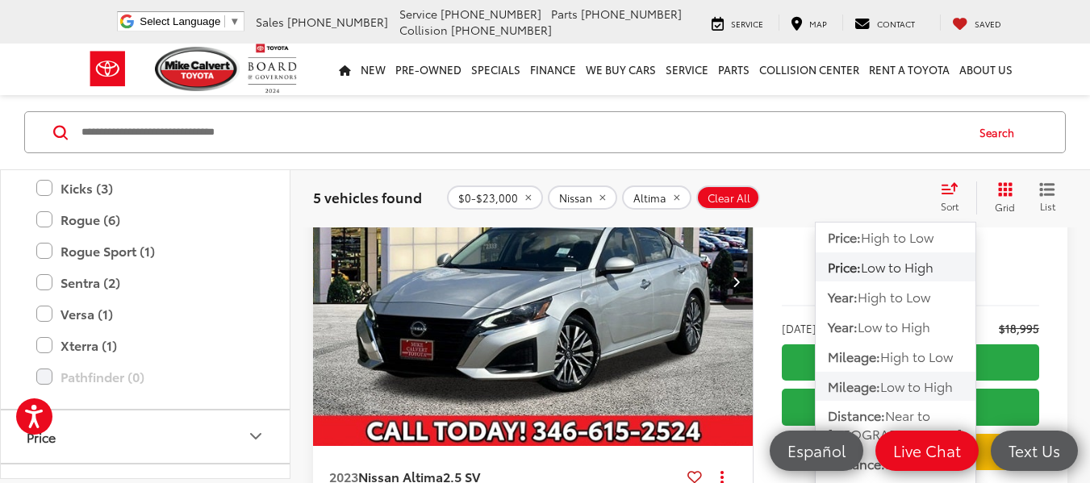
click at [913, 383] on span "Low to High" at bounding box center [916, 386] width 73 height 19
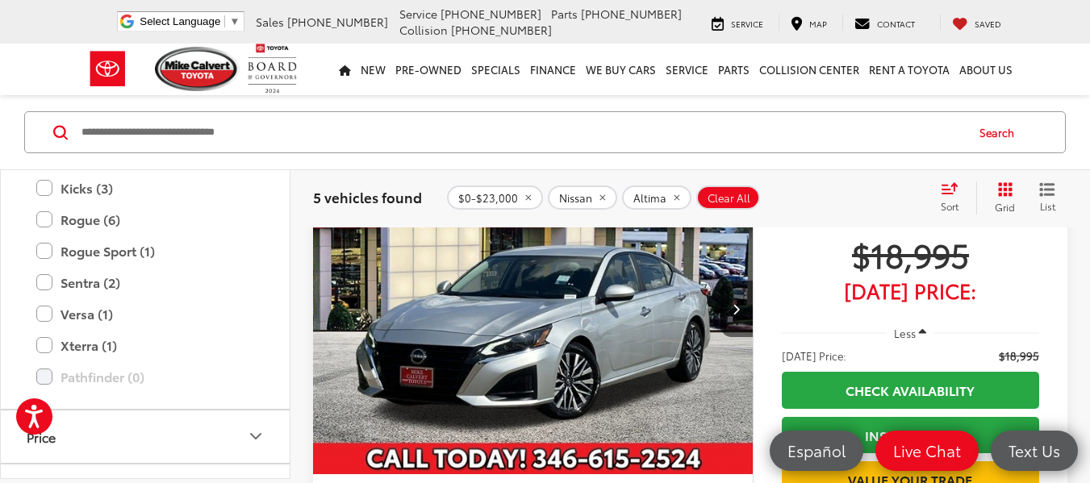
scroll to position [298, 0]
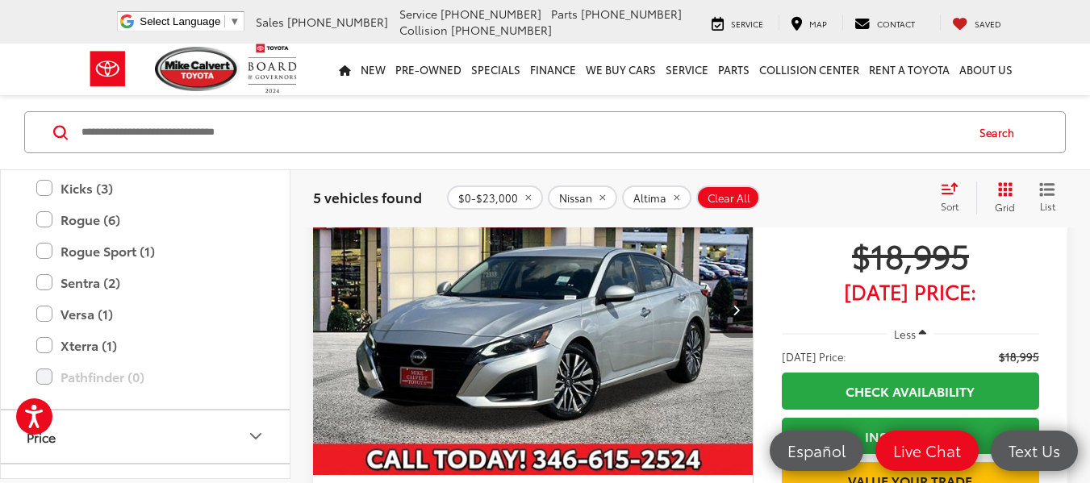
click at [742, 307] on button "Next image" at bounding box center [737, 310] width 32 height 56
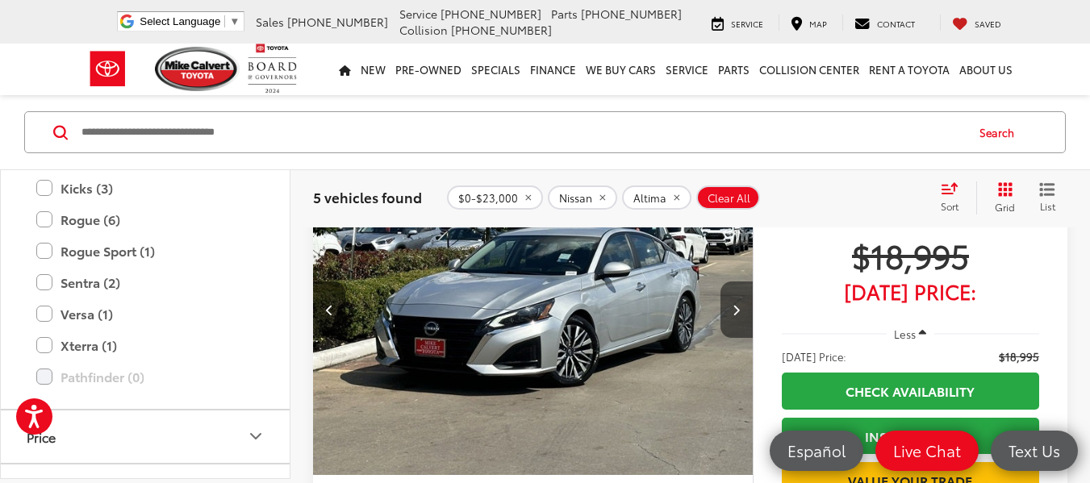
click at [742, 307] on button "Next image" at bounding box center [737, 310] width 32 height 56
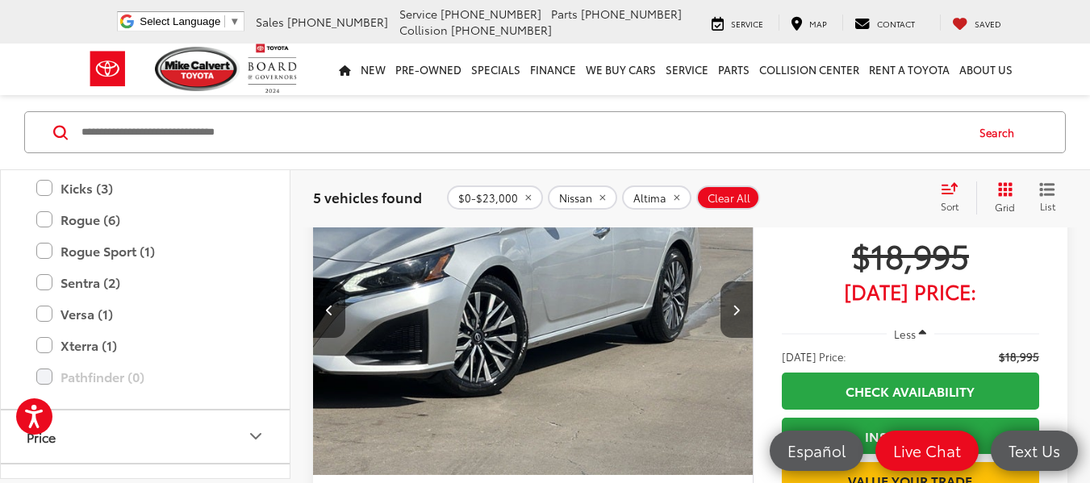
click at [742, 307] on button "Next image" at bounding box center [737, 310] width 32 height 56
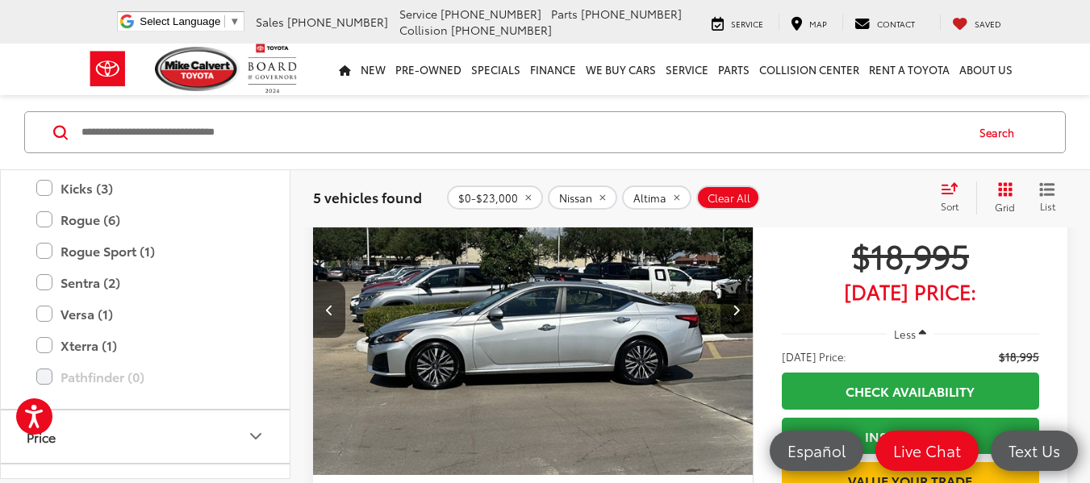
click at [742, 307] on button "Next image" at bounding box center [737, 310] width 32 height 56
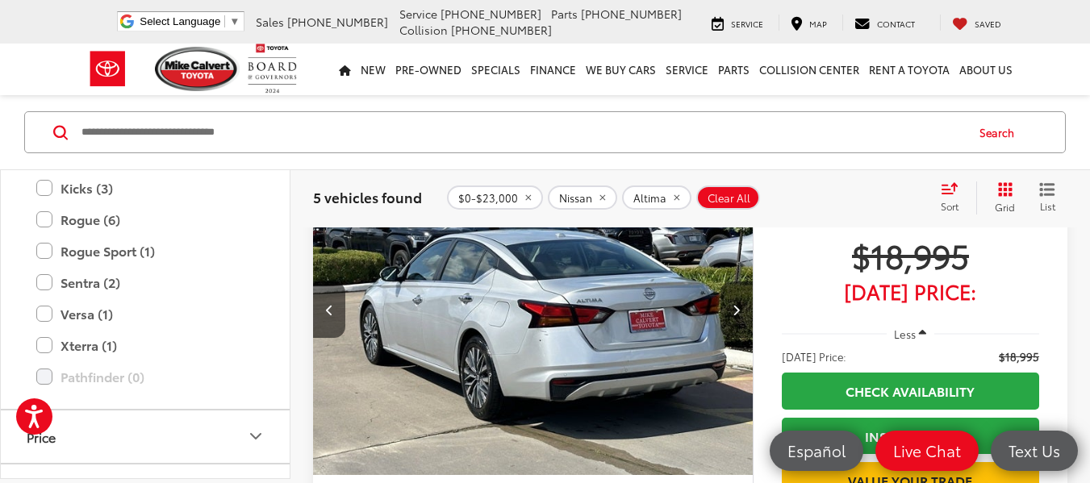
click at [742, 307] on button "Next image" at bounding box center [737, 310] width 32 height 56
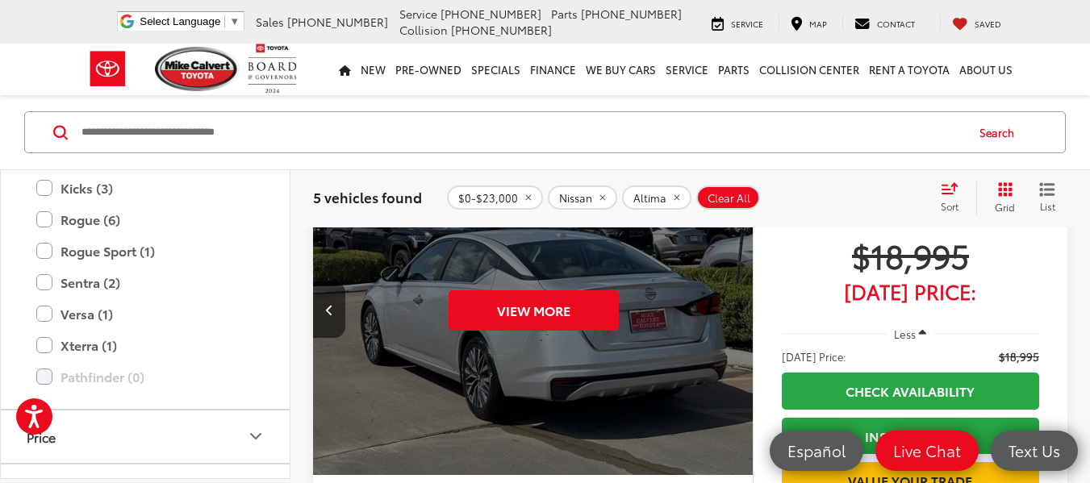
scroll to position [0, 2211]
click at [742, 307] on div "View More" at bounding box center [533, 310] width 442 height 332
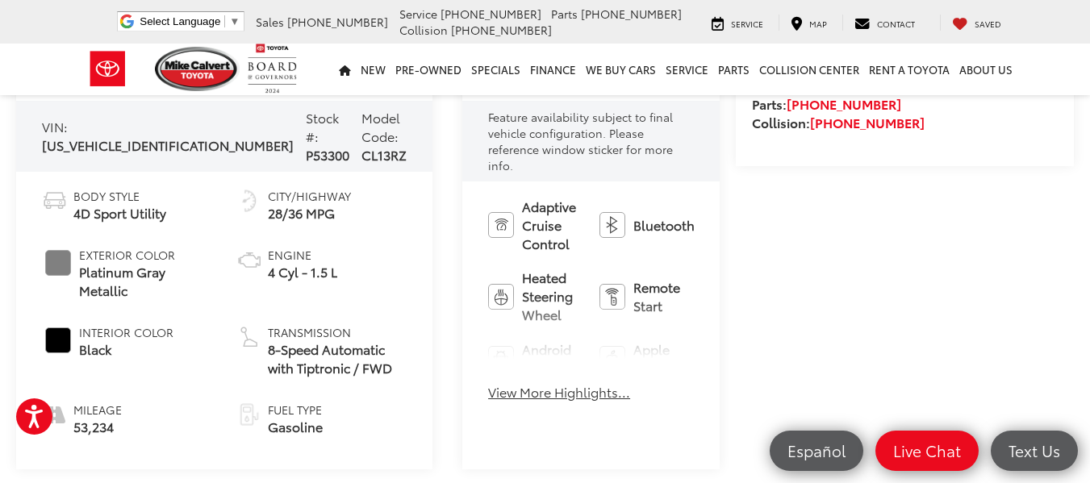
scroll to position [595, 0]
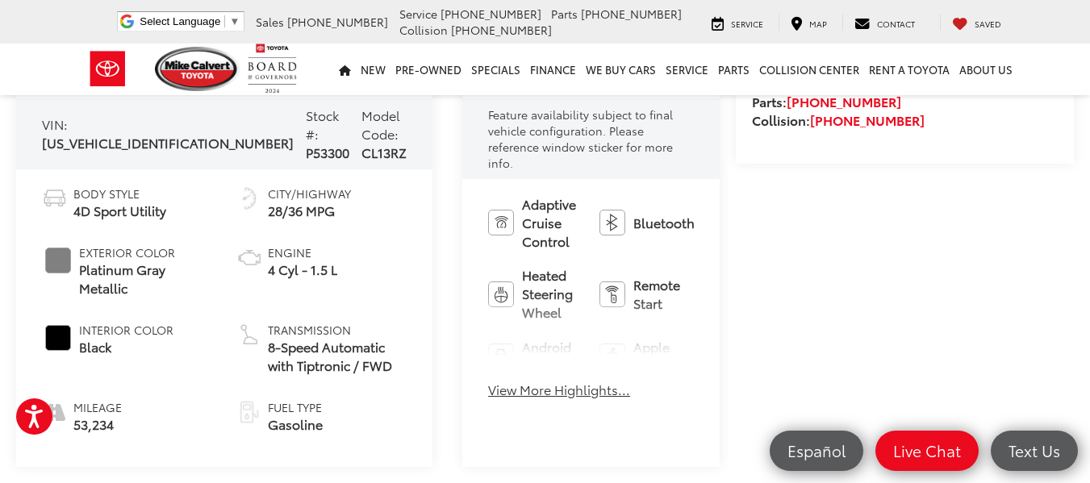
click at [462, 368] on div "Adaptive Cruise Control Bluetooth® Heated Steering Wheel Remote Start Android A…" at bounding box center [590, 302] width 257 height 246
click at [488, 381] on button "View More Highlights..." at bounding box center [559, 390] width 142 height 19
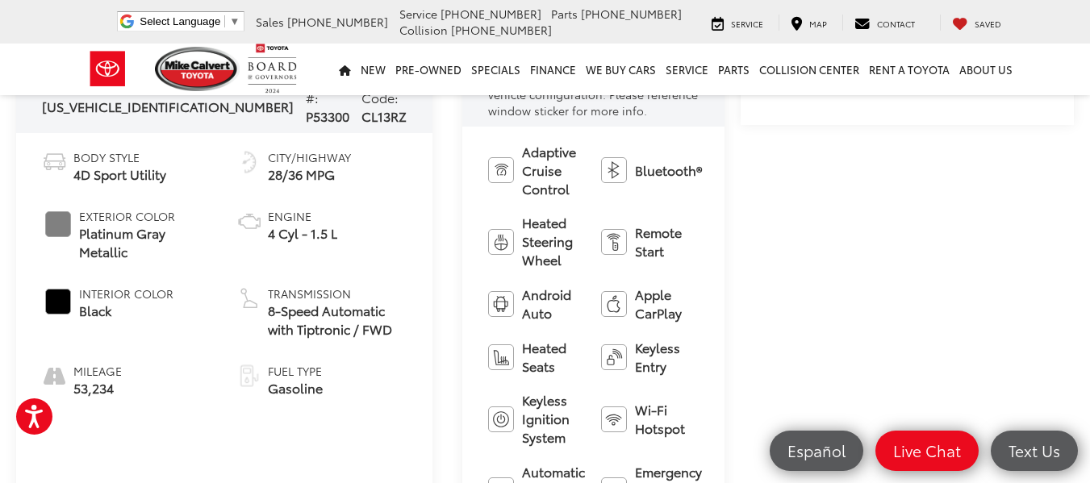
scroll to position [651, 0]
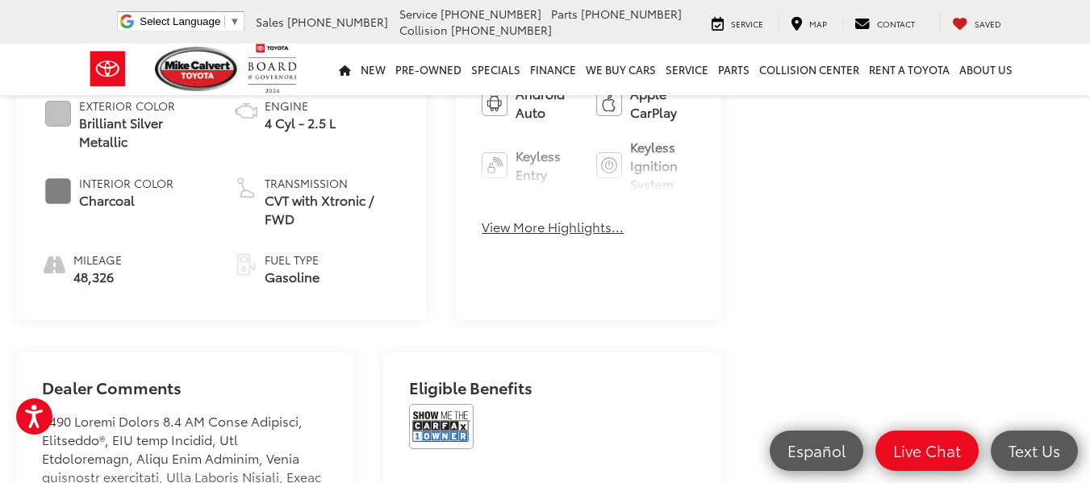
scroll to position [630, 0]
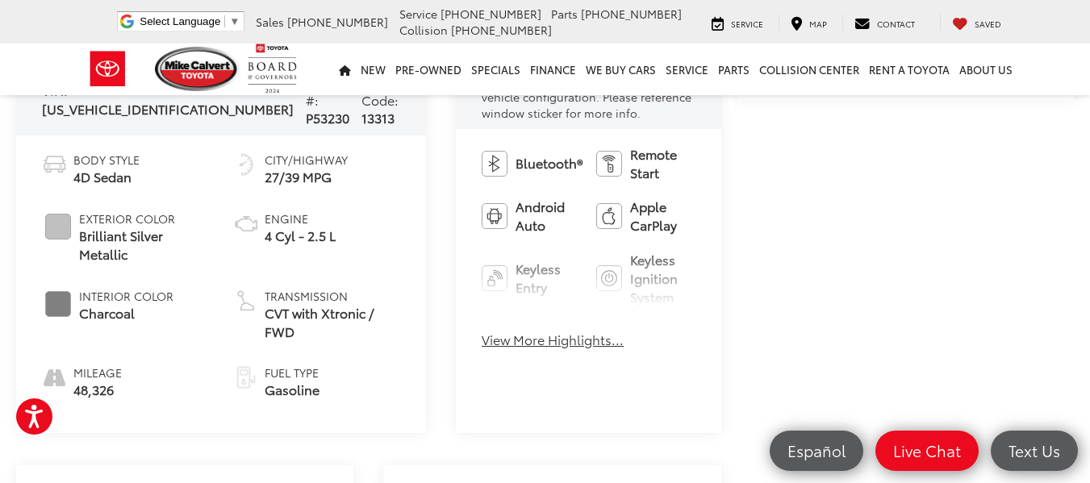
click at [456, 332] on div "Bluetooth® Remote Start Android Auto Apple CarPlay Keyless Entry Keyless Igniti…" at bounding box center [588, 252] width 265 height 246
click at [482, 331] on button "View More Highlights..." at bounding box center [553, 340] width 142 height 19
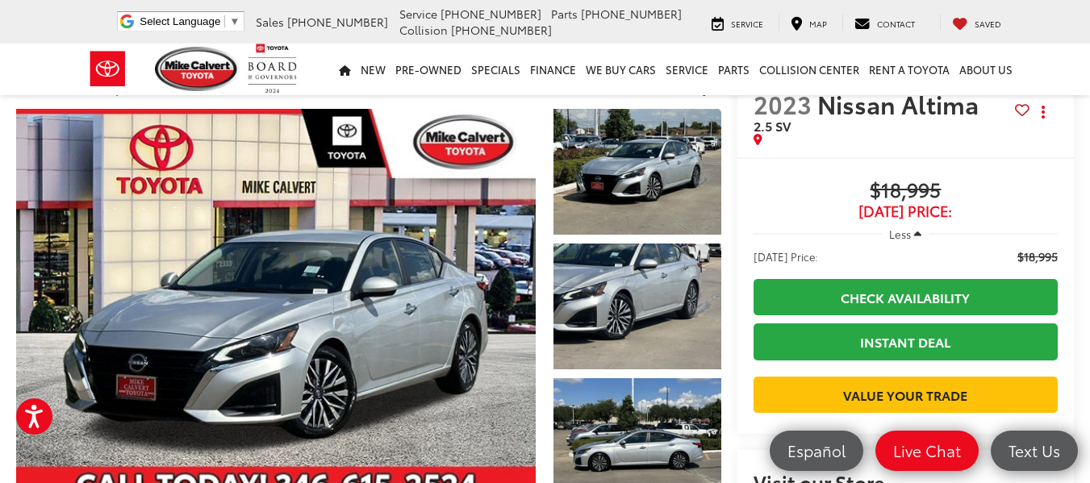
scroll to position [0, 0]
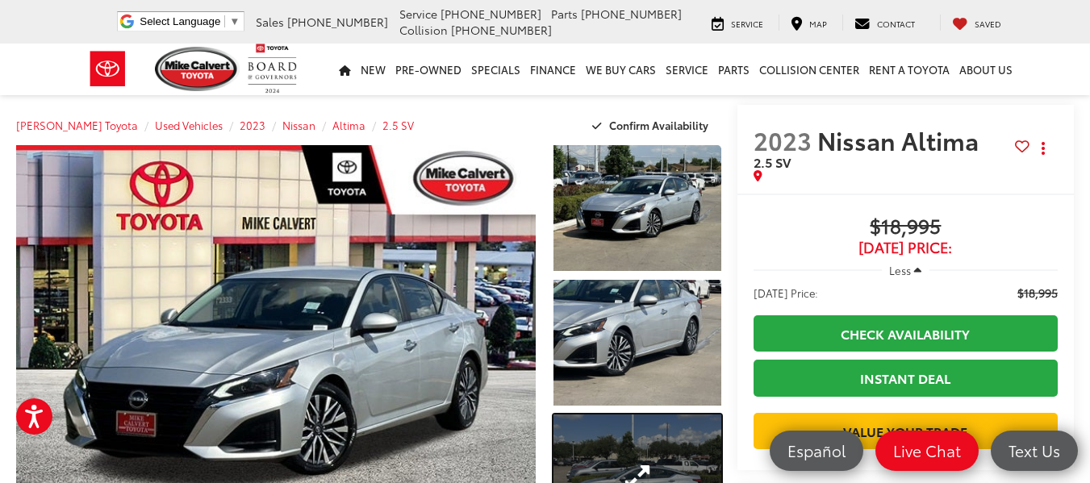
click at [636, 457] on link "Expand Photo 3" at bounding box center [638, 478] width 168 height 126
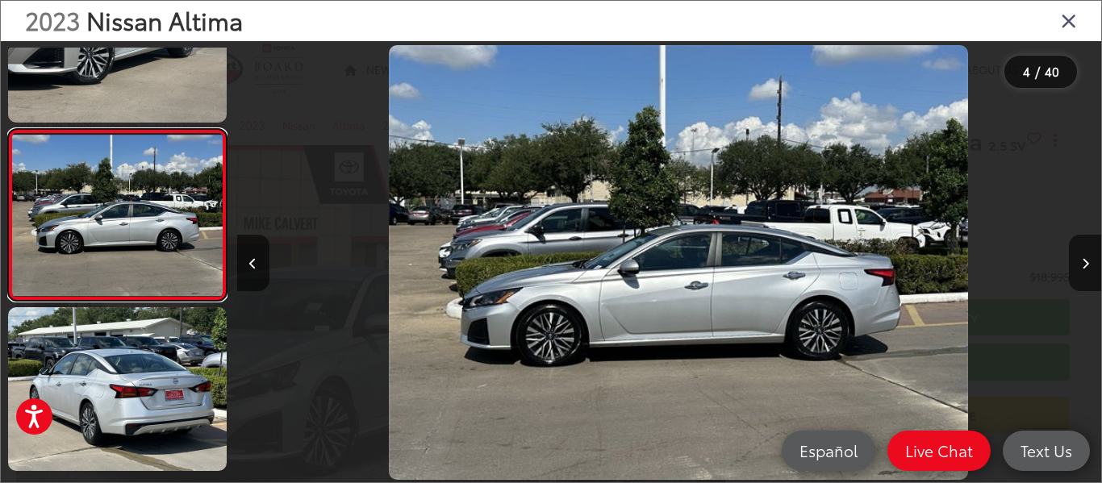
scroll to position [0, 2593]
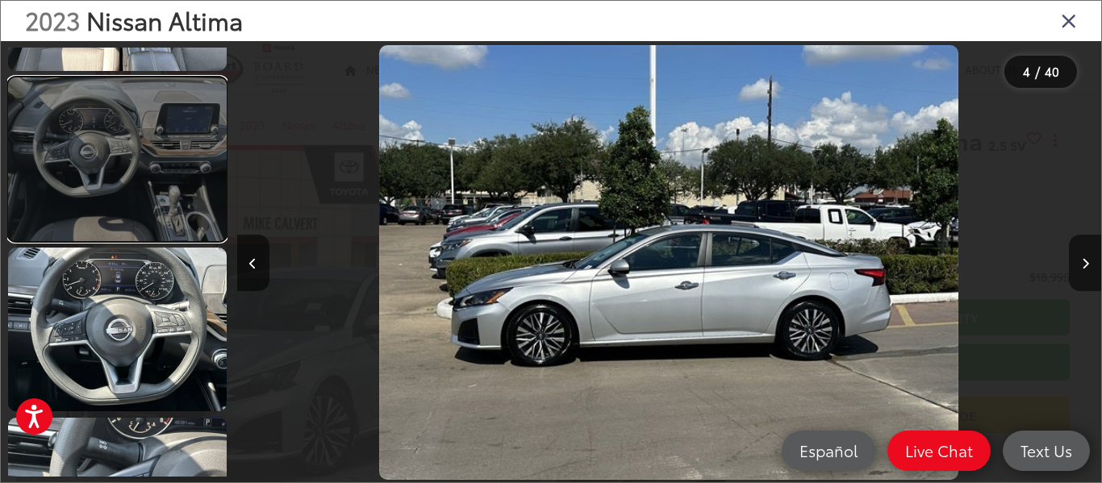
click at [108, 114] on link at bounding box center [117, 159] width 219 height 164
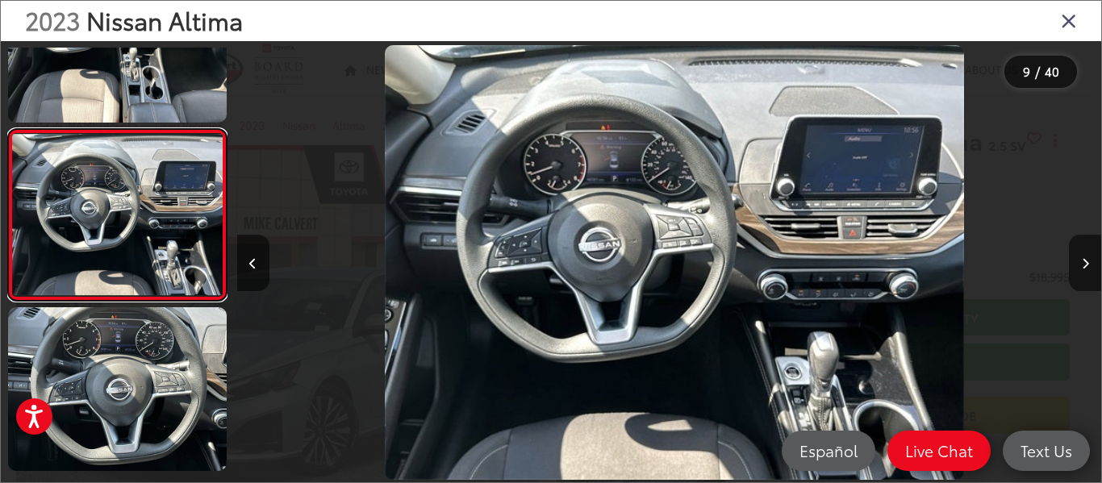
scroll to position [0, 6915]
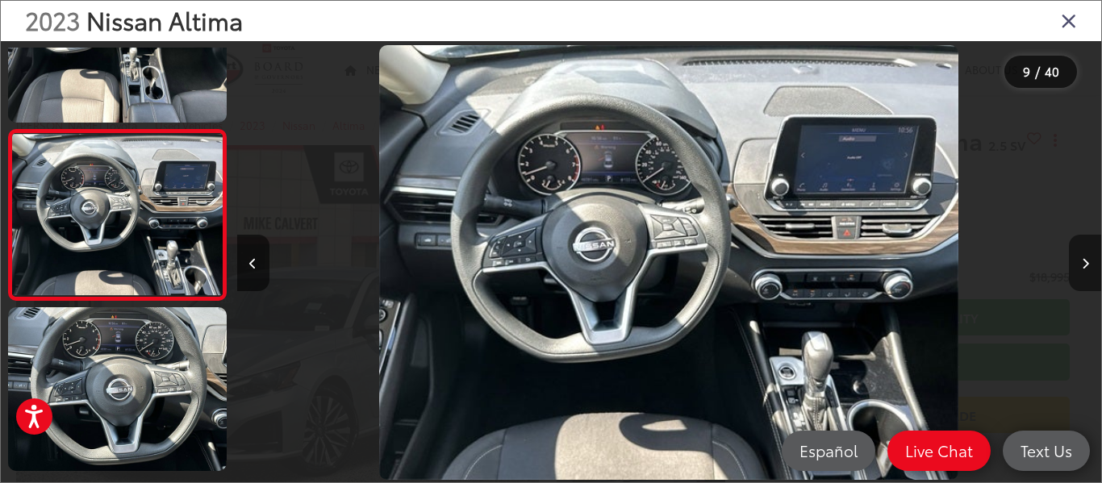
click at [1088, 260] on icon "Next image" at bounding box center [1085, 263] width 7 height 11
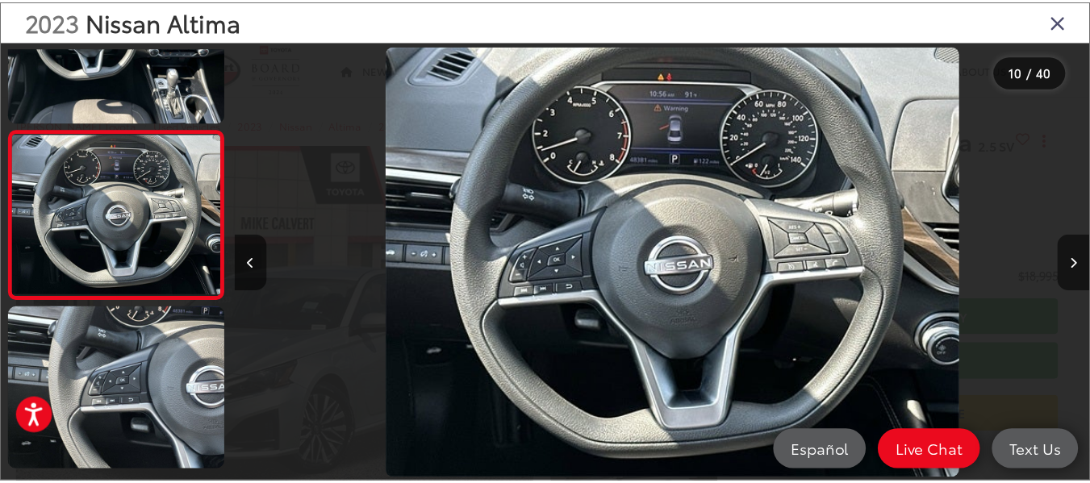
scroll to position [0, 7779]
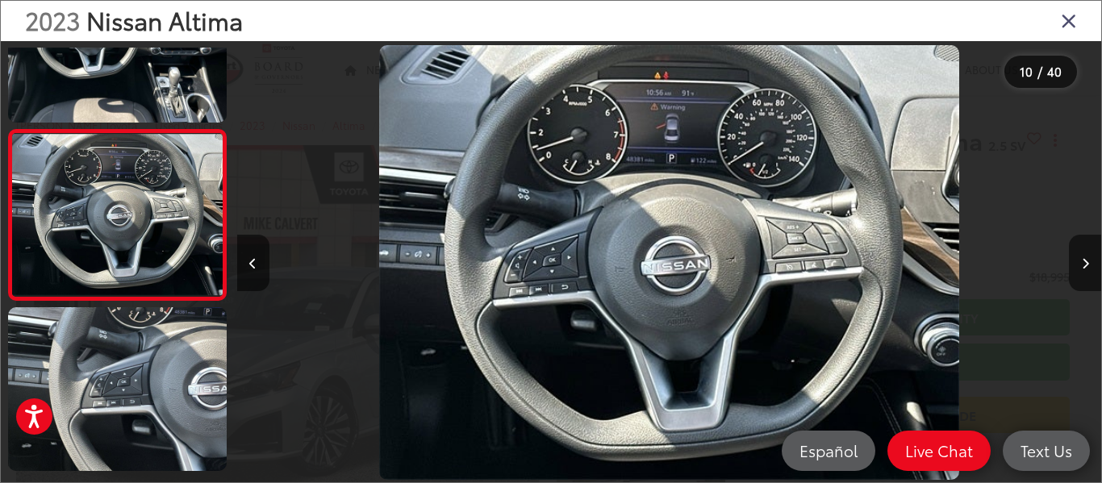
click at [1068, 23] on icon "Close gallery" at bounding box center [1069, 20] width 16 height 21
